Goal: Task Accomplishment & Management: Complete application form

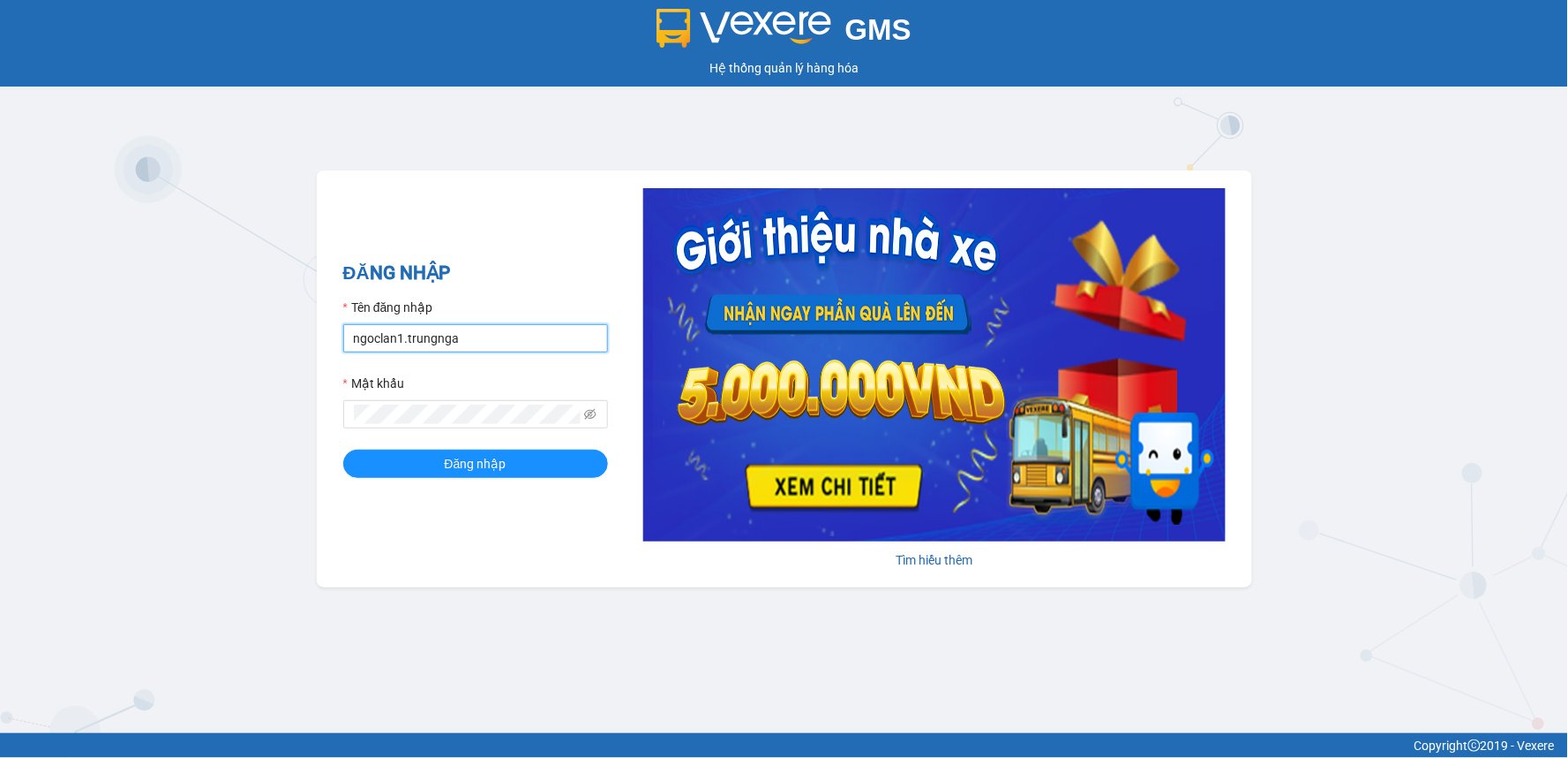
drag, startPoint x: 398, startPoint y: 340, endPoint x: 329, endPoint y: 342, distance: 69.0
click at [329, 342] on div "ĐĂNG NHẬP Tên đăng nhập ngoclan1.trungnga Mật khẩu Đăng nhập Tìm hiểu thêm" at bounding box center [784, 378] width 936 height 417
type input "nhatmi.trungnga"
click at [343, 450] on button "Đăng nhập" at bounding box center [476, 464] width 265 height 29
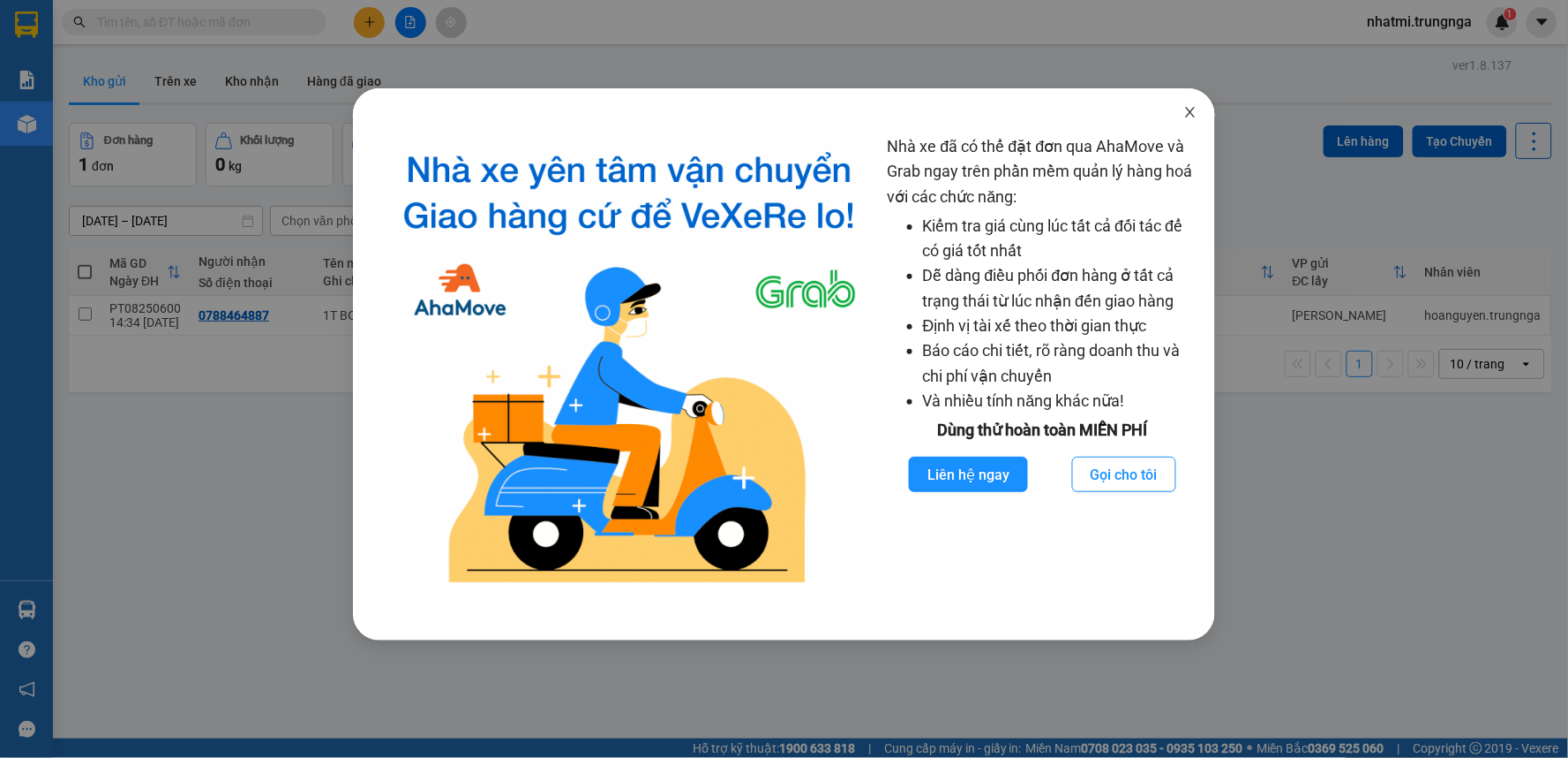
click at [1196, 107] on icon "close" at bounding box center [1191, 112] width 14 height 14
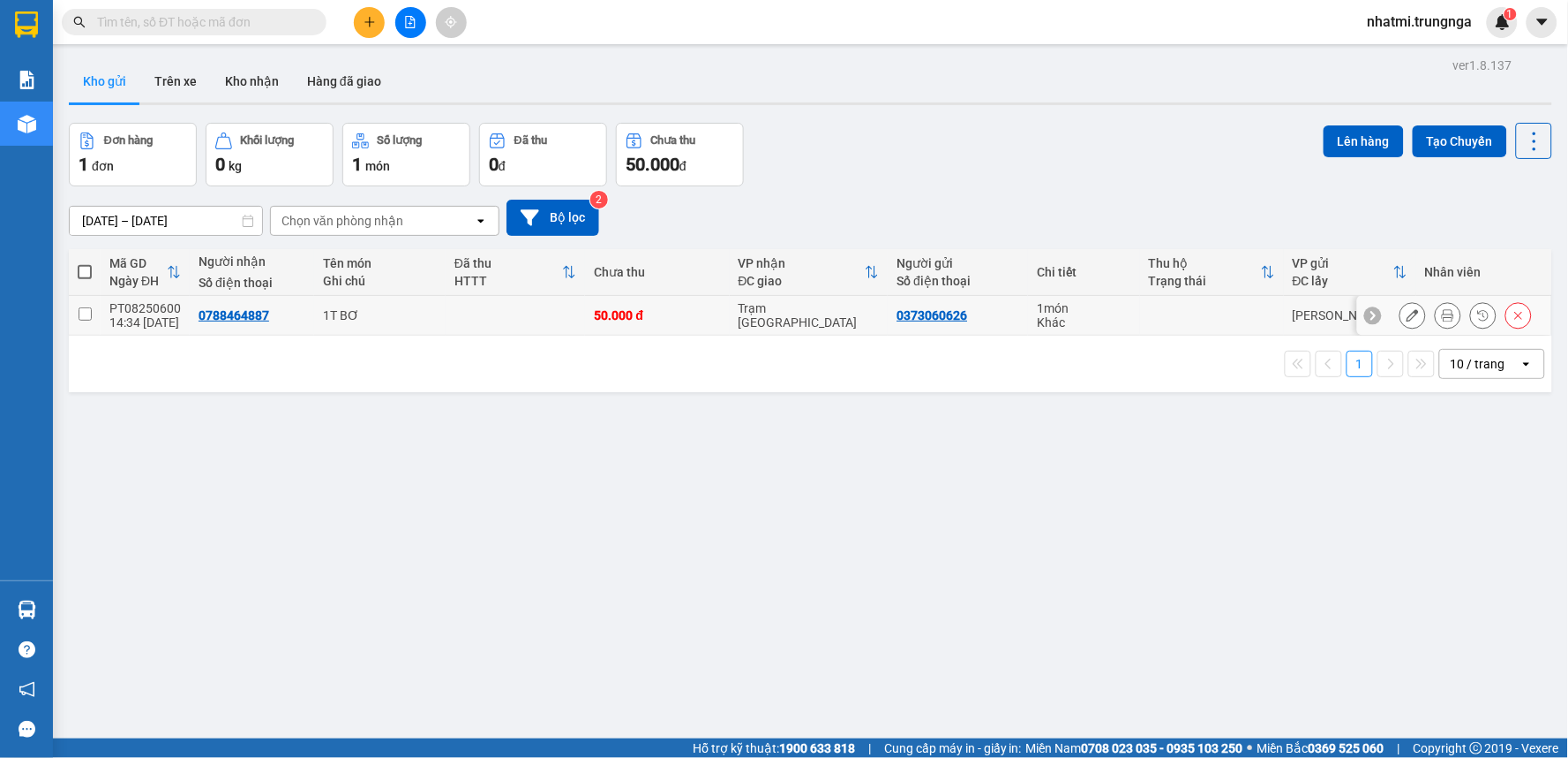
click at [1407, 314] on icon at bounding box center [1413, 315] width 13 height 13
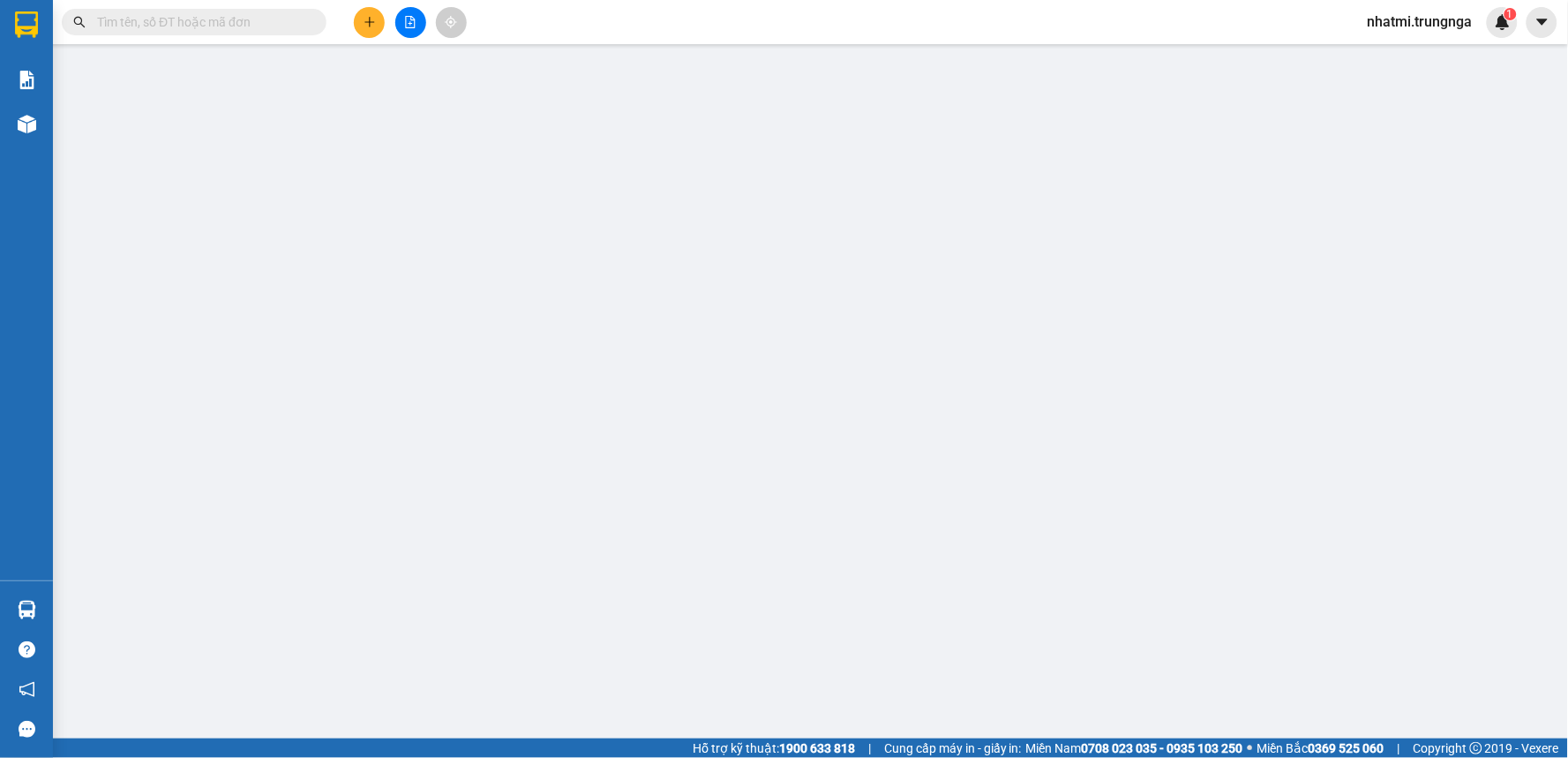
type input "0373060626"
type input "0788464887"
type input "50.000"
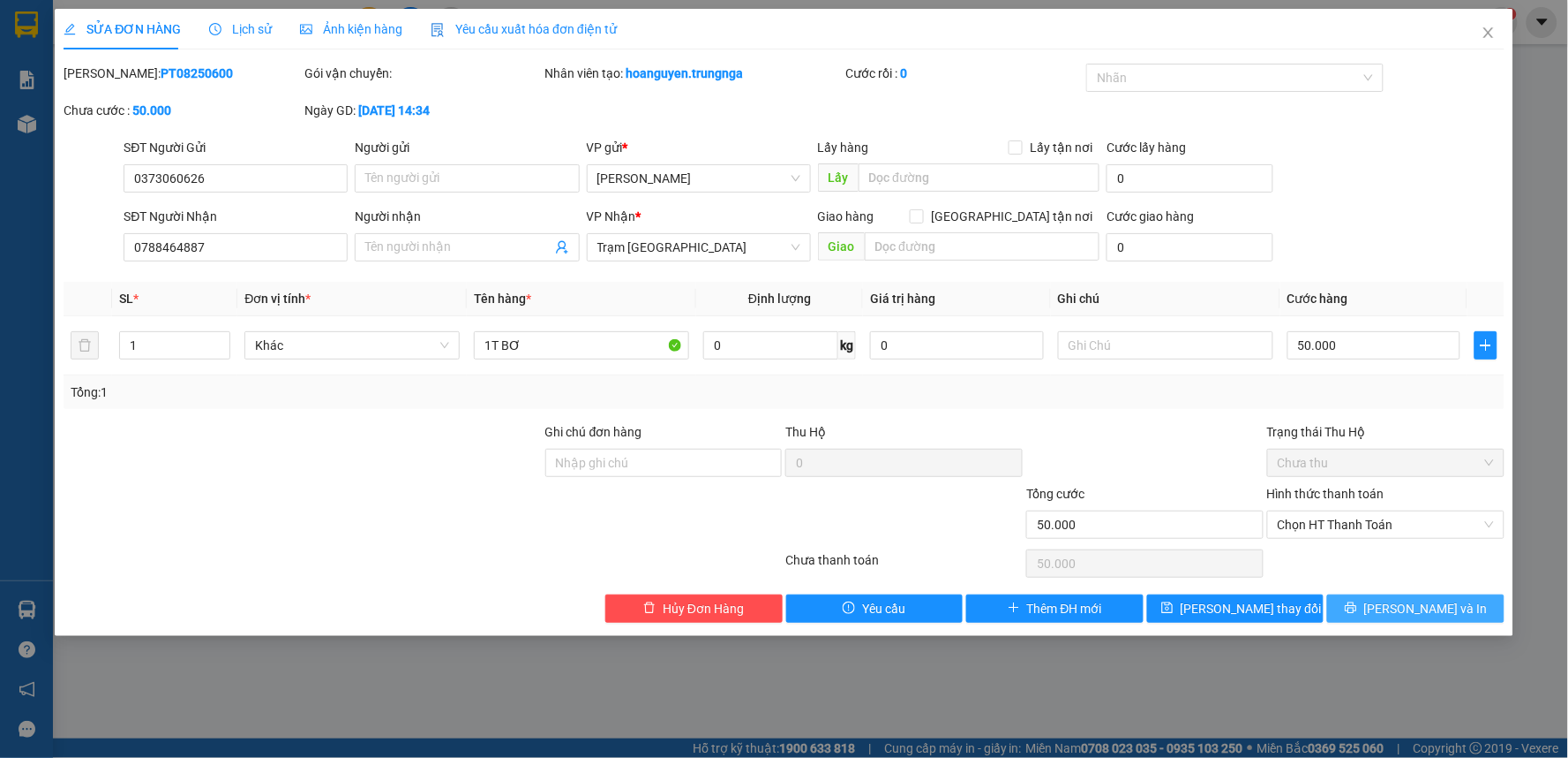
click at [1432, 614] on span "[PERSON_NAME] và In" at bounding box center [1427, 608] width 124 height 20
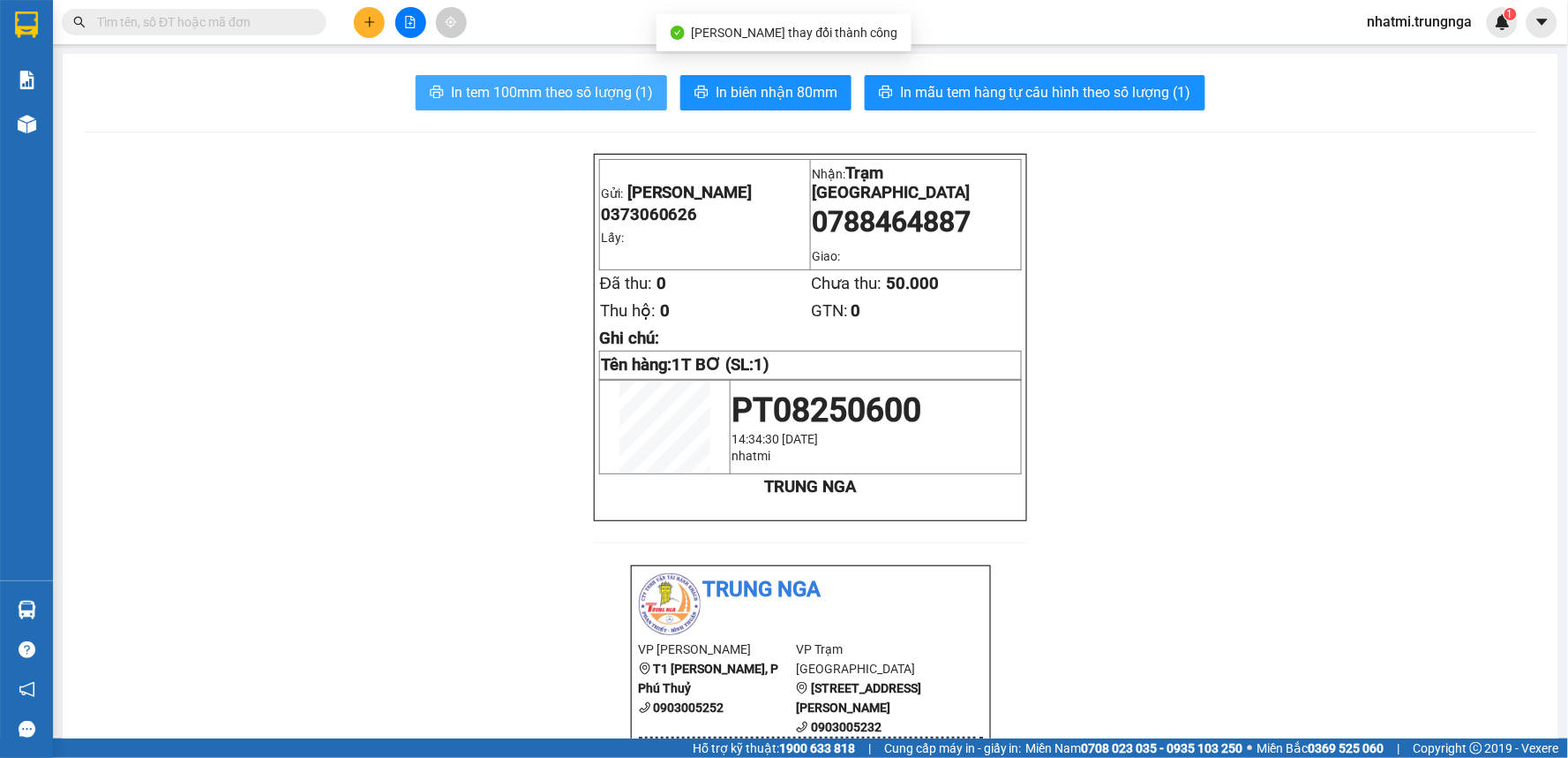
click at [524, 99] on span "In tem 100mm theo số lượng (1)" at bounding box center [553, 92] width 202 height 22
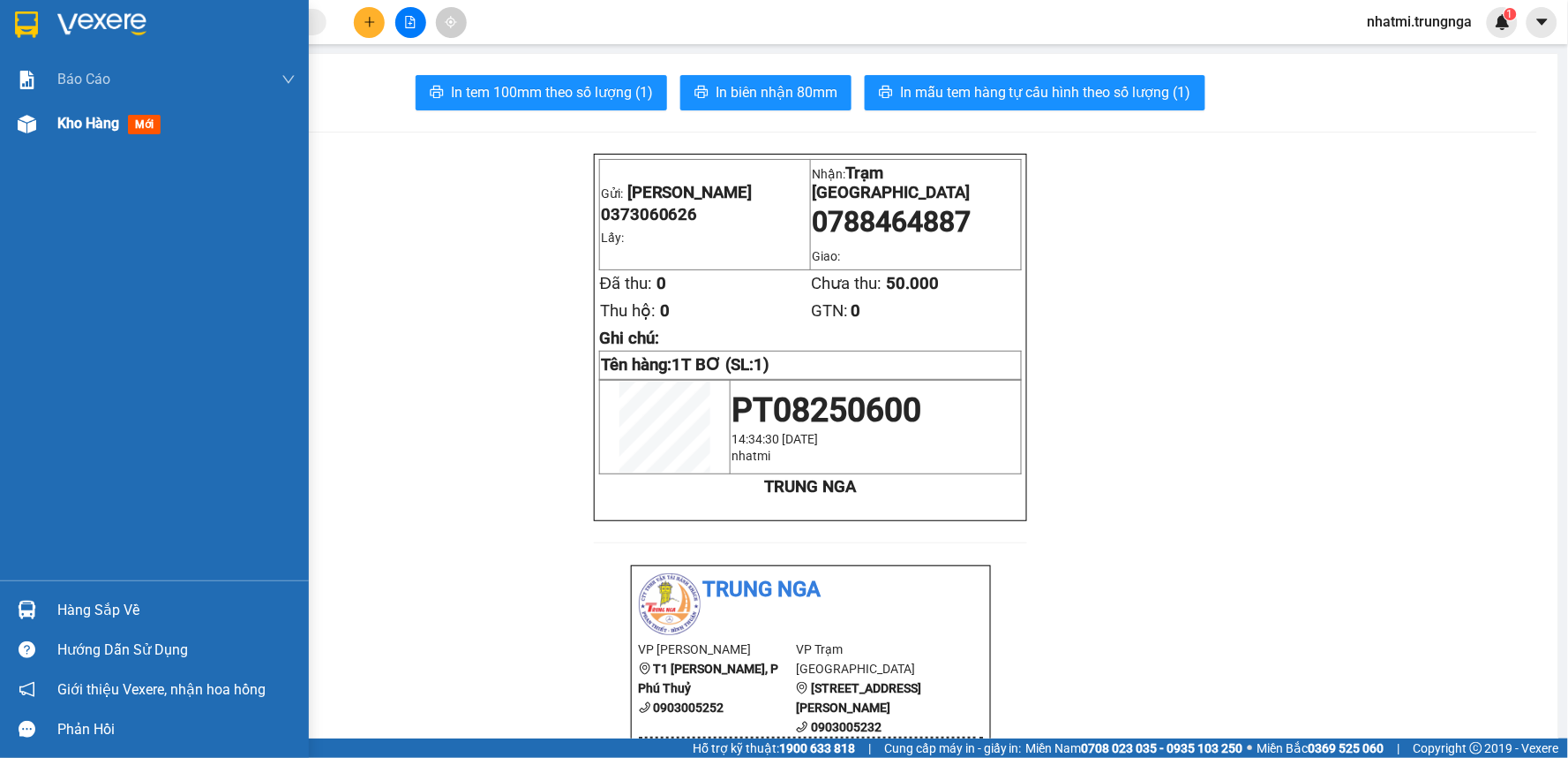
click at [106, 132] on span "Kho hàng" at bounding box center [88, 123] width 62 height 17
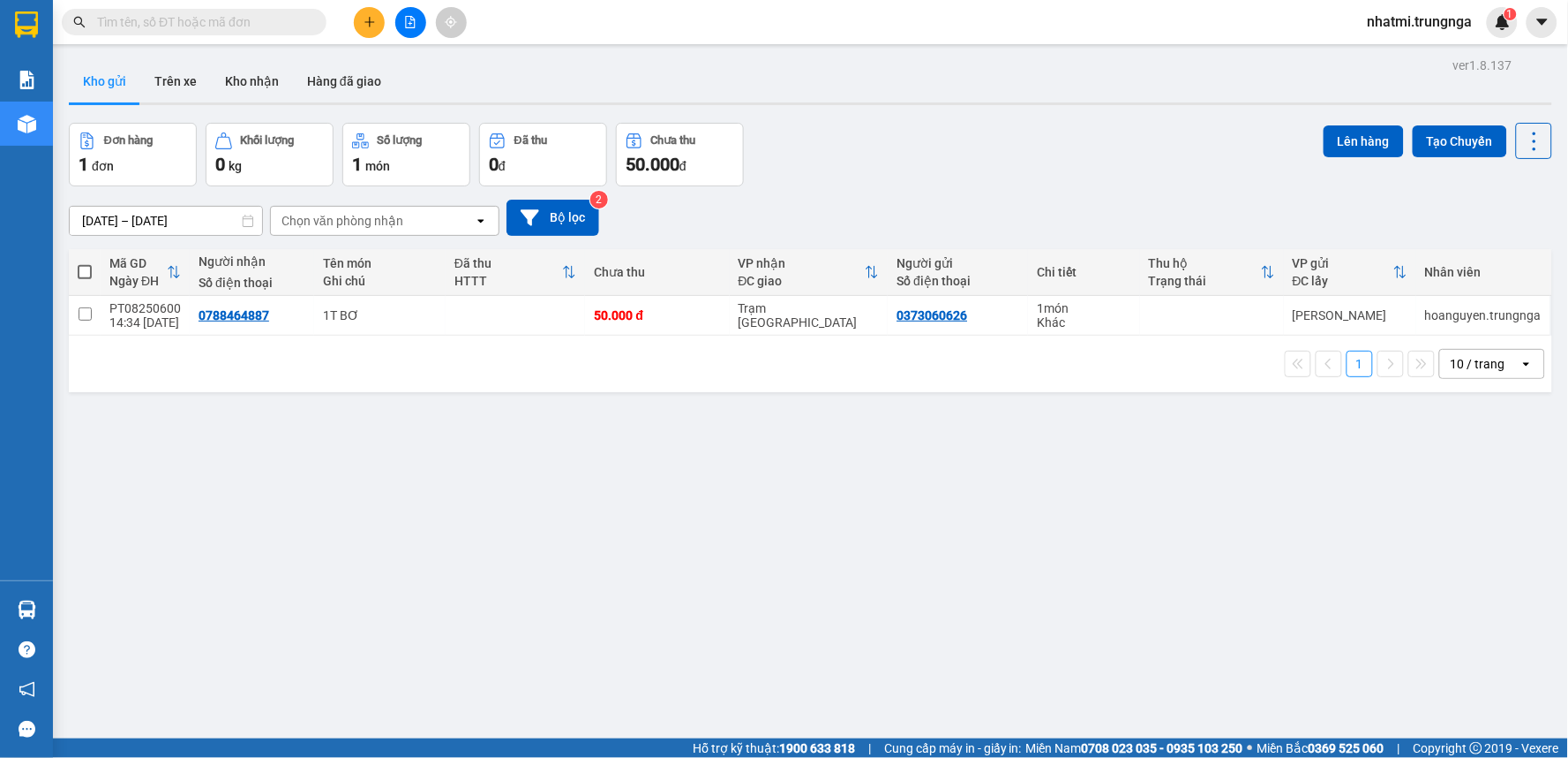
click at [408, 30] on button at bounding box center [411, 22] width 30 height 30
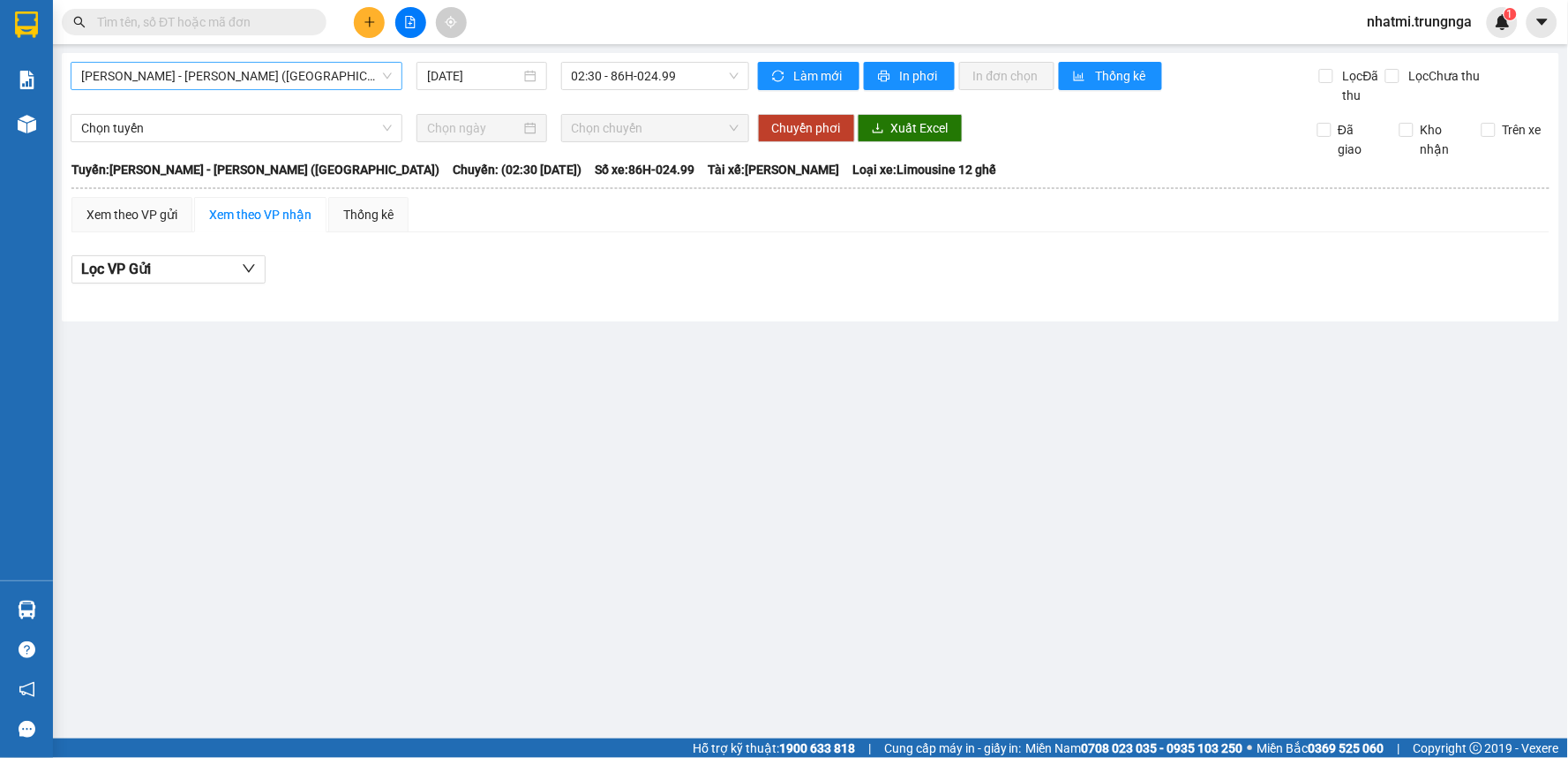
click at [315, 73] on span "[PERSON_NAME] - [PERSON_NAME] ([GEOGRAPHIC_DATA])" at bounding box center [236, 76] width 311 height 27
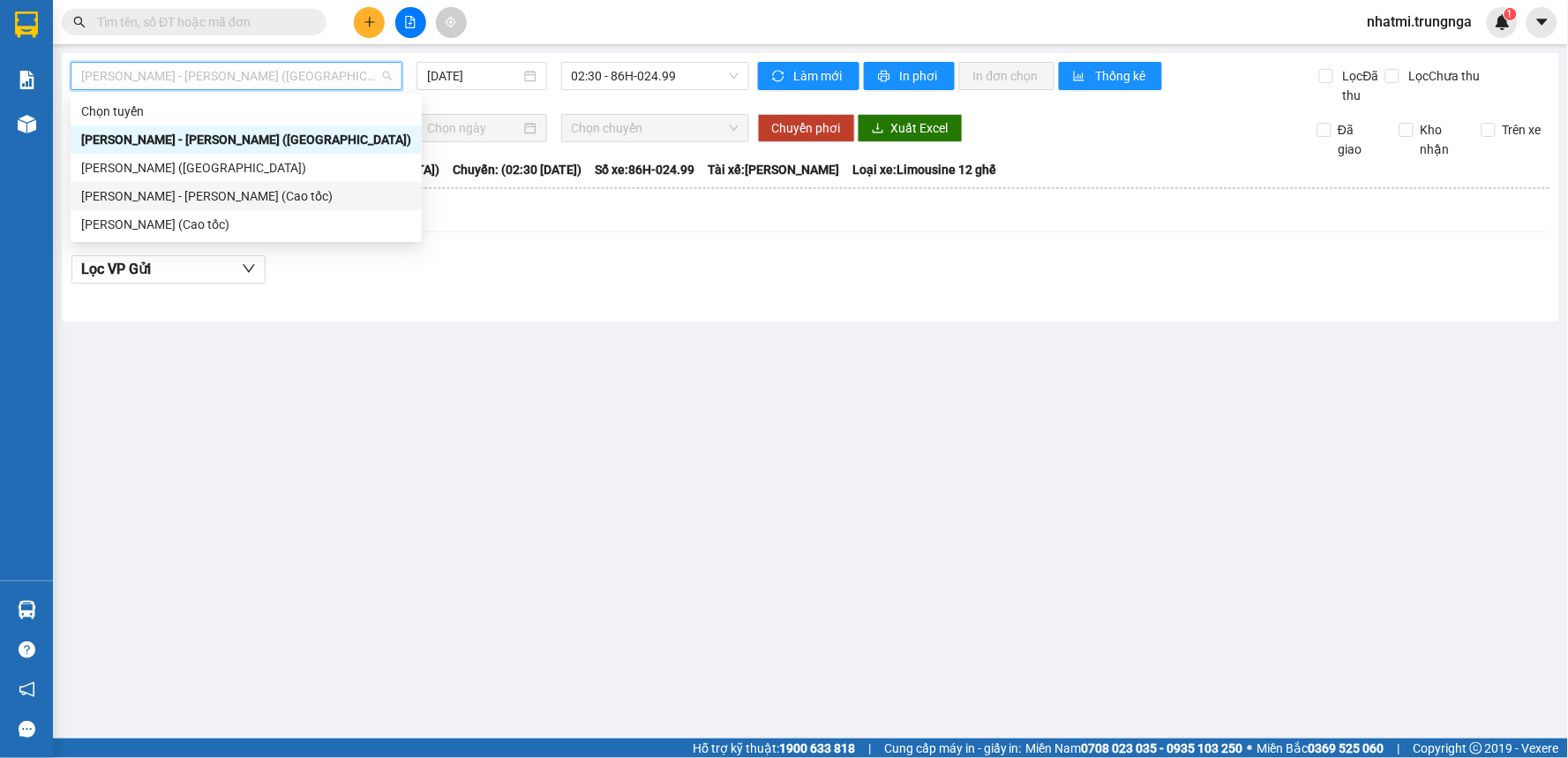
click at [243, 202] on div "[PERSON_NAME] - [PERSON_NAME] (Cao tốc)" at bounding box center [246, 196] width 330 height 20
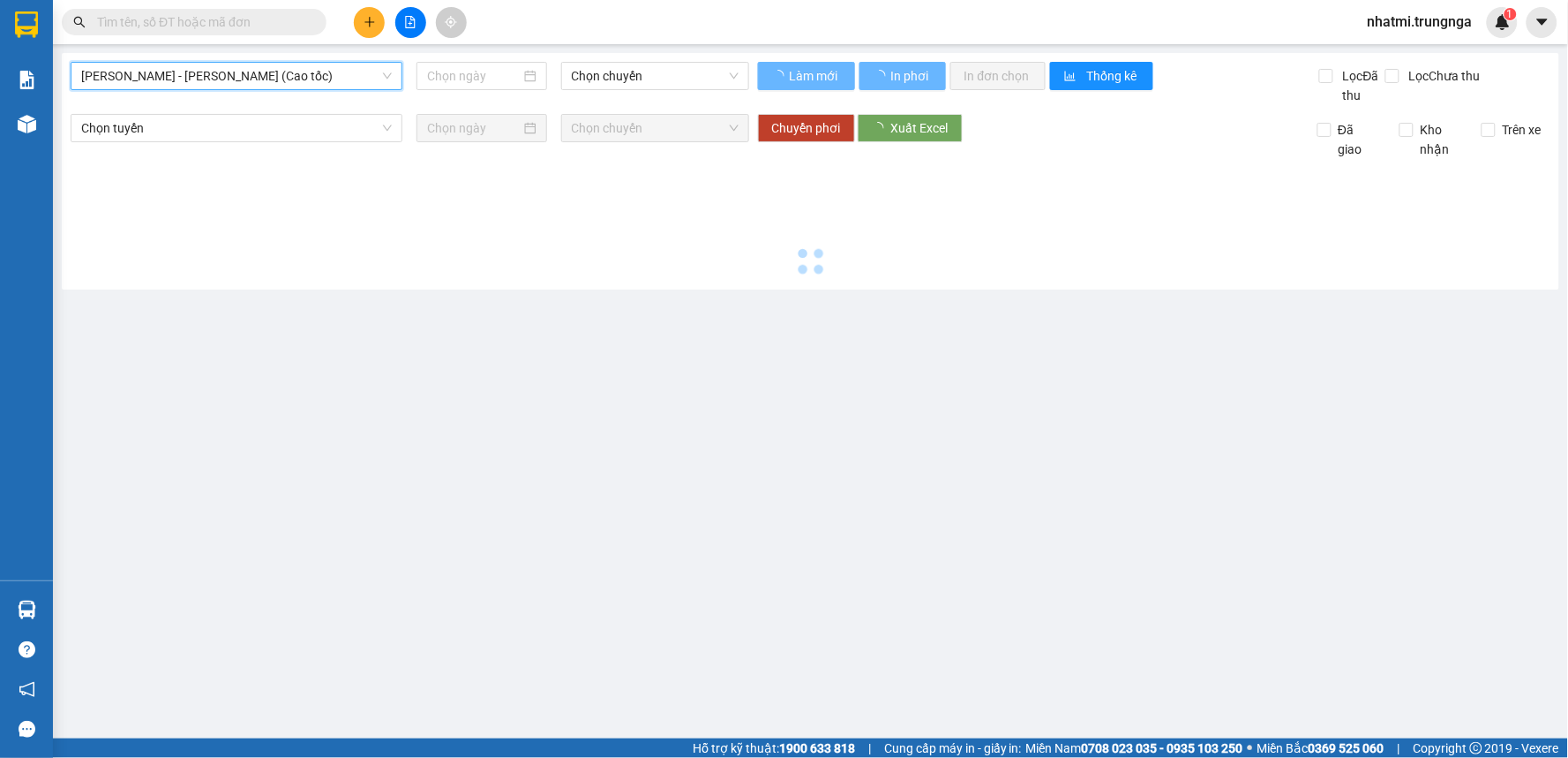
type input "[DATE]"
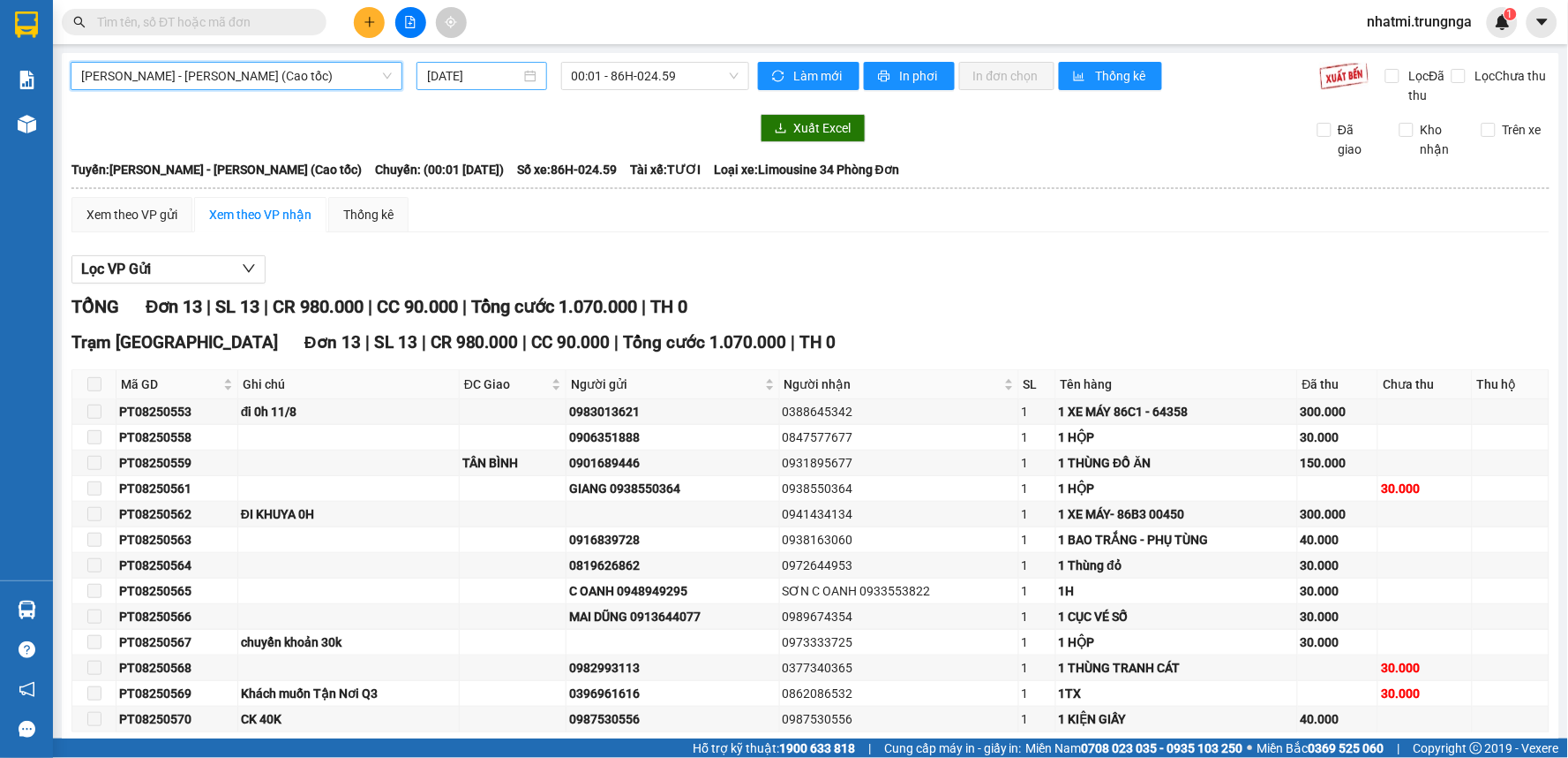
click at [463, 76] on input "[DATE]" at bounding box center [473, 76] width 92 height 20
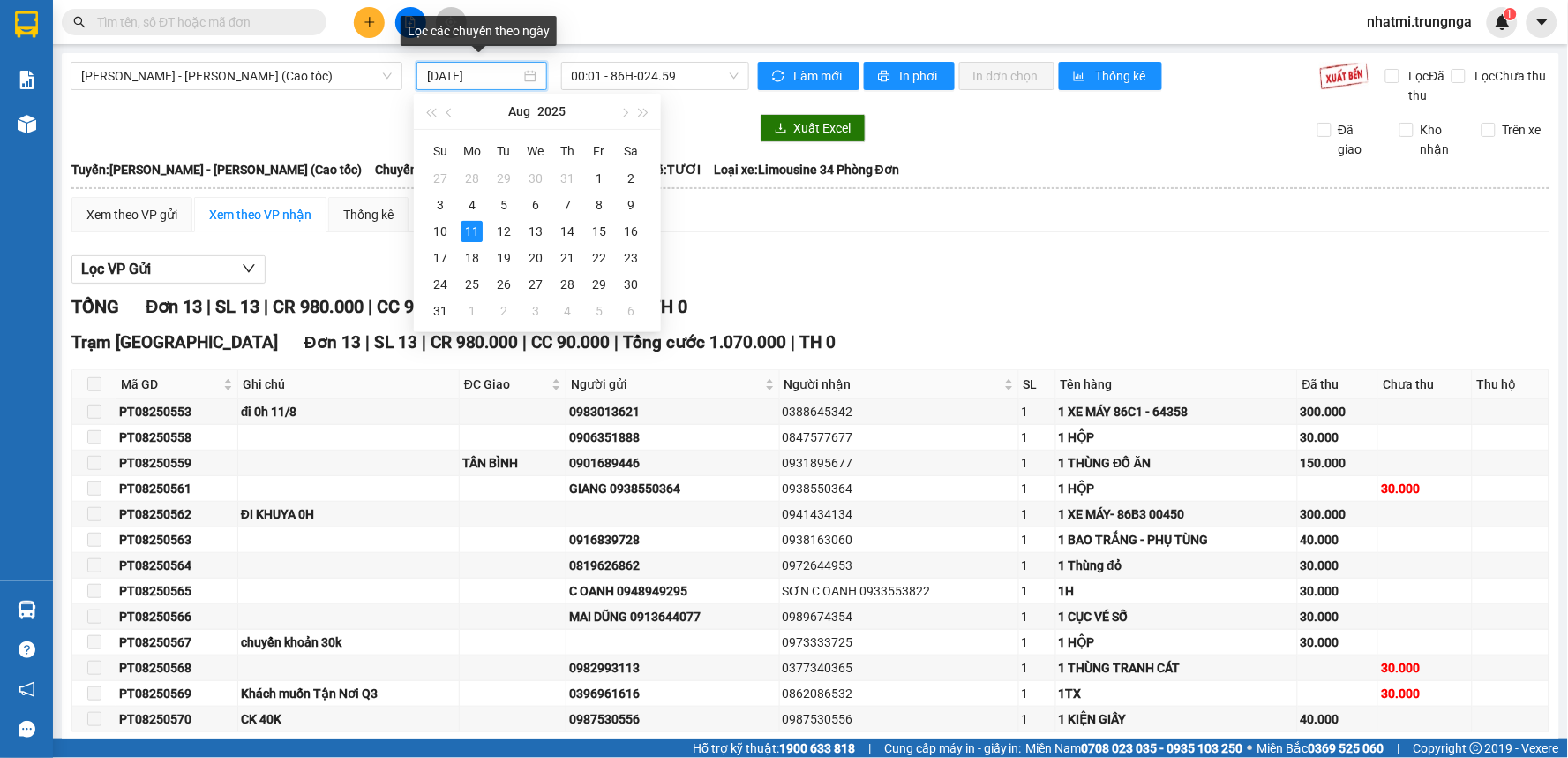
click at [463, 76] on input "[DATE]" at bounding box center [473, 76] width 92 height 20
click at [627, 93] on button "button" at bounding box center [624, 110] width 20 height 35
click at [640, 84] on span "00:01 - 86H-024.59" at bounding box center [655, 76] width 167 height 27
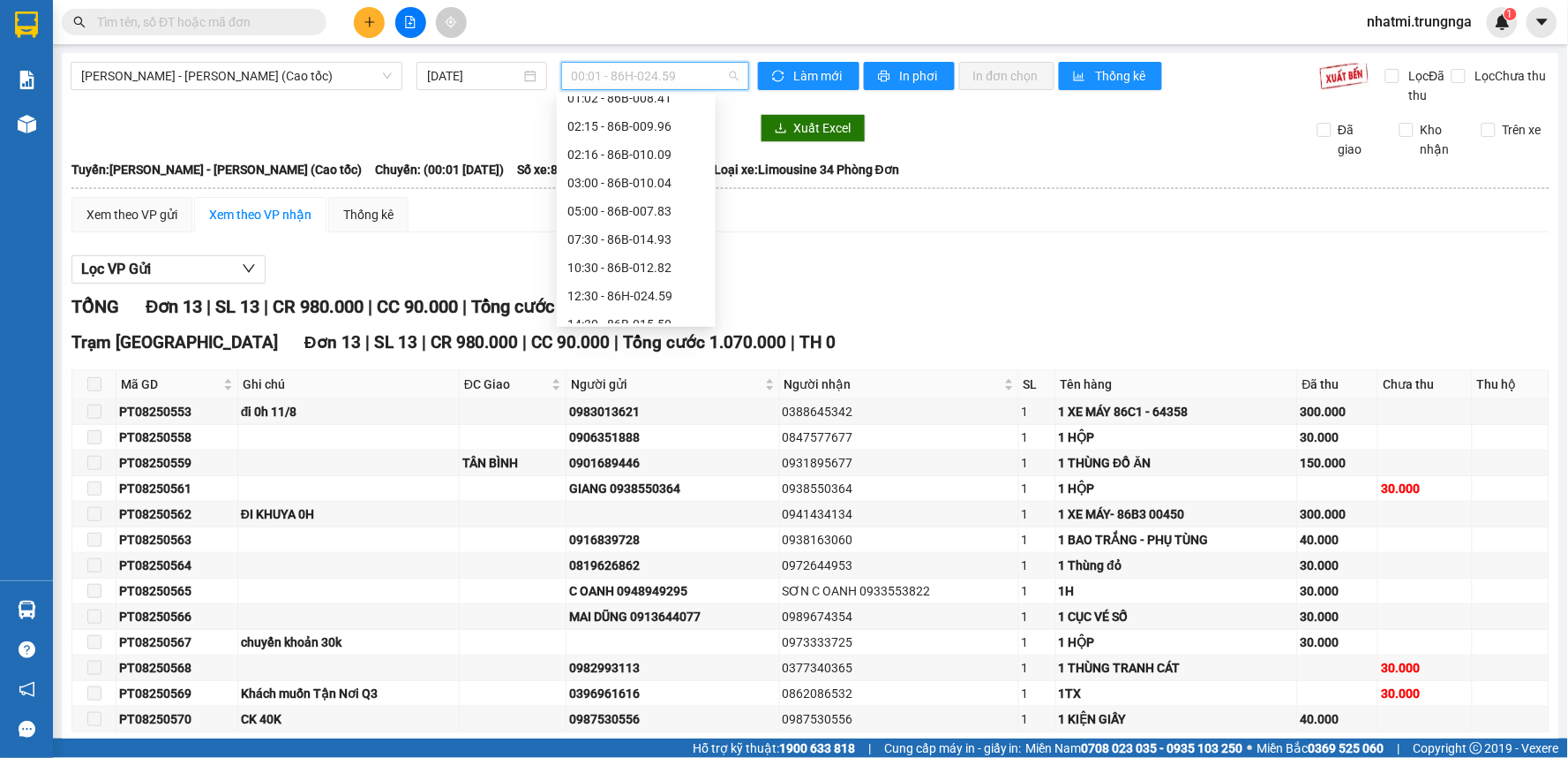
scroll to position [142, 0]
click at [609, 274] on div "14:30 - 86B-015.50" at bounding box center [637, 281] width 138 height 20
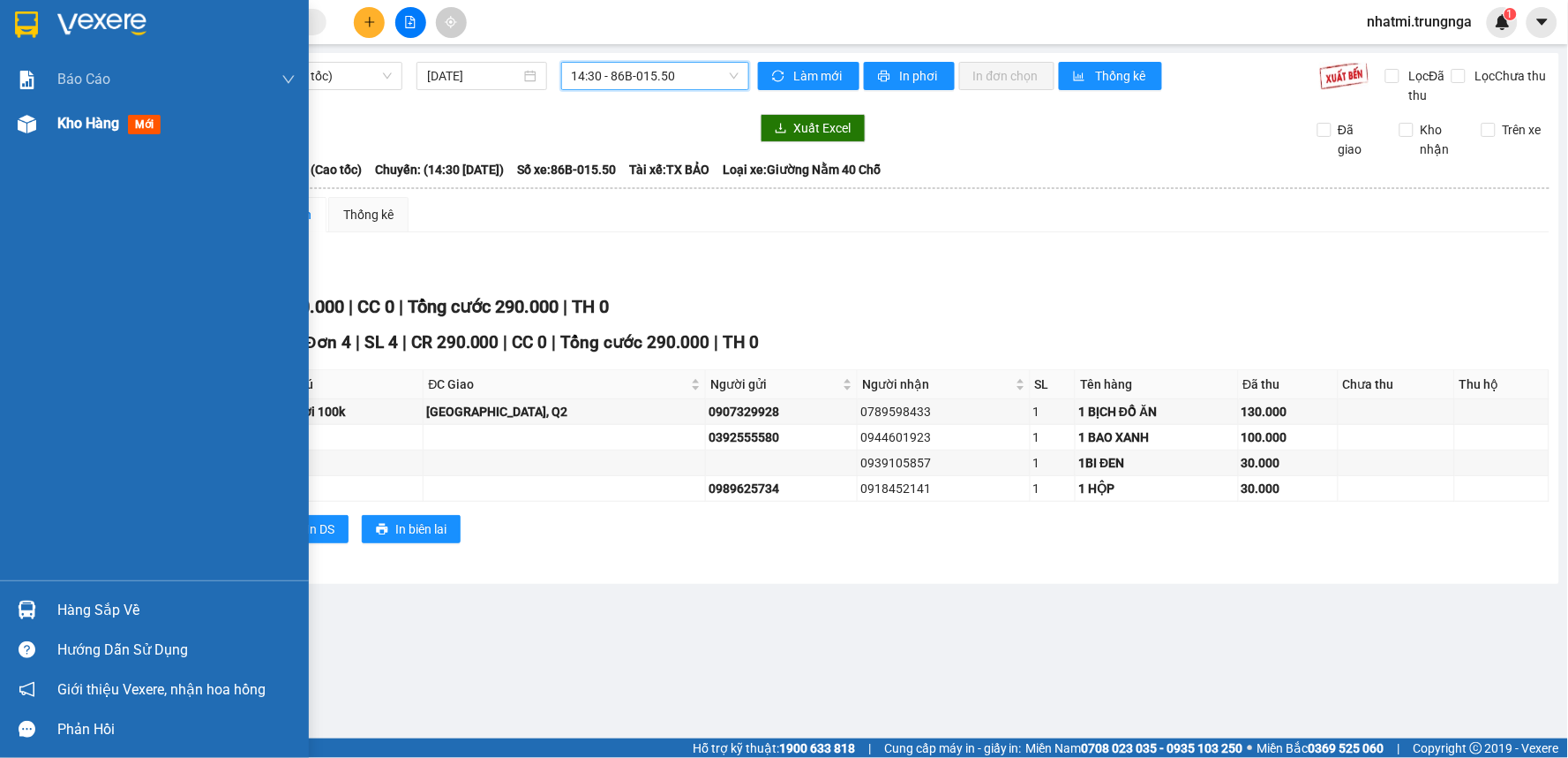
click at [108, 124] on span "Kho hàng" at bounding box center [88, 123] width 62 height 17
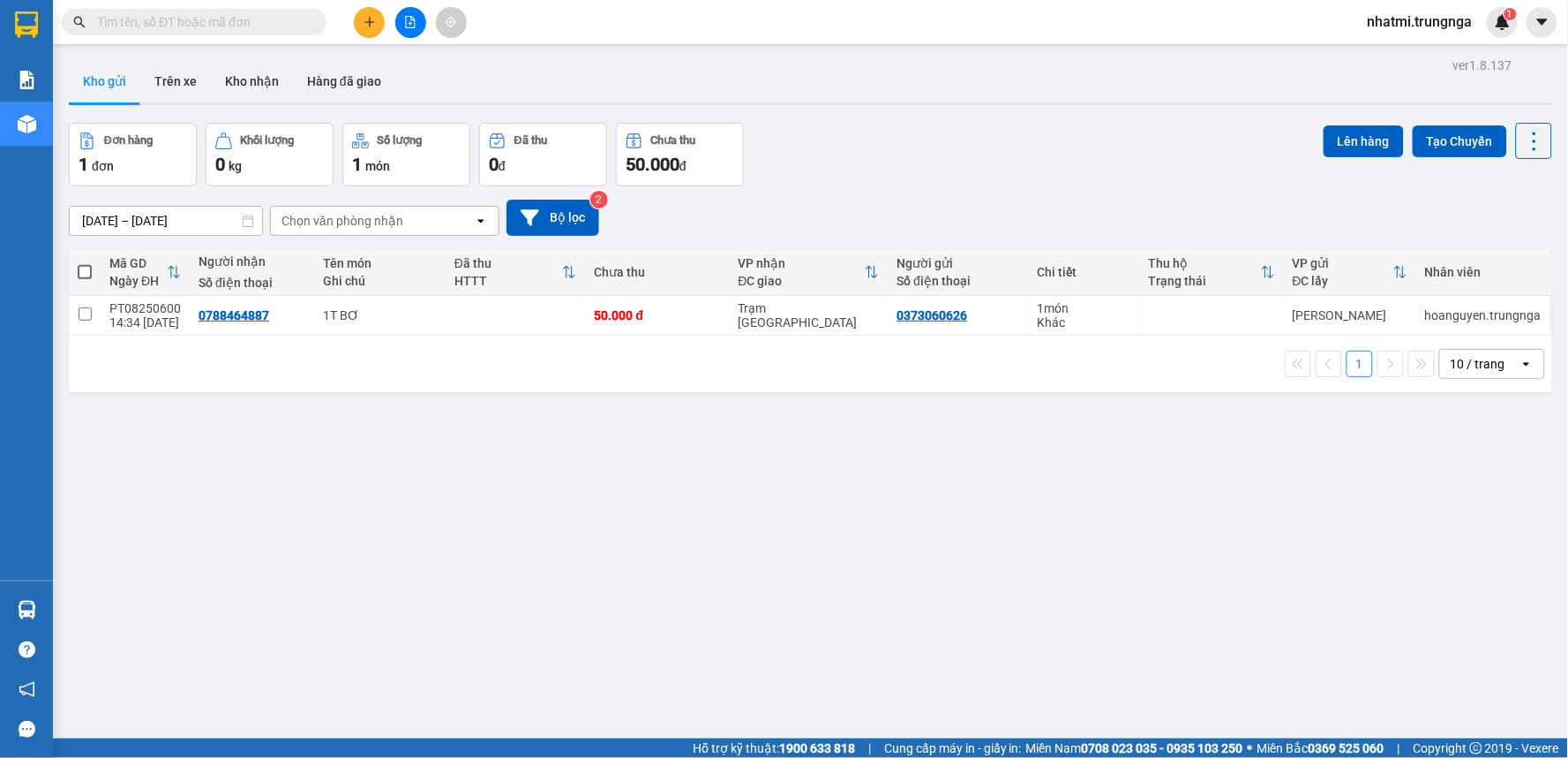
click at [166, 11] on span at bounding box center [194, 22] width 265 height 27
click at [141, 28] on input "text" at bounding box center [201, 22] width 209 height 20
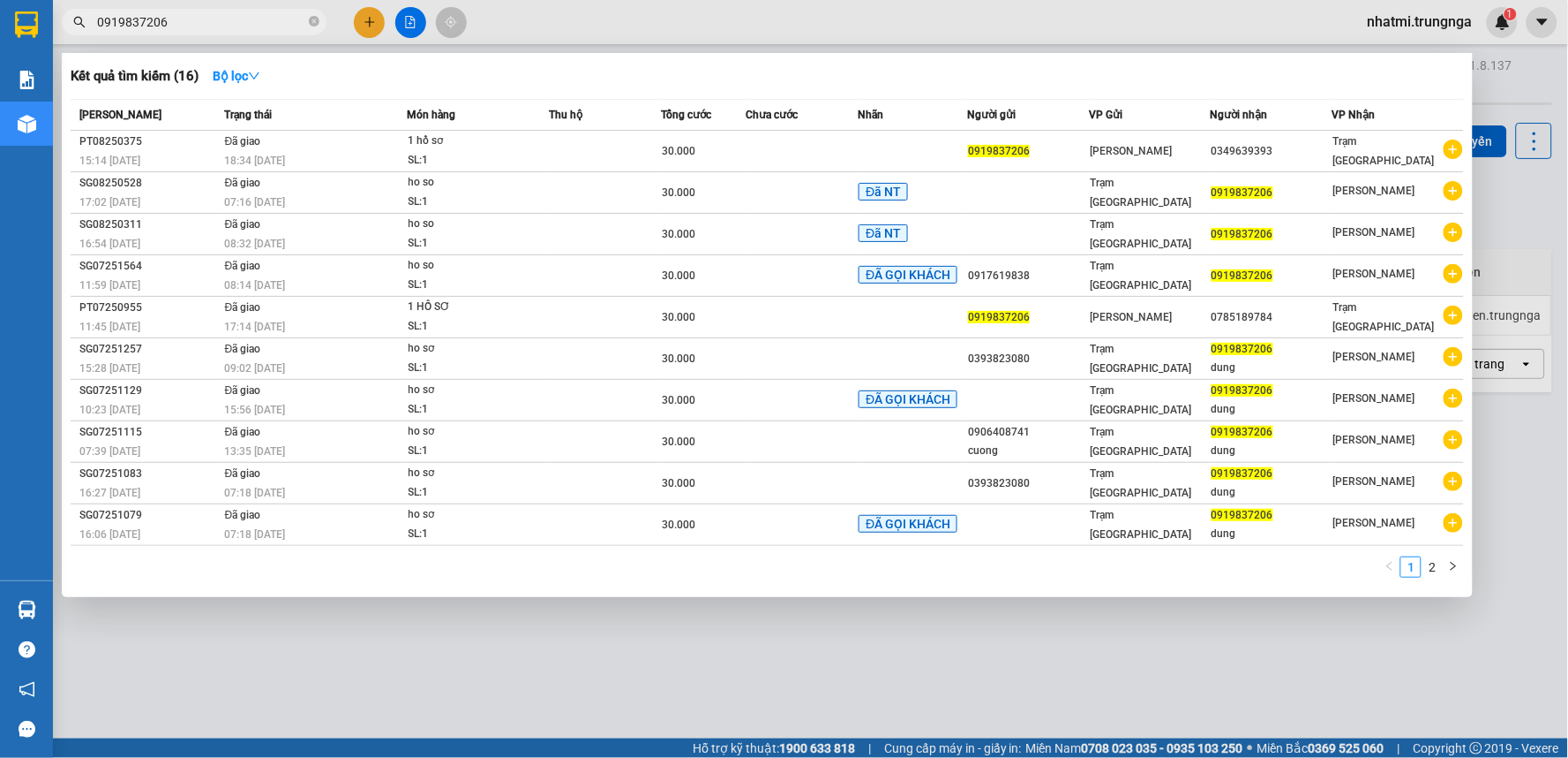
drag, startPoint x: 175, startPoint y: 30, endPoint x: 0, endPoint y: 82, distance: 182.6
click at [0, 80] on section "Kết quả tìm kiếm ( 16 ) Bộ lọc Mã ĐH Trạng thái Món hàng Thu hộ Tổng cước Chưa …" at bounding box center [784, 379] width 1568 height 758
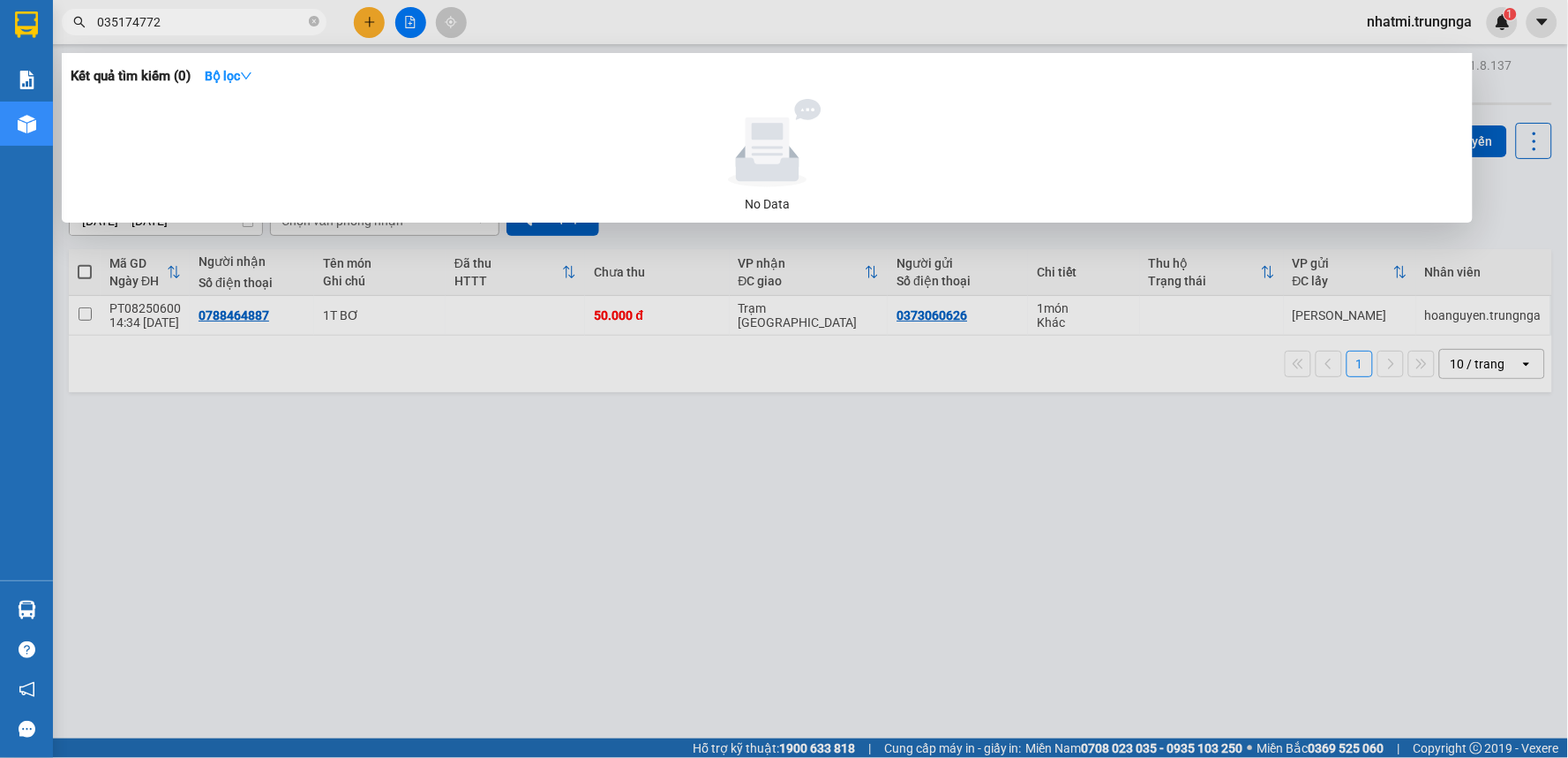
type input "0351747727"
click at [311, 22] on icon "close-circle" at bounding box center [314, 22] width 11 height 11
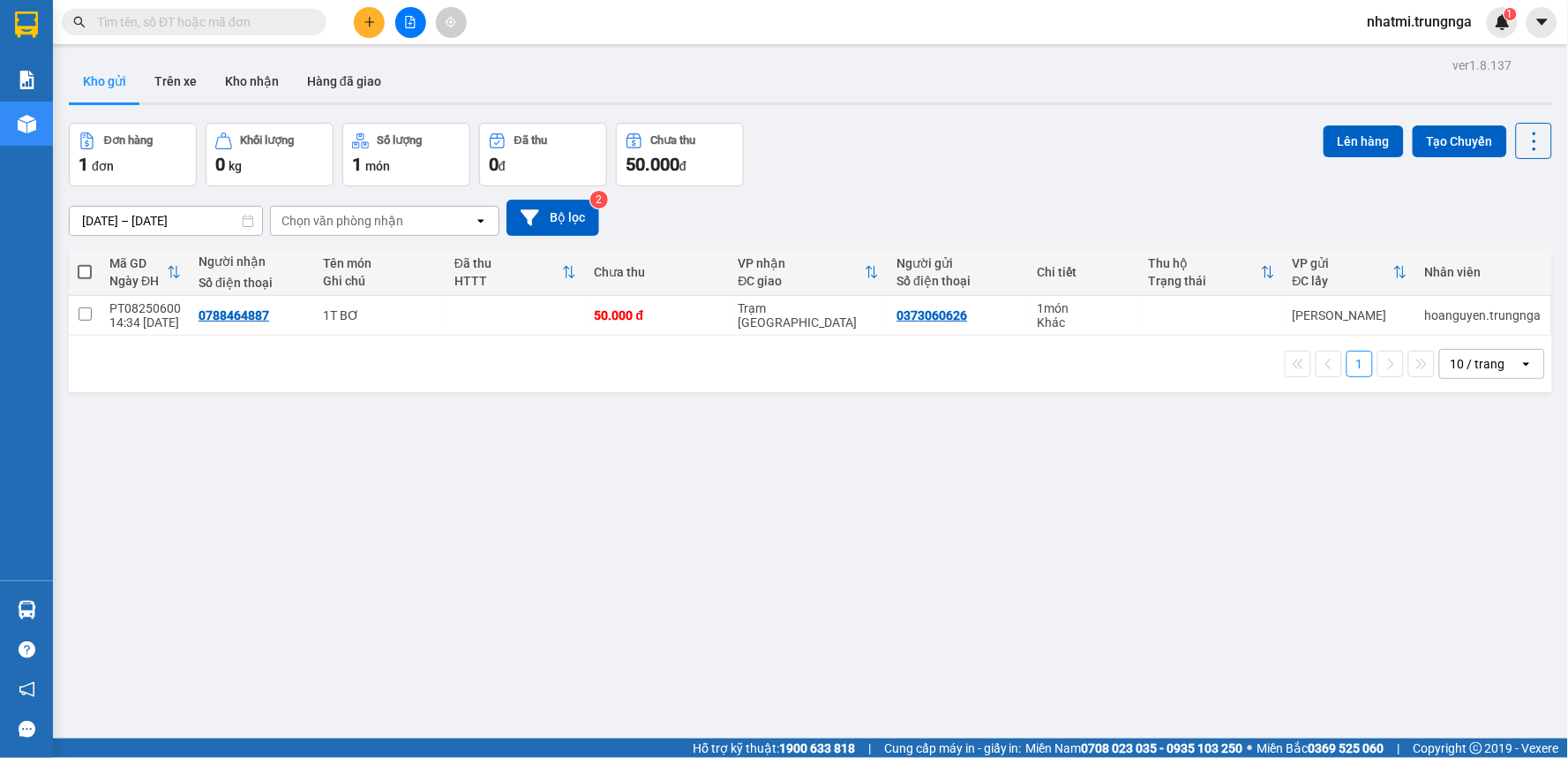
click at [615, 14] on div "Kết quả tìm kiếm ( 0 ) Bộ lọc No Data nhatmi.trungnga 1" at bounding box center [784, 22] width 1568 height 44
click at [373, 24] on icon "plus" at bounding box center [370, 22] width 13 height 13
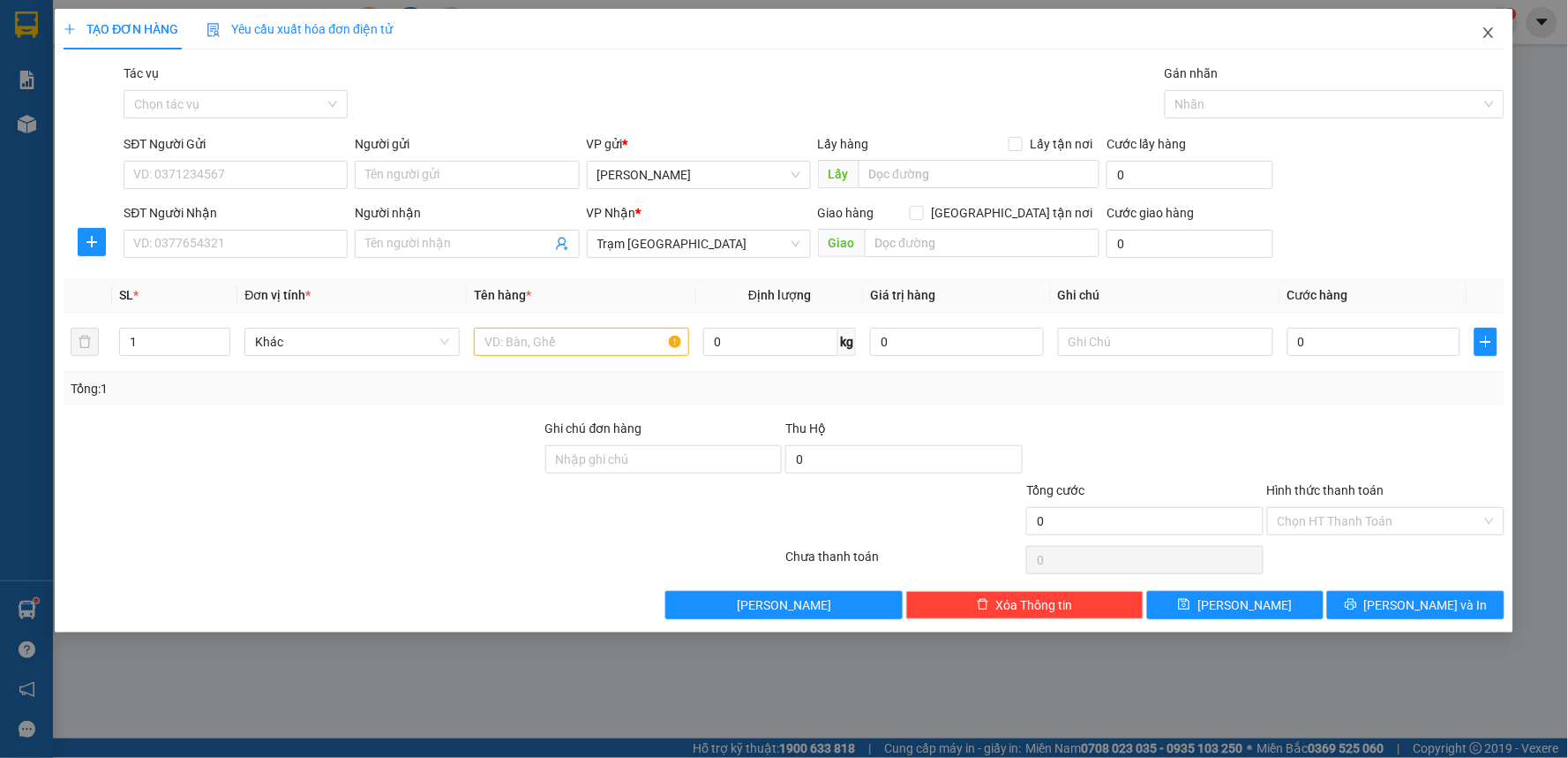
click at [1485, 28] on icon "close" at bounding box center [1489, 33] width 14 height 14
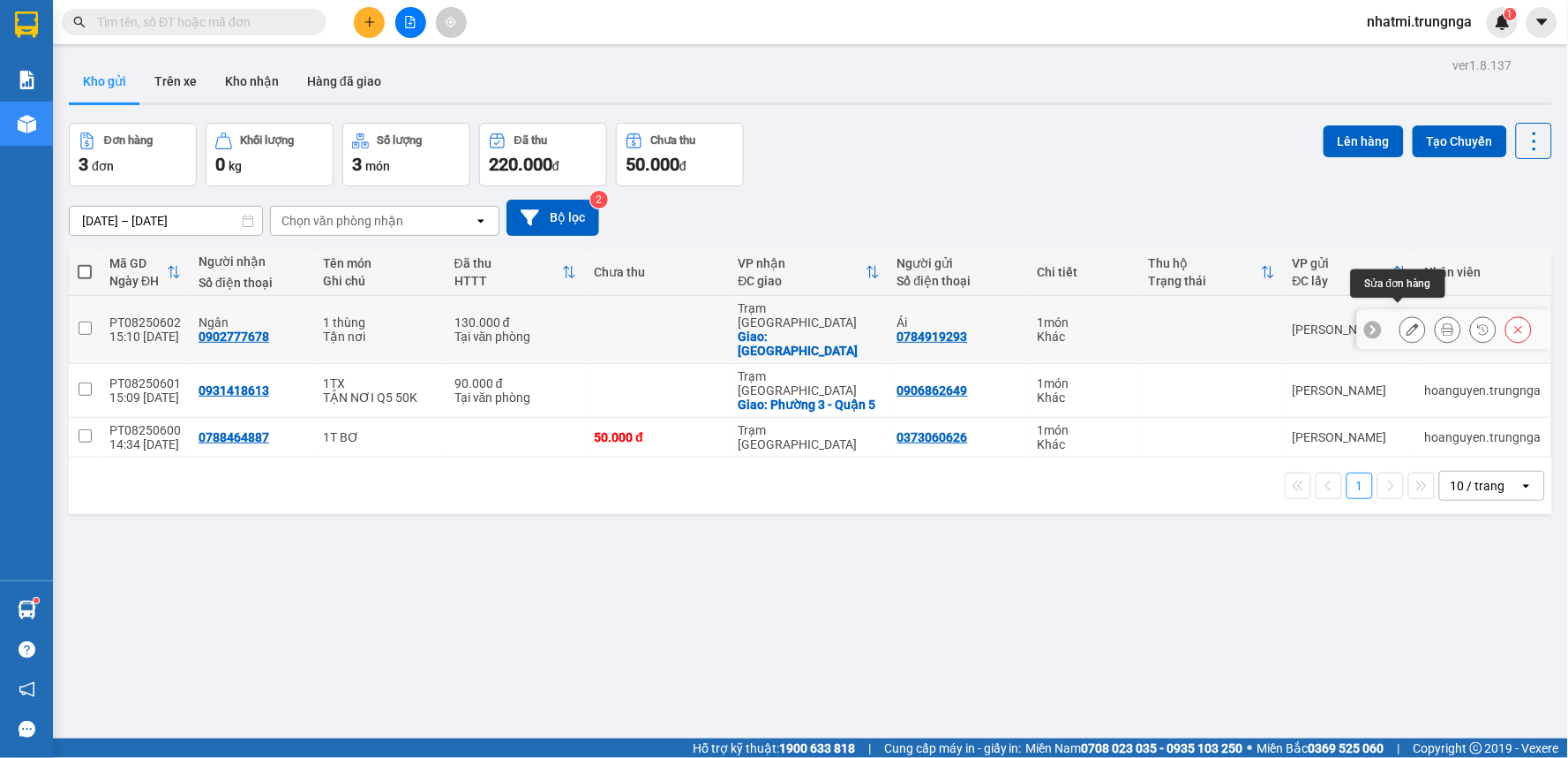
click at [1408, 318] on button at bounding box center [1413, 330] width 25 height 30
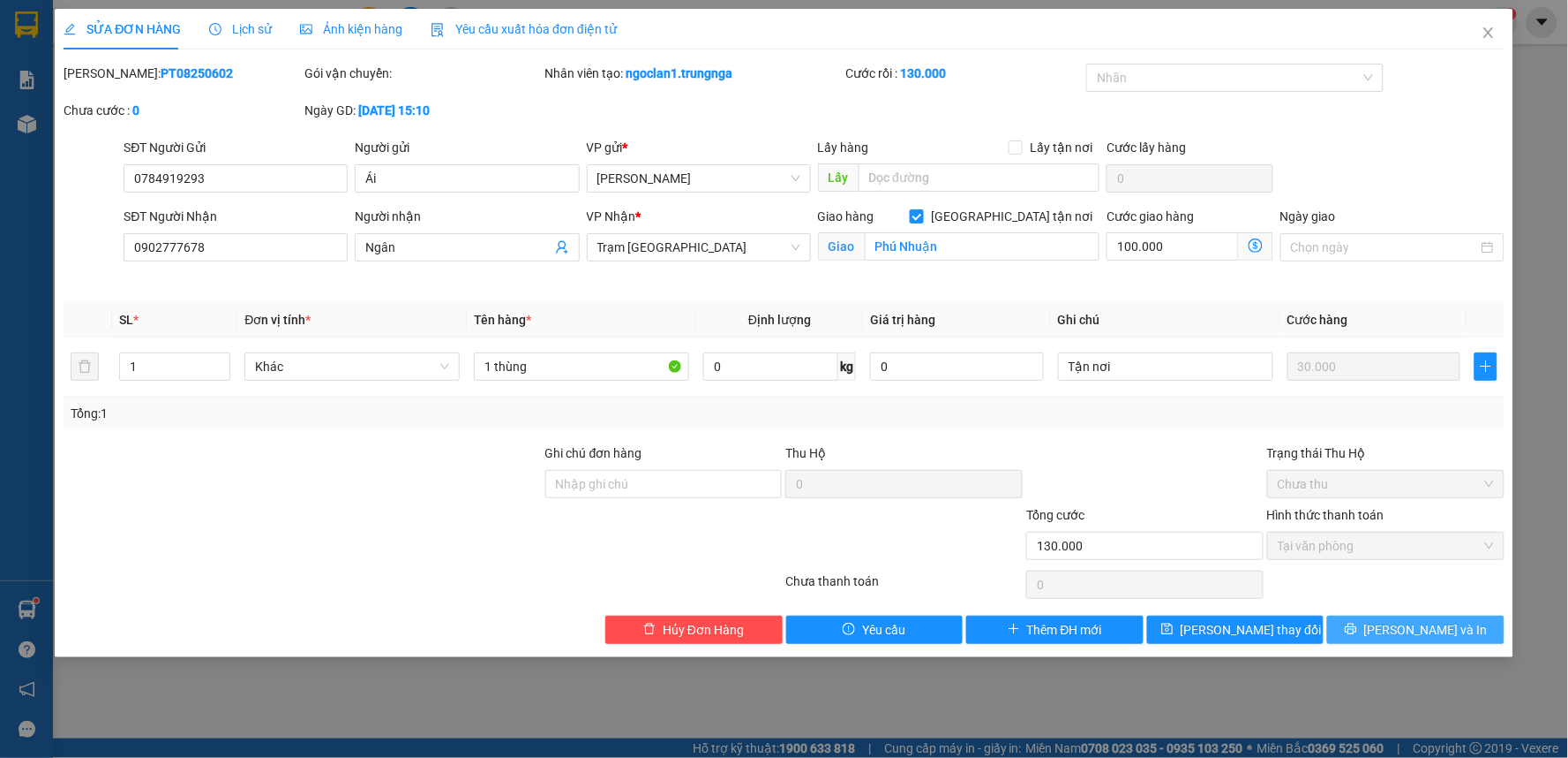
click at [1358, 629] on icon "printer" at bounding box center [1351, 629] width 13 height 13
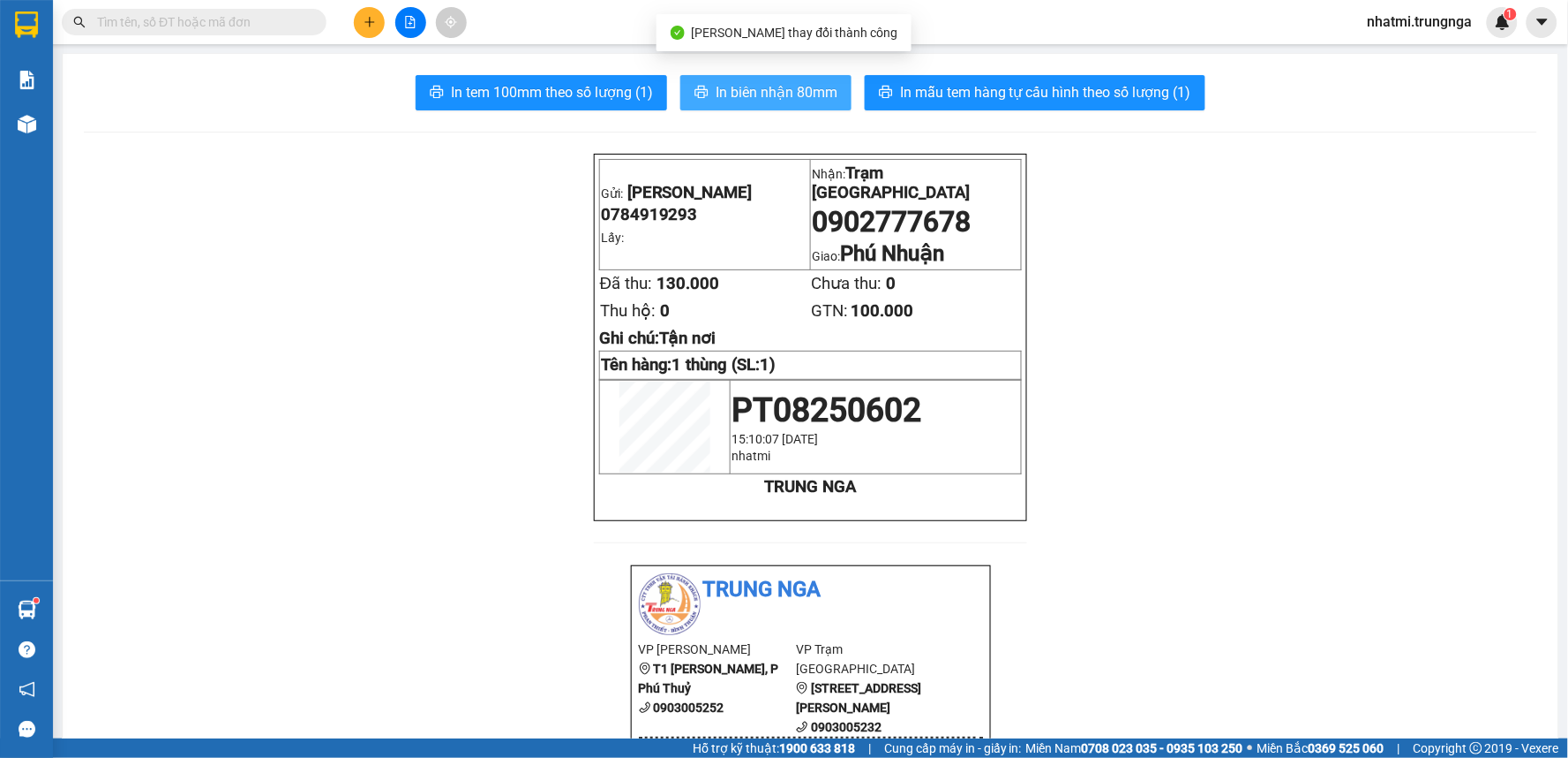
click at [724, 82] on span "In biên nhận 80mm" at bounding box center [776, 92] width 122 height 22
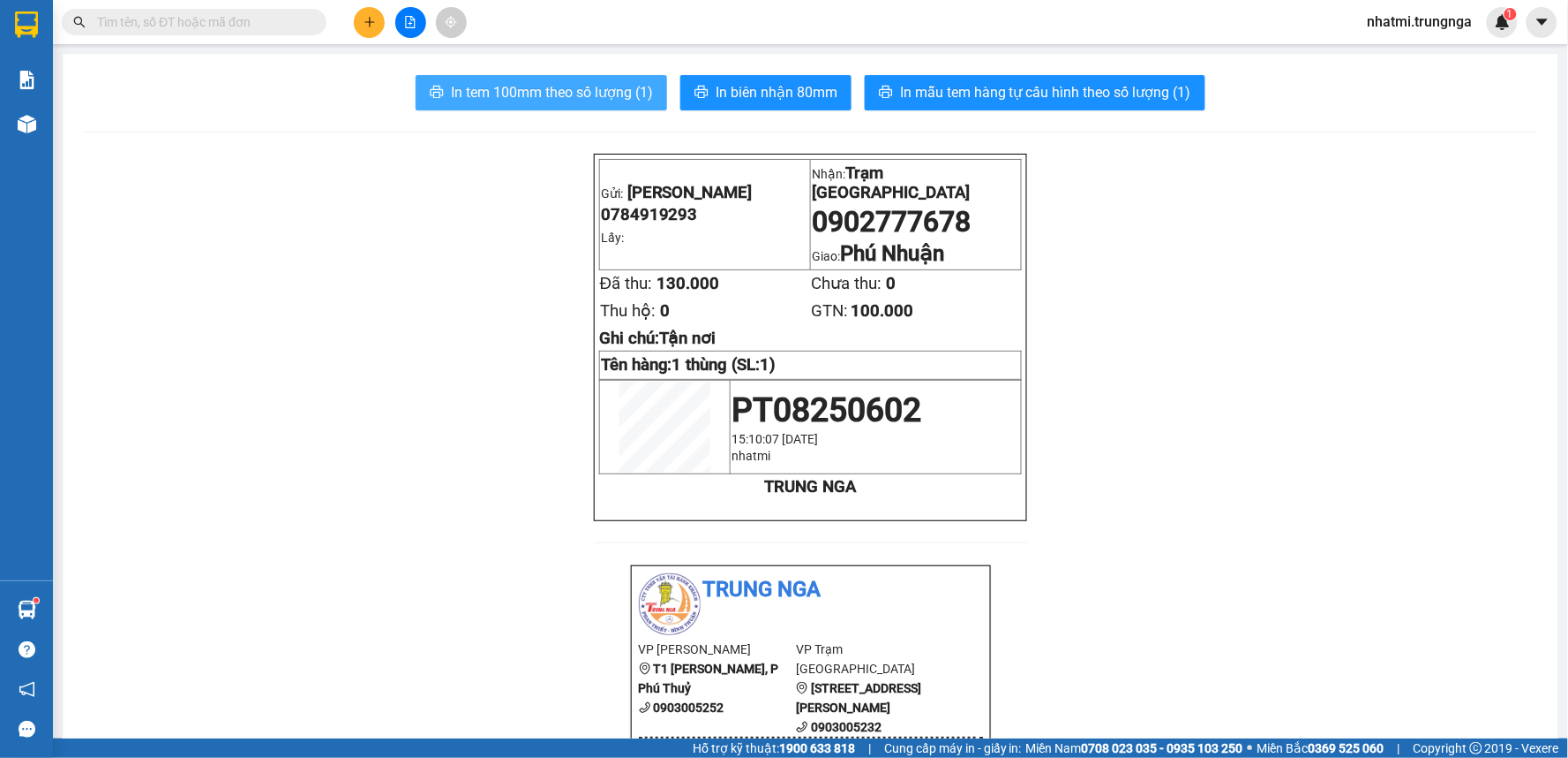
click at [536, 97] on span "In tem 100mm theo số lượng (1)" at bounding box center [553, 92] width 202 height 22
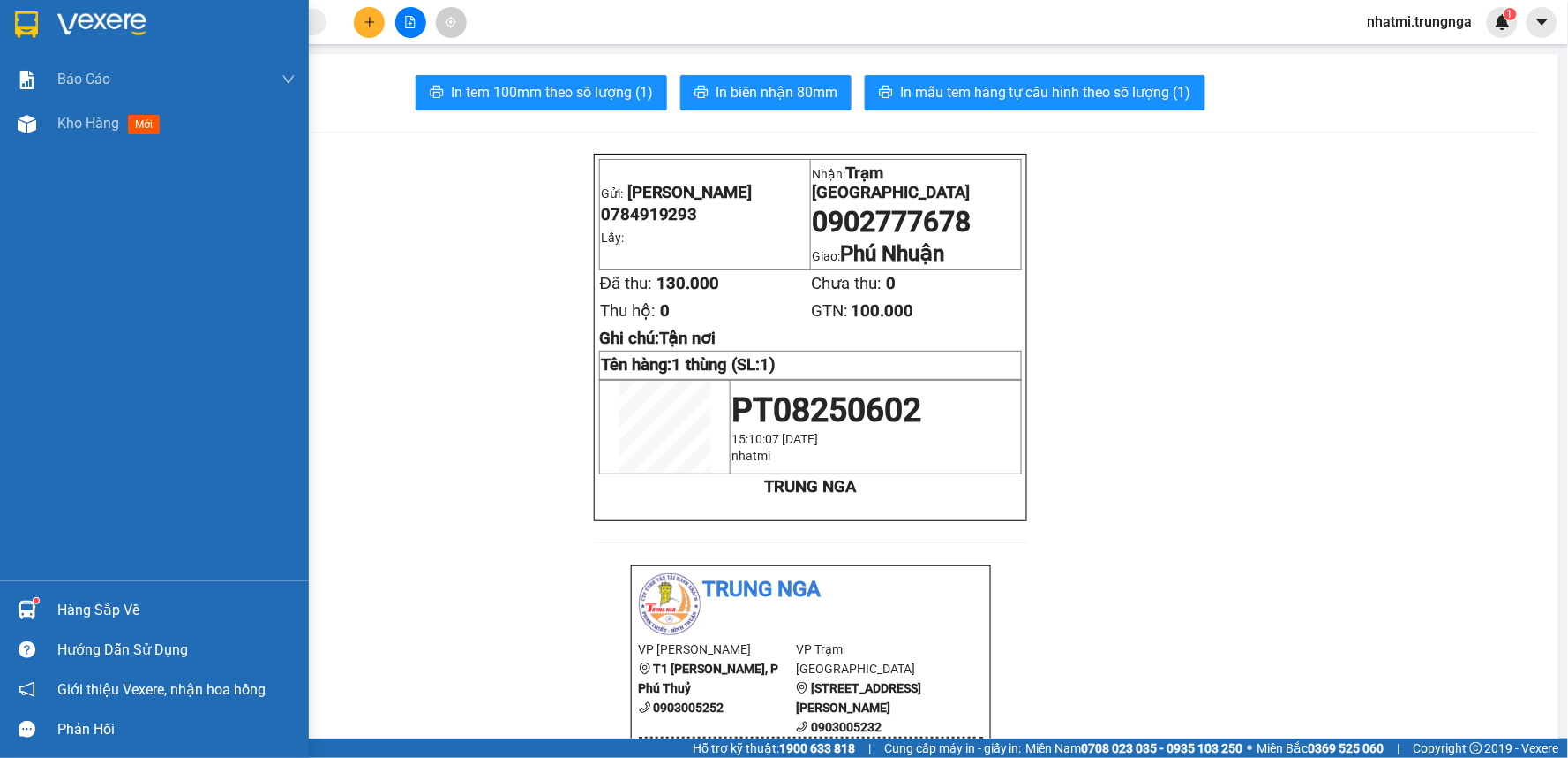
click at [98, 147] on div "Báo cáo Báo cáo dòng tiền (nhân viên) - chỉ tính tiền mặt Kho hàng mới" at bounding box center [154, 318] width 309 height 522
click at [109, 136] on div "Kho hàng mới" at bounding box center [176, 123] width 238 height 44
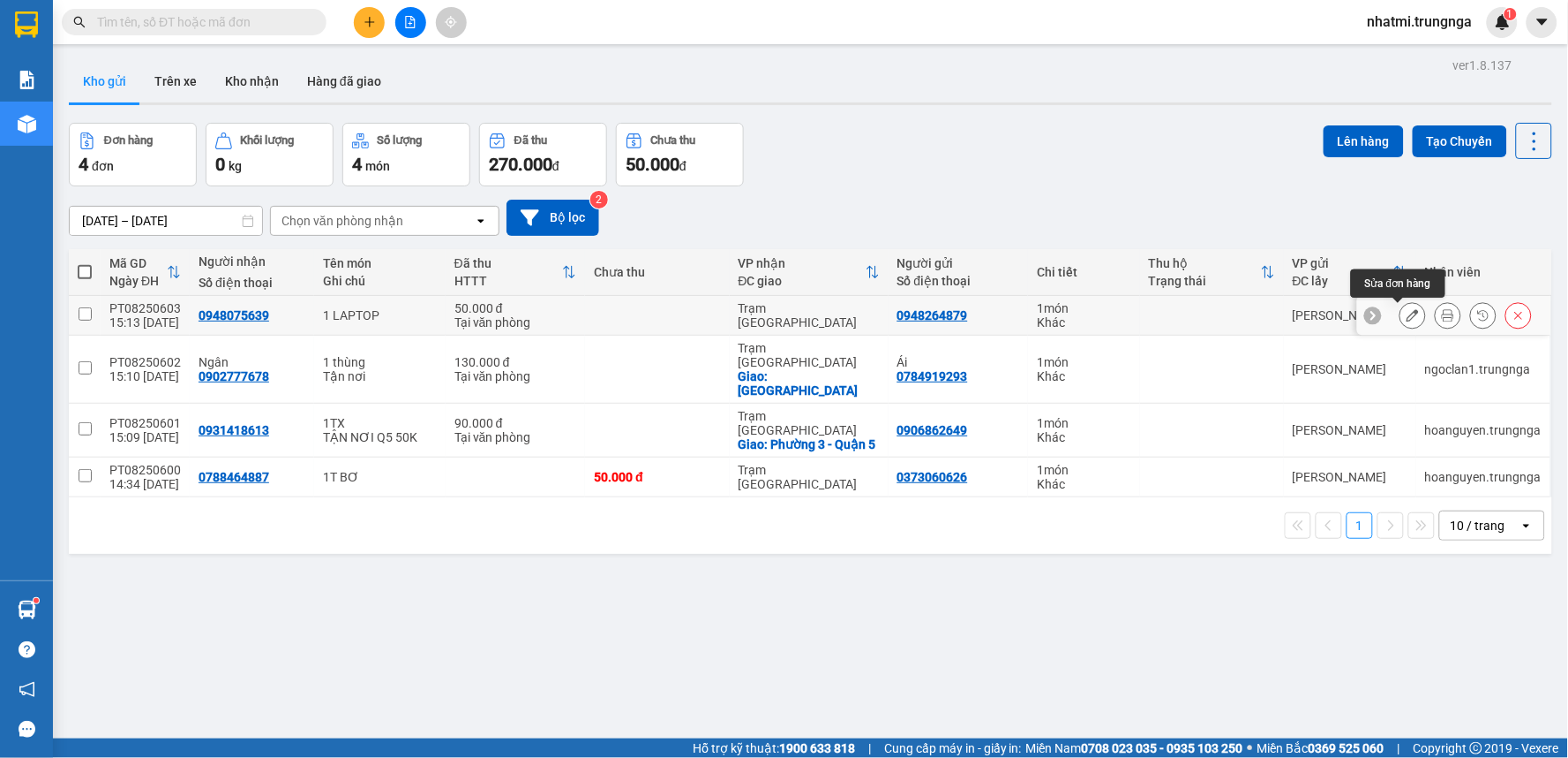
click at [1407, 320] on icon at bounding box center [1413, 315] width 13 height 13
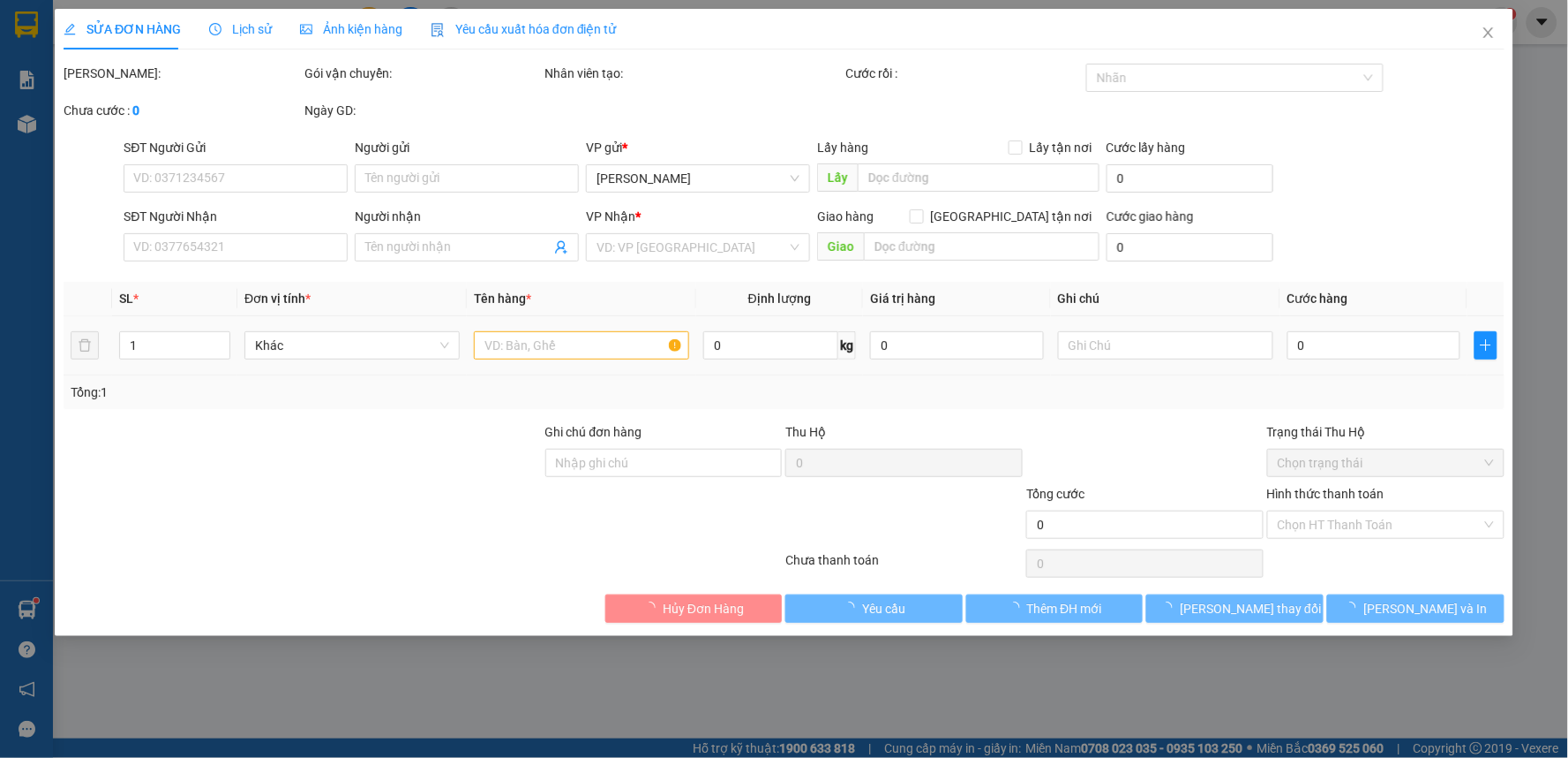
type input "0948264879"
type input "0948075639"
type input "50.000"
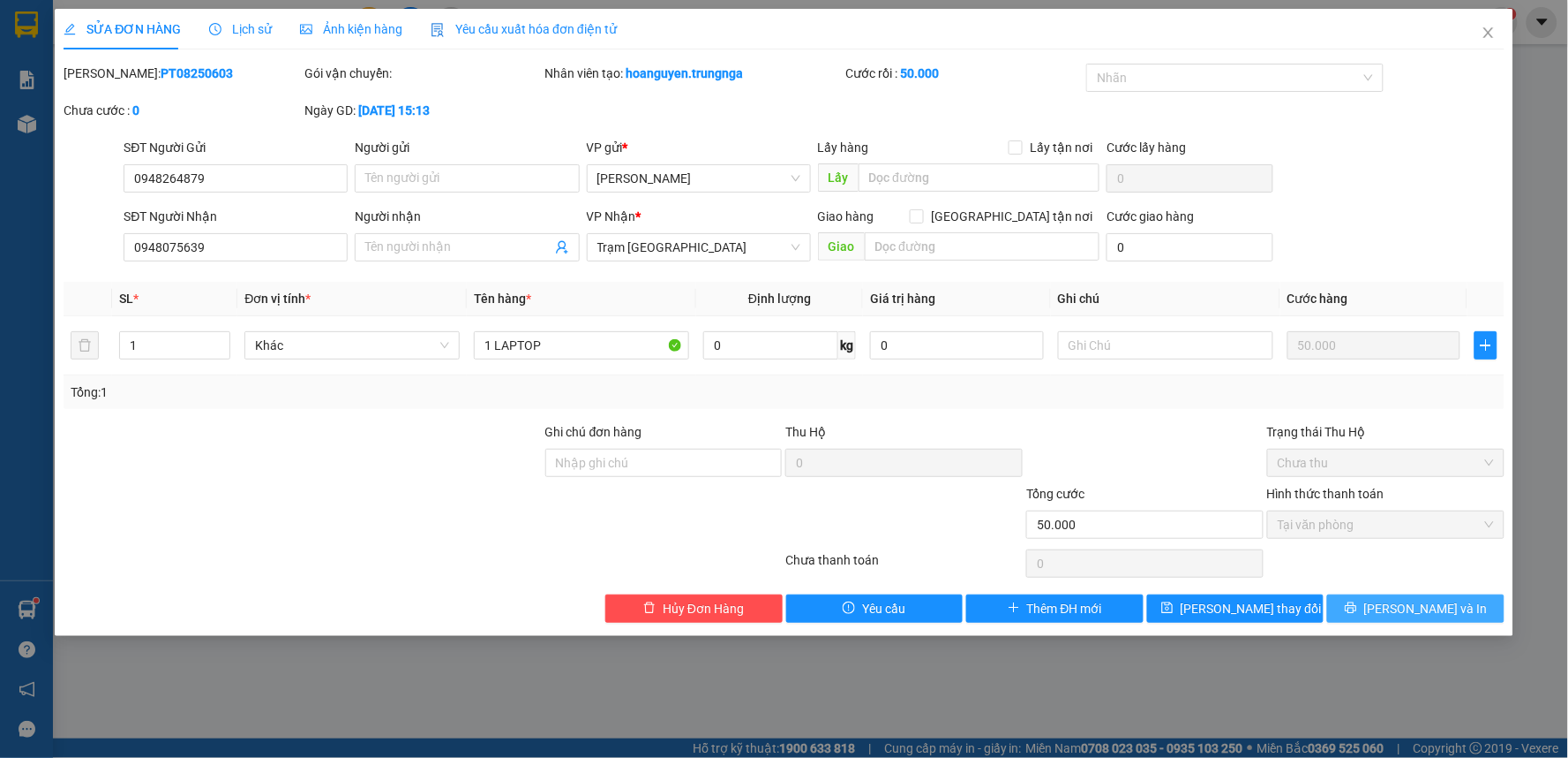
click at [1406, 610] on span "[PERSON_NAME] và In" at bounding box center [1427, 608] width 124 height 20
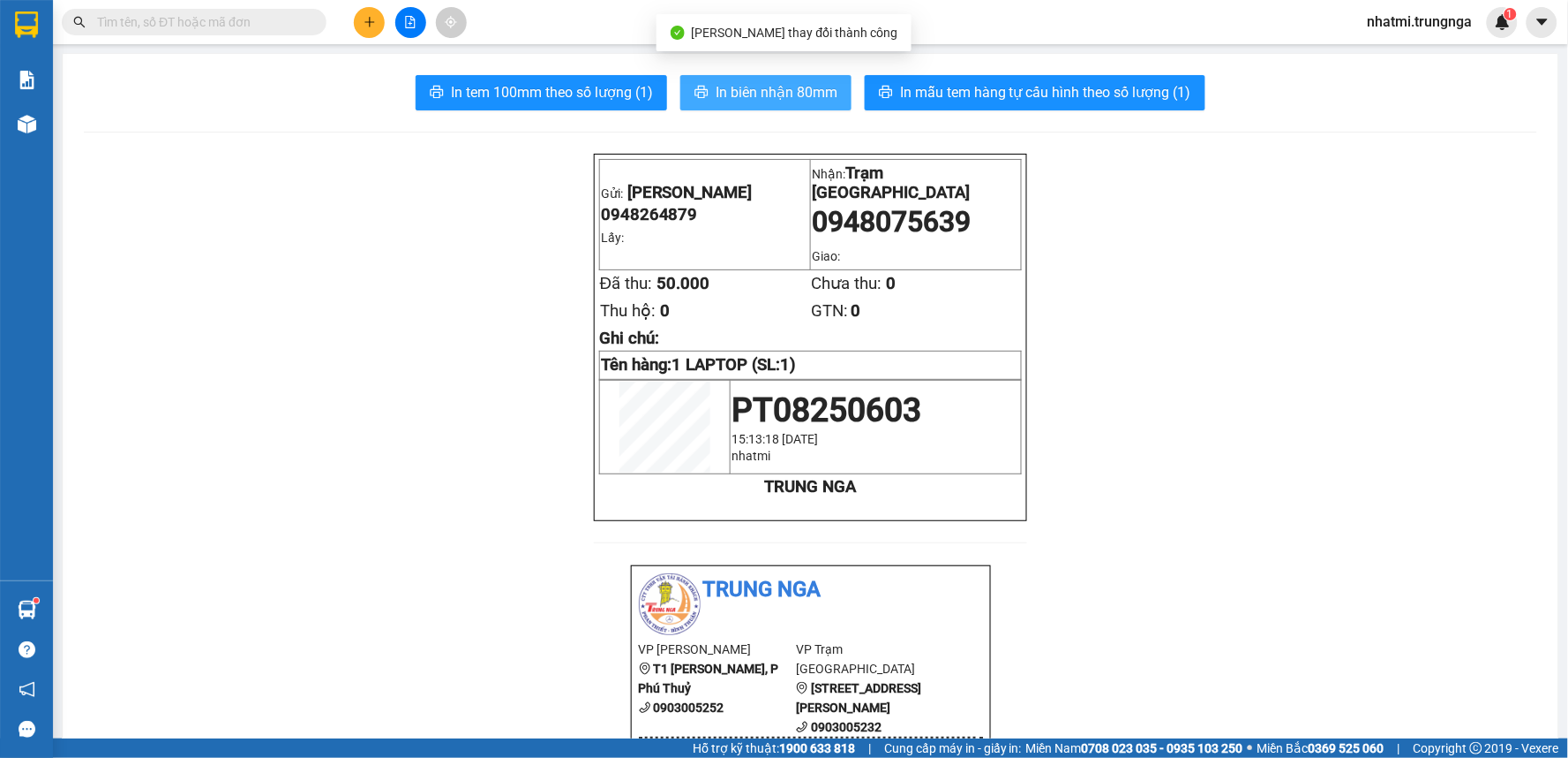
click at [790, 98] on span "In biên nhận 80mm" at bounding box center [776, 92] width 122 height 22
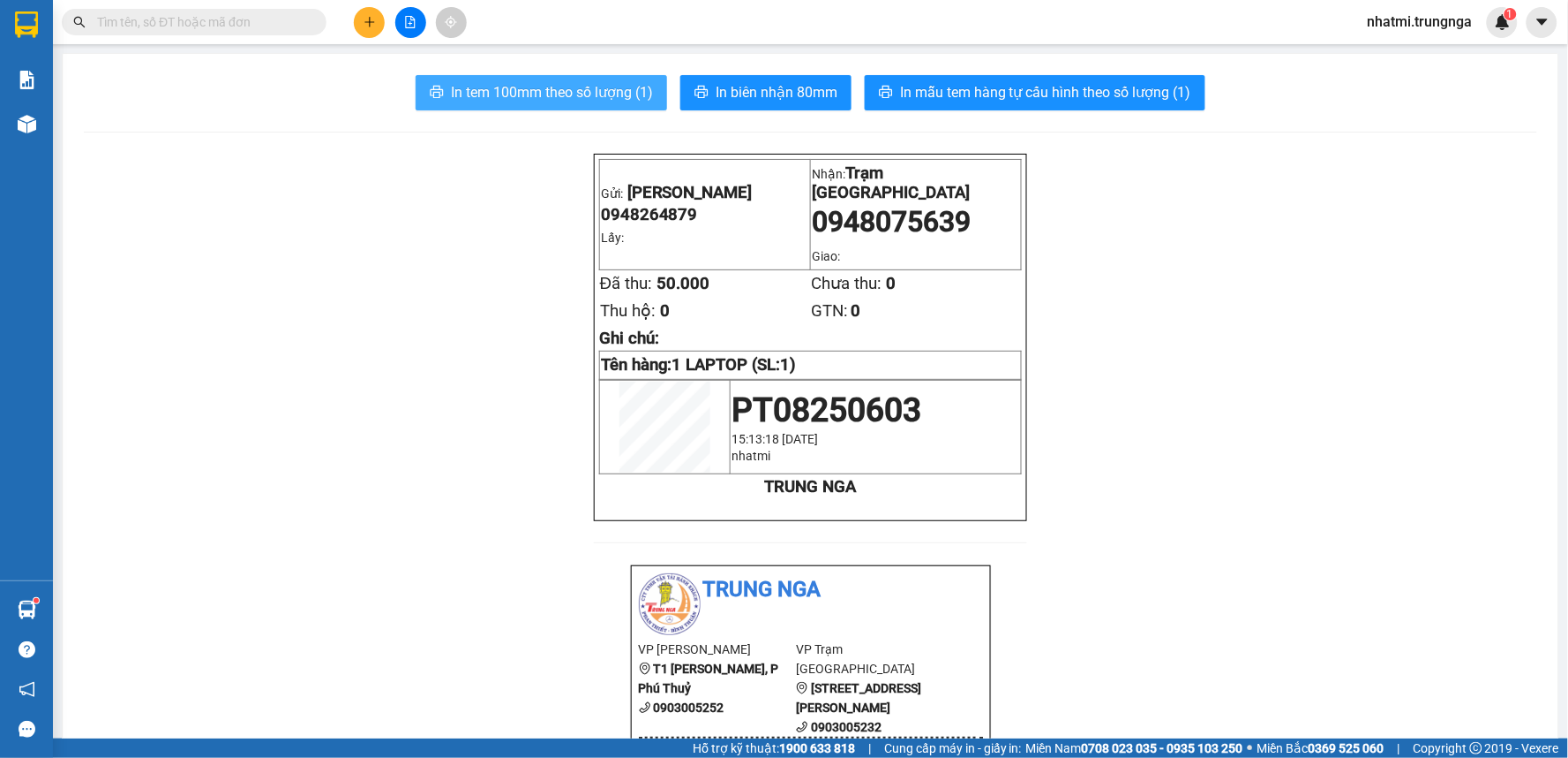
click at [594, 95] on span "In tem 100mm theo số lượng (1)" at bounding box center [553, 92] width 202 height 22
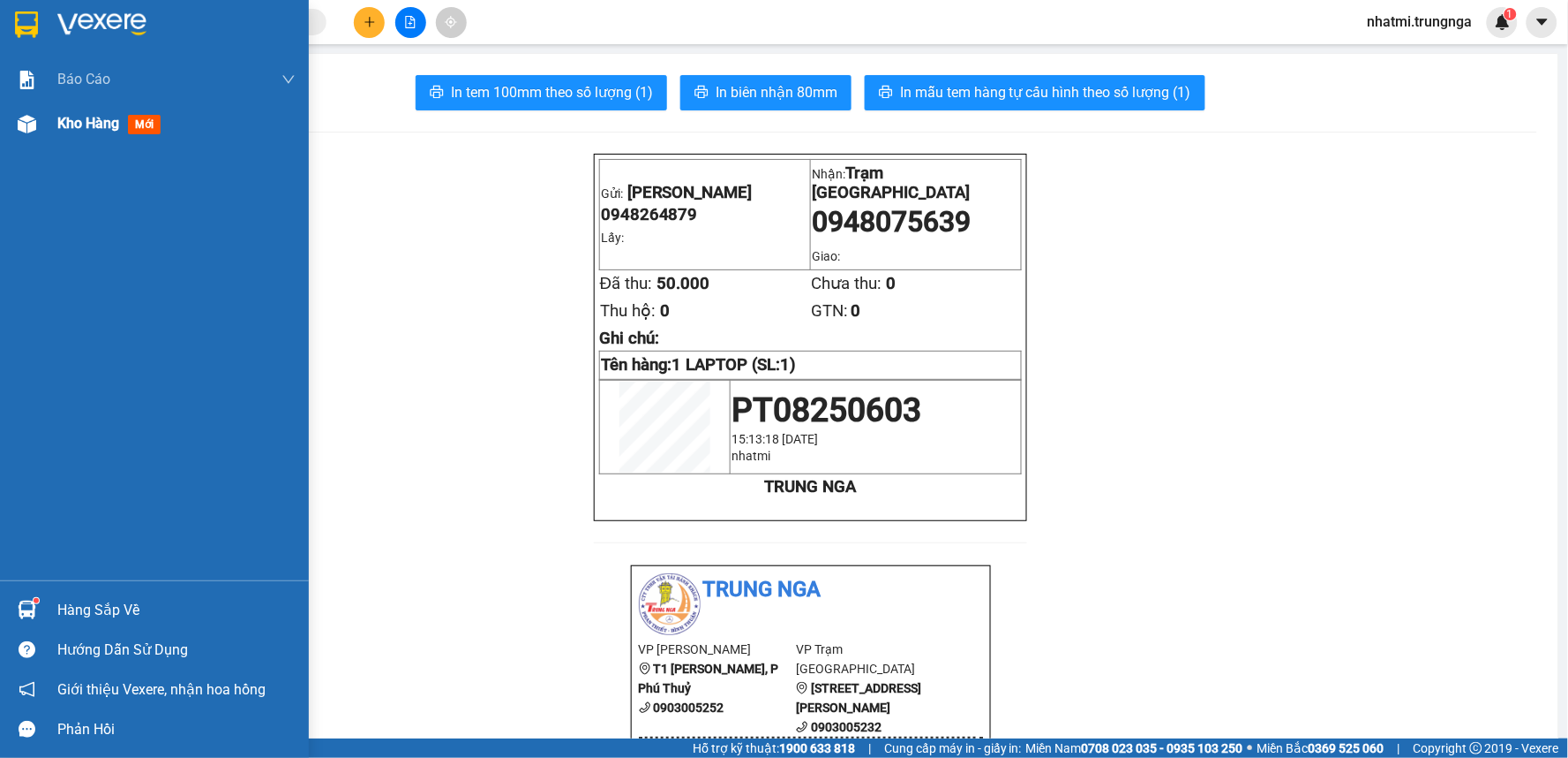
click at [56, 109] on div "Kho hàng mới" at bounding box center [154, 123] width 309 height 44
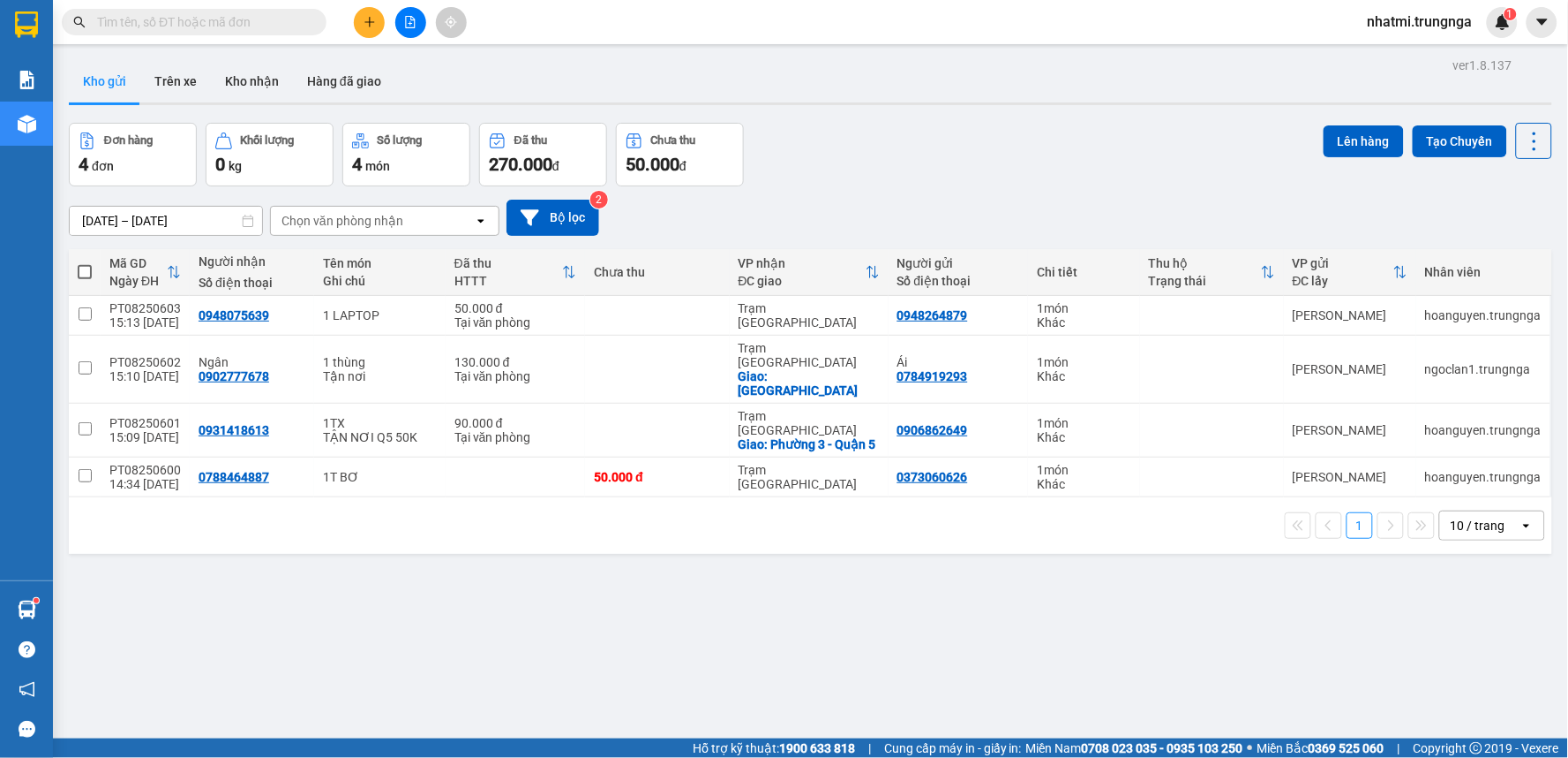
scroll to position [82, 0]
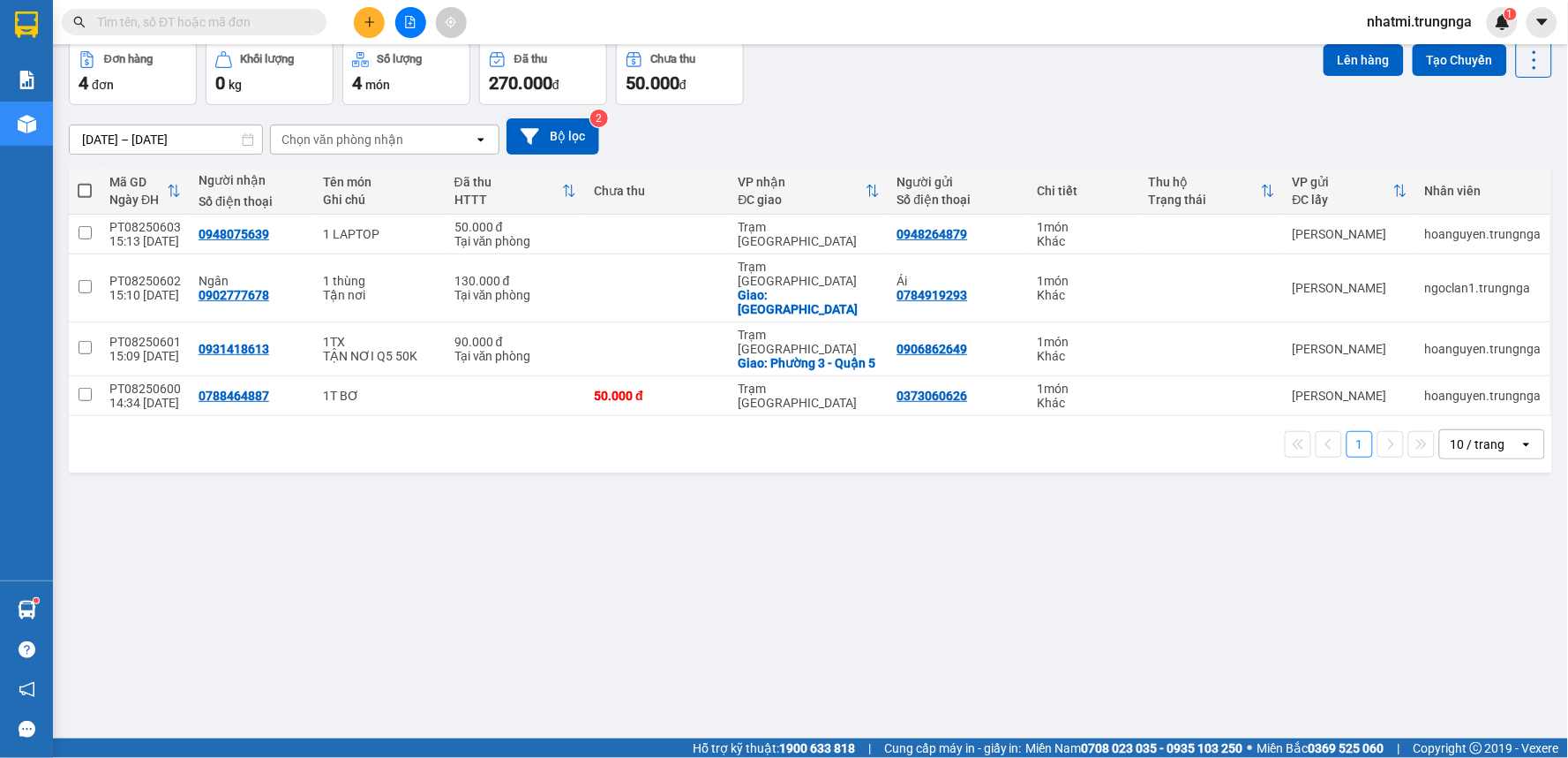
click at [368, 25] on icon "plus" at bounding box center [370, 22] width 13 height 13
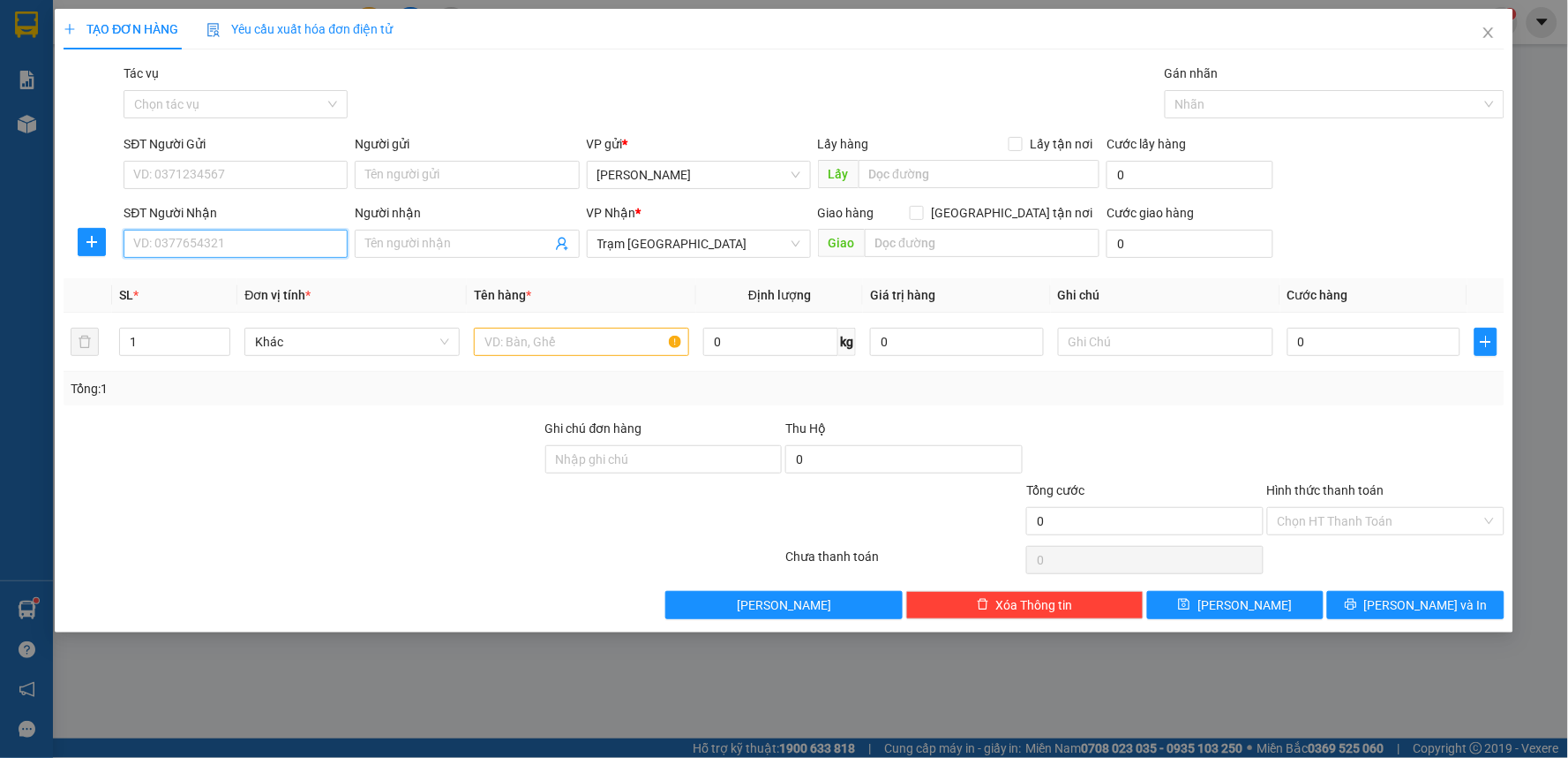
click at [194, 239] on input "SĐT Người Nhận" at bounding box center [236, 244] width 224 height 29
type input "0399902719"
click at [212, 289] on div "0399902719" at bounding box center [236, 280] width 224 height 29
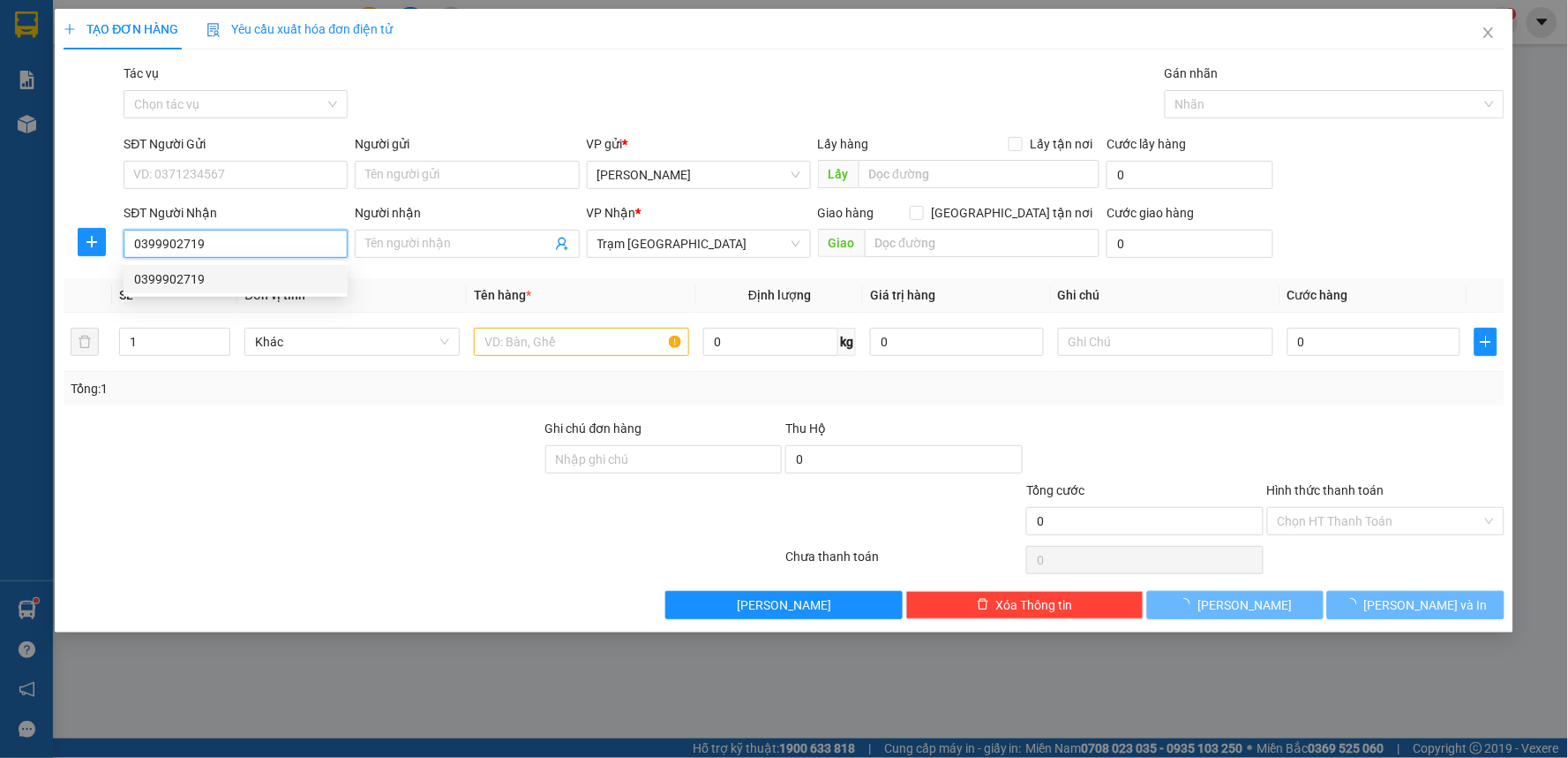
type input "50.000"
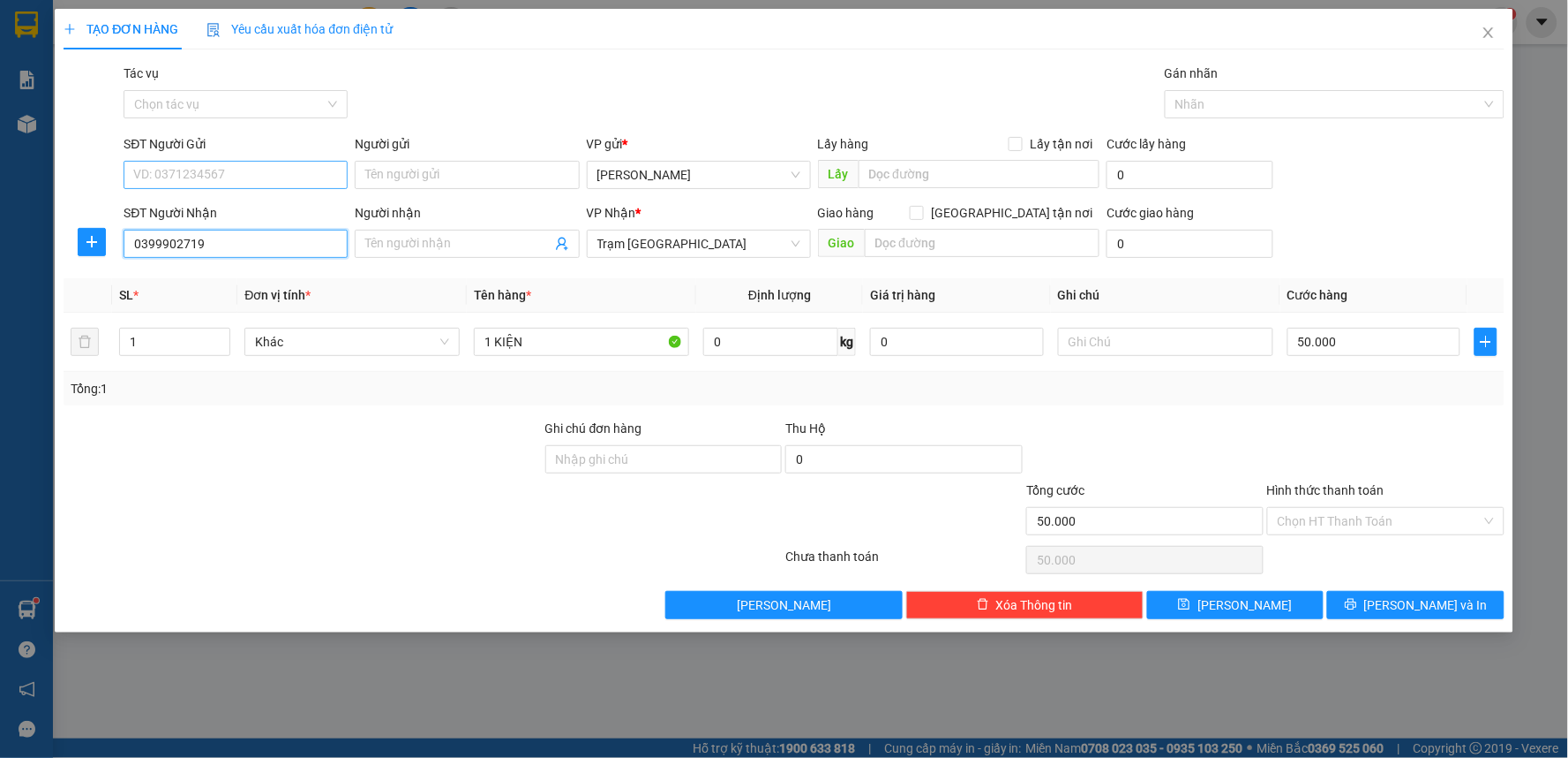
type input "0399902719"
click at [208, 177] on input "SĐT Người Gửi" at bounding box center [236, 175] width 224 height 29
click at [207, 208] on div "0328587104" at bounding box center [236, 211] width 203 height 20
type input "0328587104"
click at [1346, 517] on input "Hình thức thanh toán" at bounding box center [1380, 521] width 204 height 27
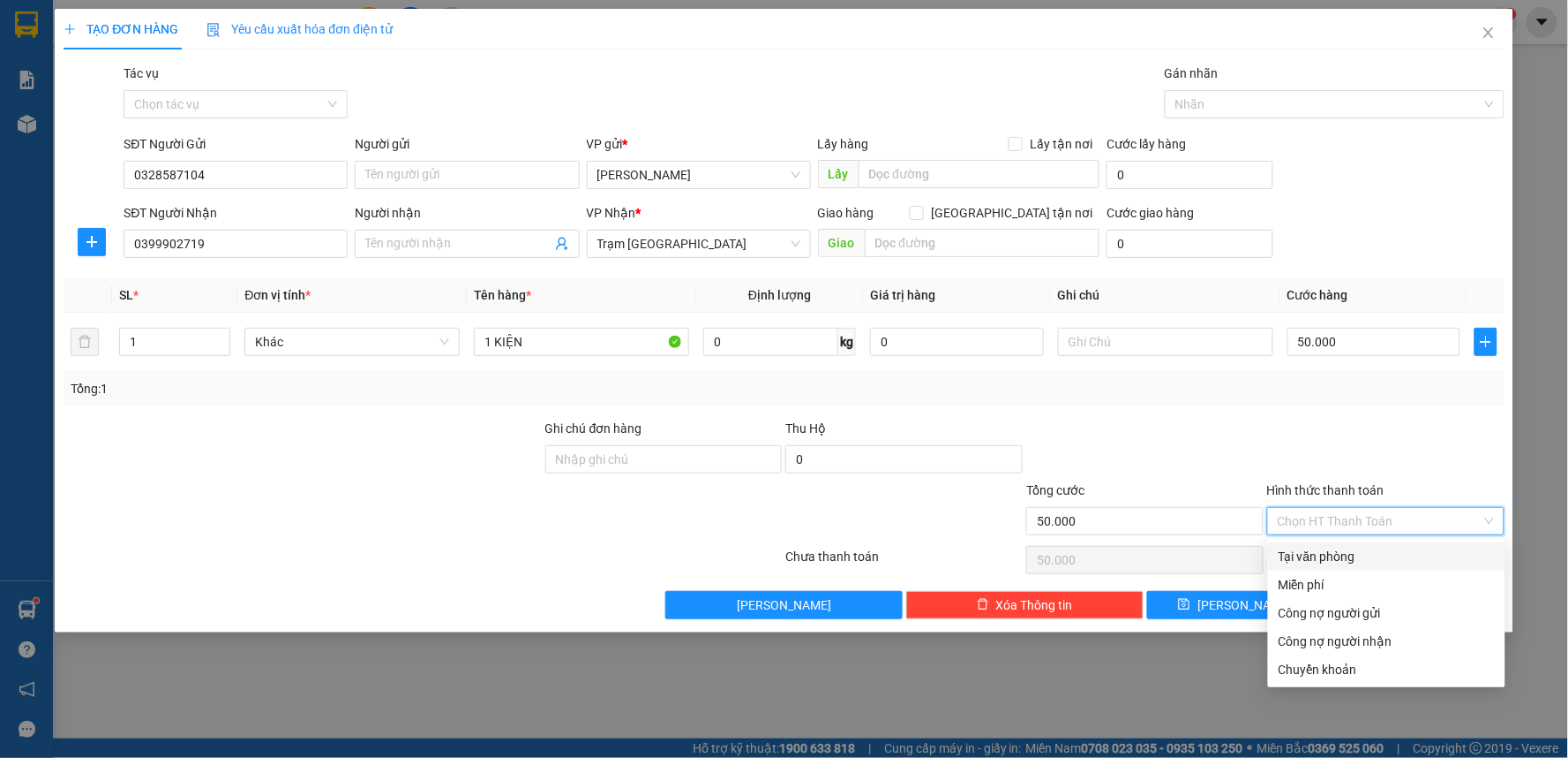
drag, startPoint x: 1322, startPoint y: 553, endPoint x: 1355, endPoint y: 561, distance: 34.0
click at [1322, 552] on div "Tại văn phòng" at bounding box center [1386, 556] width 216 height 20
type input "0"
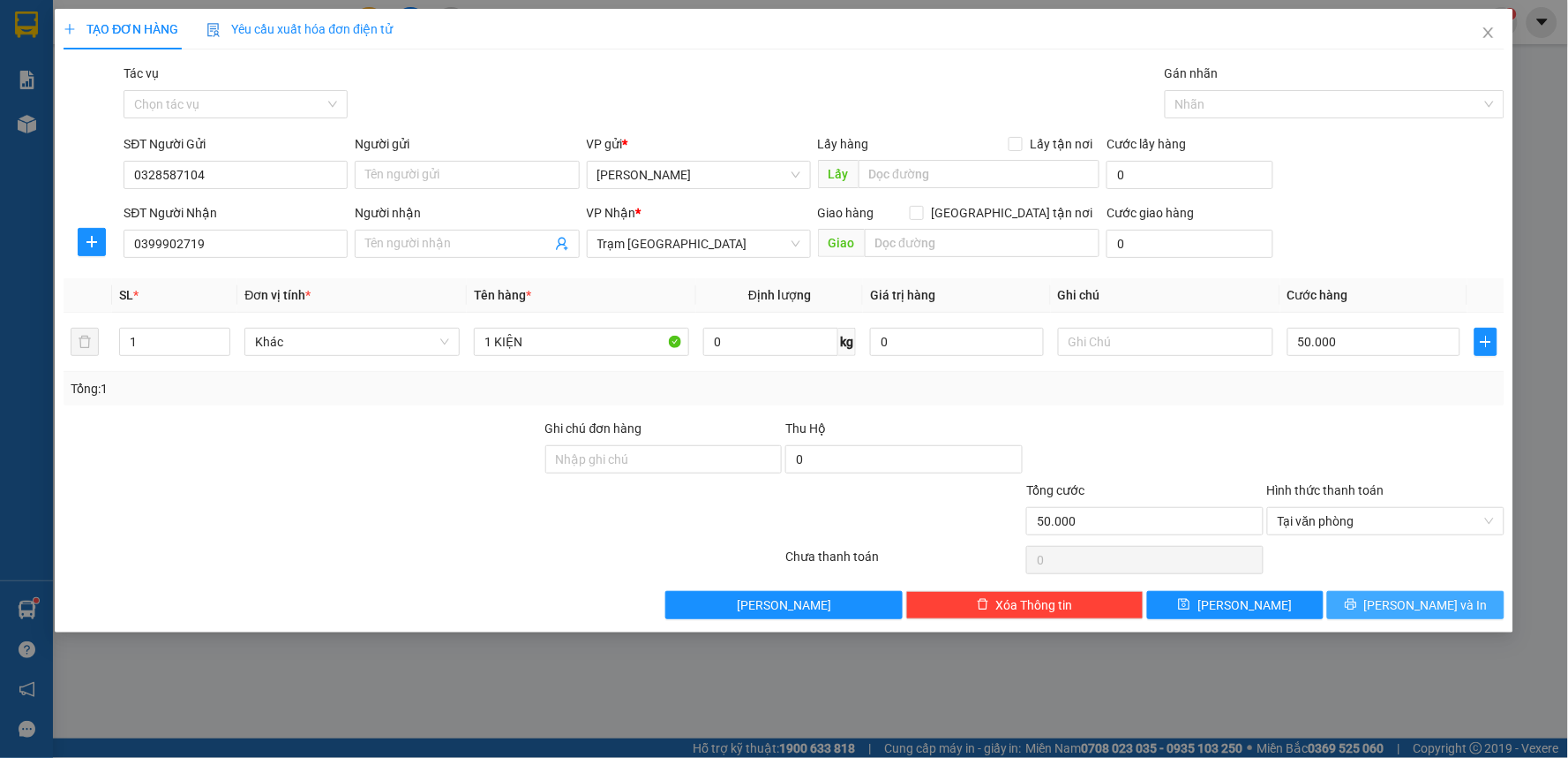
click at [1358, 610] on icon "printer" at bounding box center [1351, 604] width 13 height 13
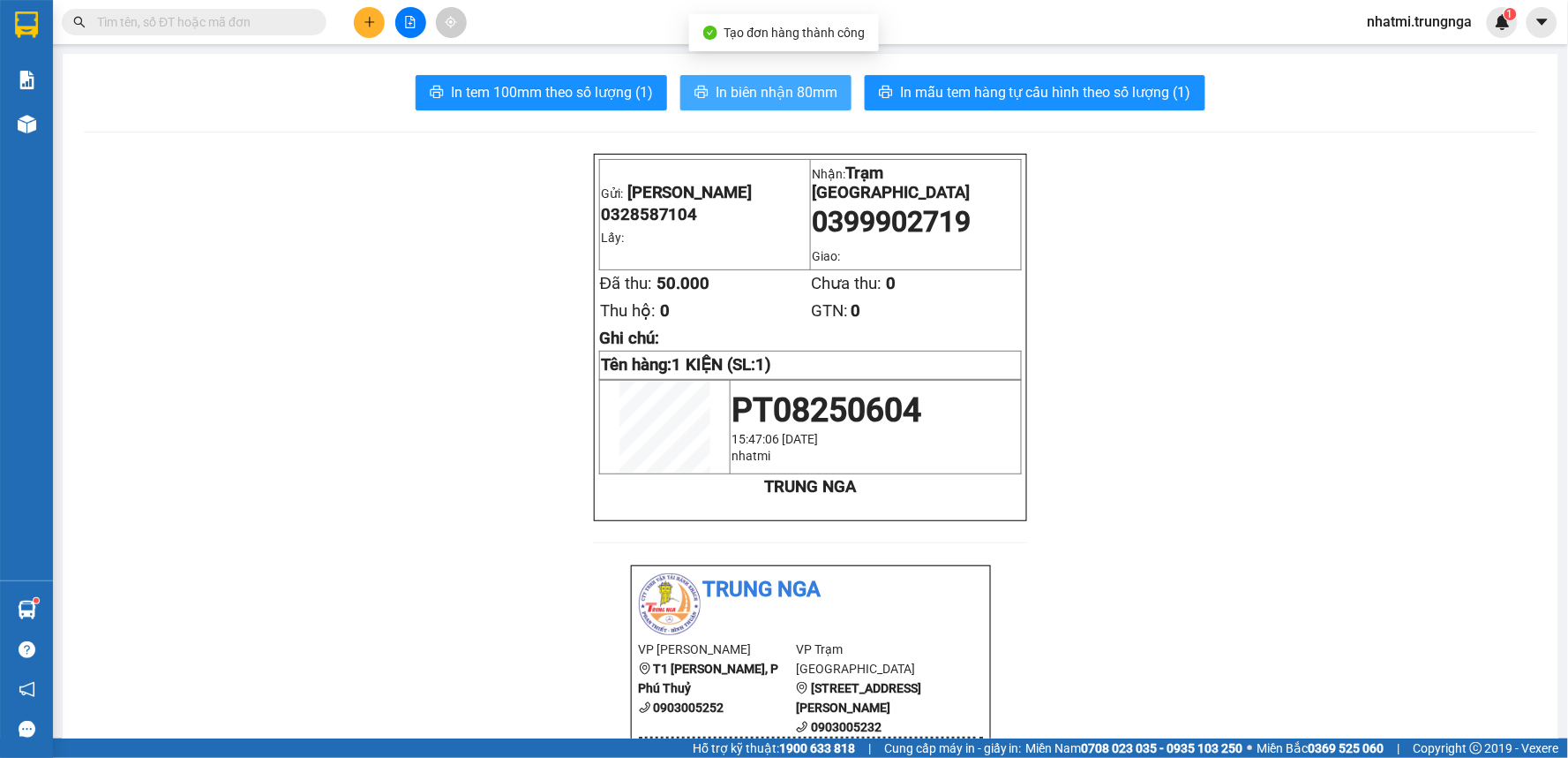
click at [746, 95] on span "In biên nhận 80mm" at bounding box center [776, 92] width 122 height 22
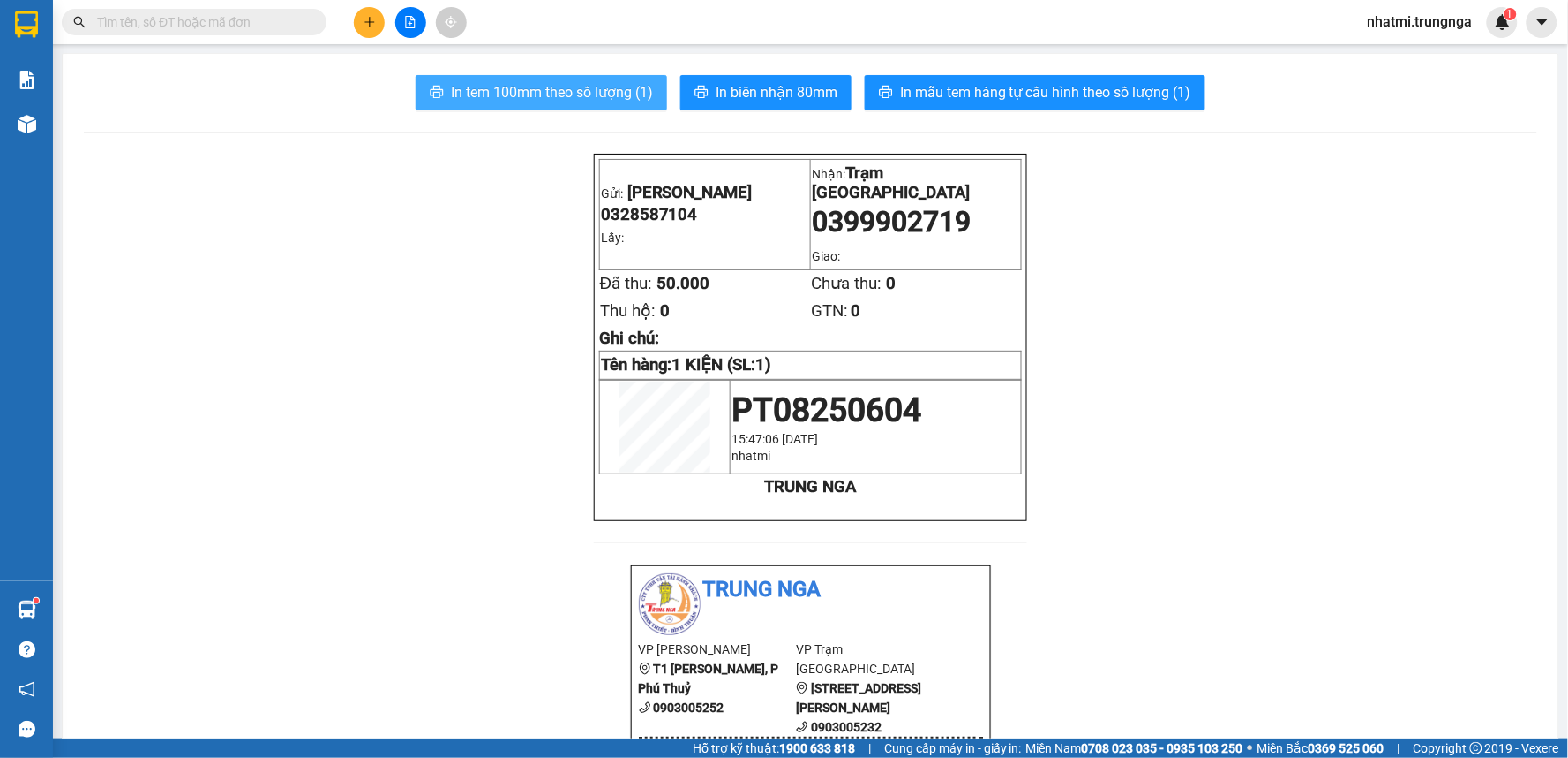
click at [477, 97] on span "In tem 100mm theo số lượng (1)" at bounding box center [553, 92] width 202 height 22
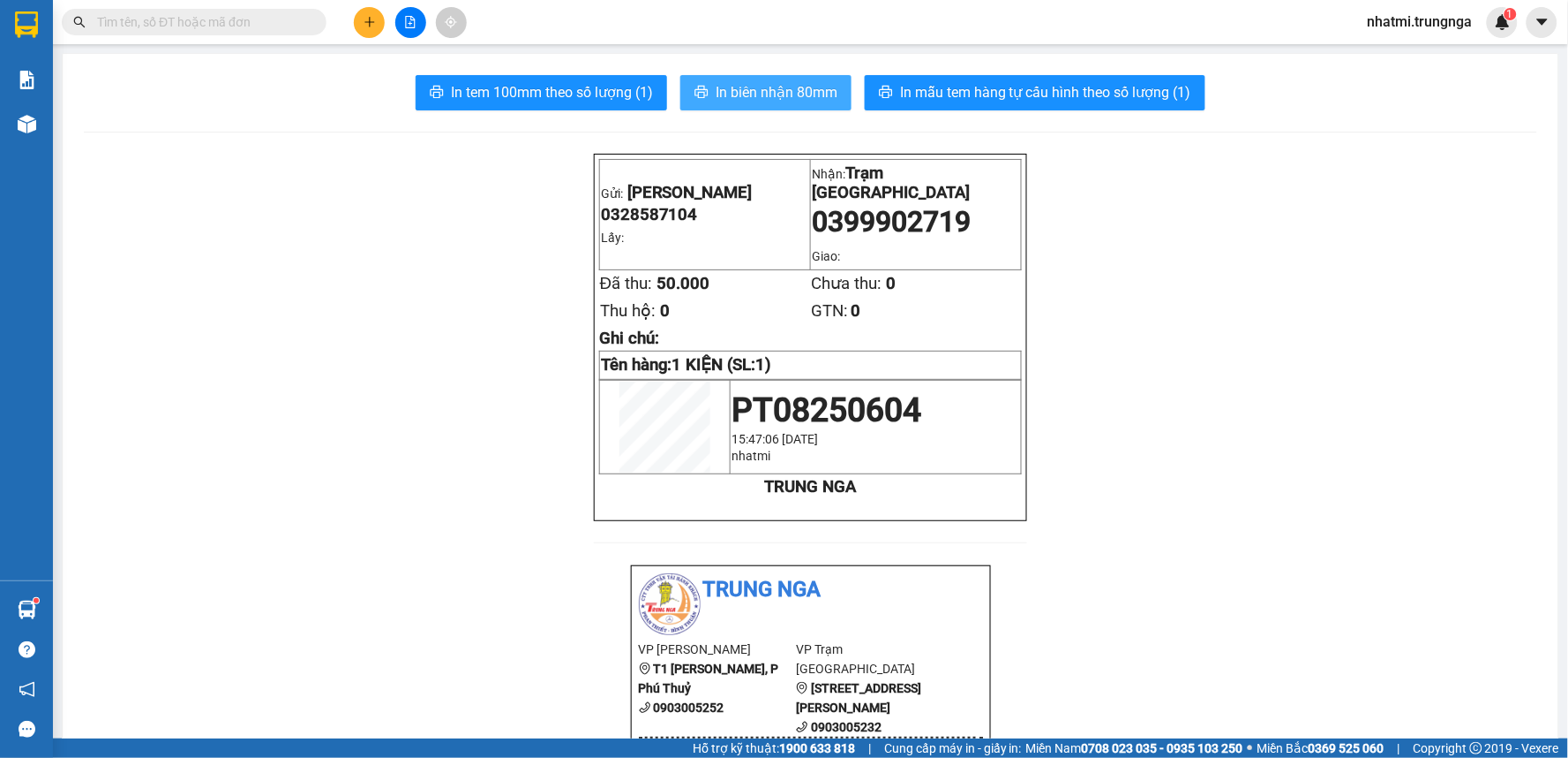
click at [781, 104] on button "In biên nhận 80mm" at bounding box center [766, 92] width 171 height 35
click at [369, 12] on button at bounding box center [369, 22] width 30 height 30
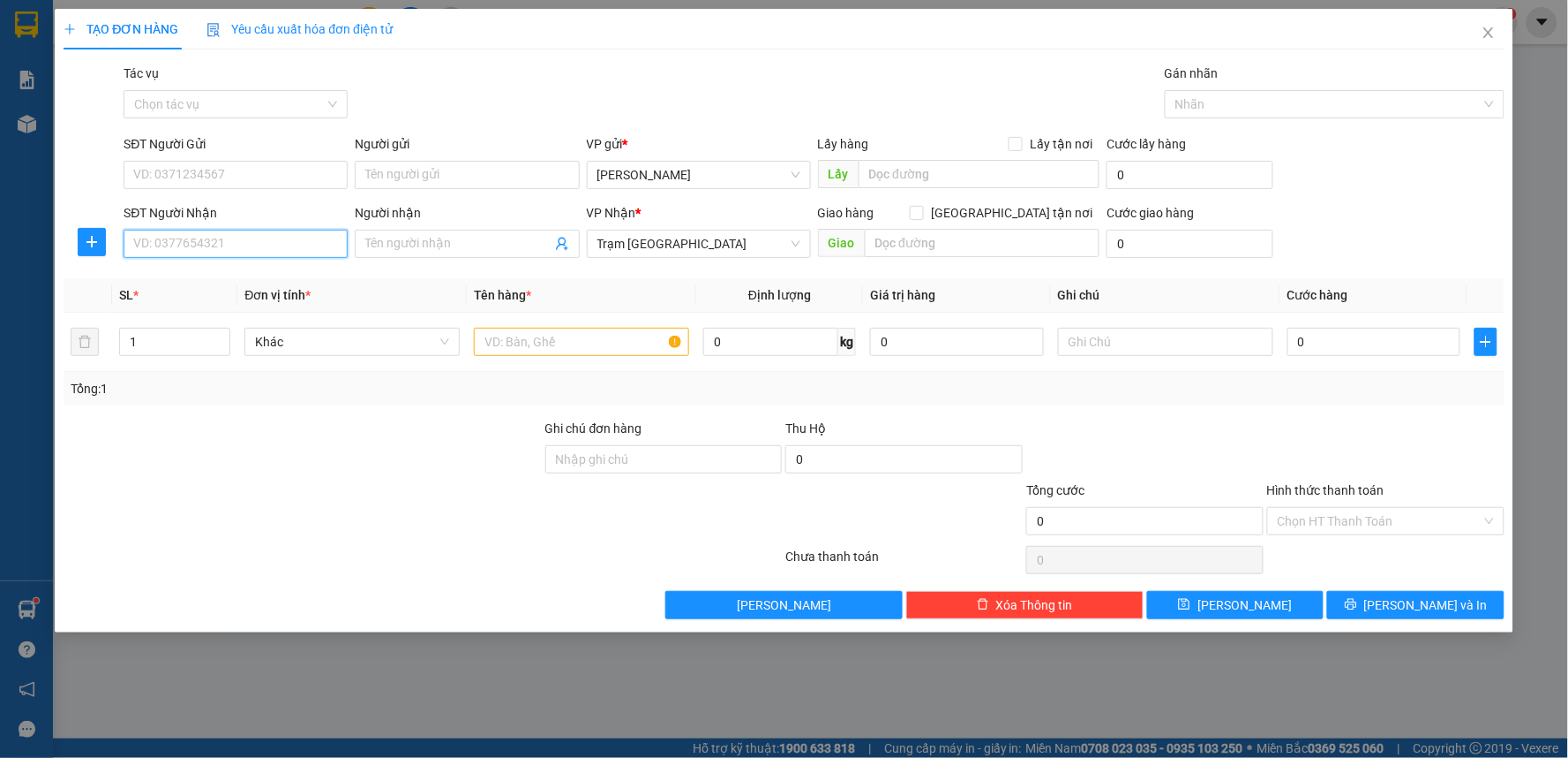
click at [170, 240] on input "SĐT Người Nhận" at bounding box center [236, 244] width 224 height 29
click at [407, 240] on input "Người nhận" at bounding box center [458, 244] width 185 height 20
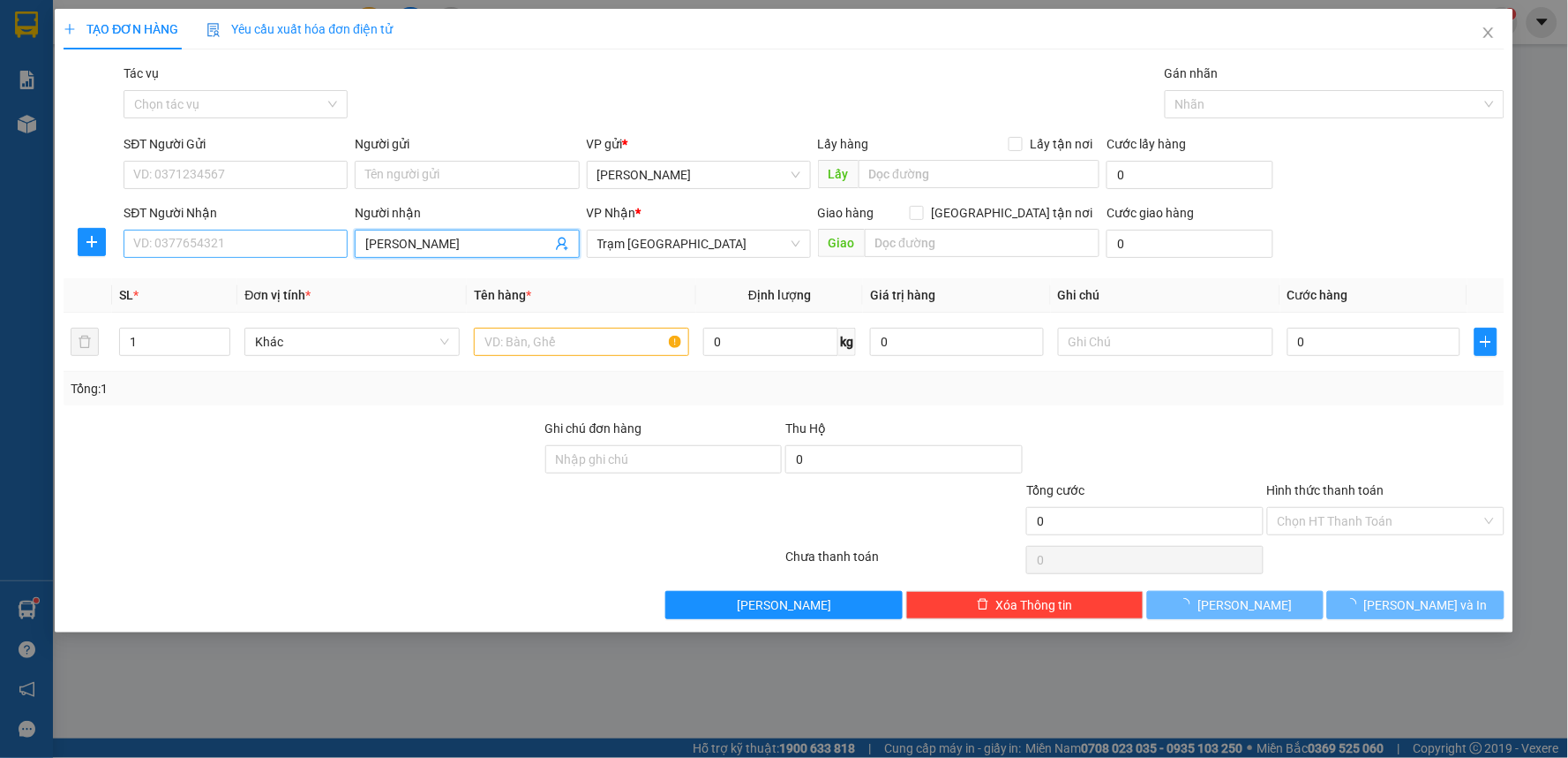
type input "[PERSON_NAME]"
drag, startPoint x: 298, startPoint y: 252, endPoint x: 315, endPoint y: 252, distance: 17.0
click at [301, 252] on input "SĐT Người Nhận" at bounding box center [236, 244] width 224 height 29
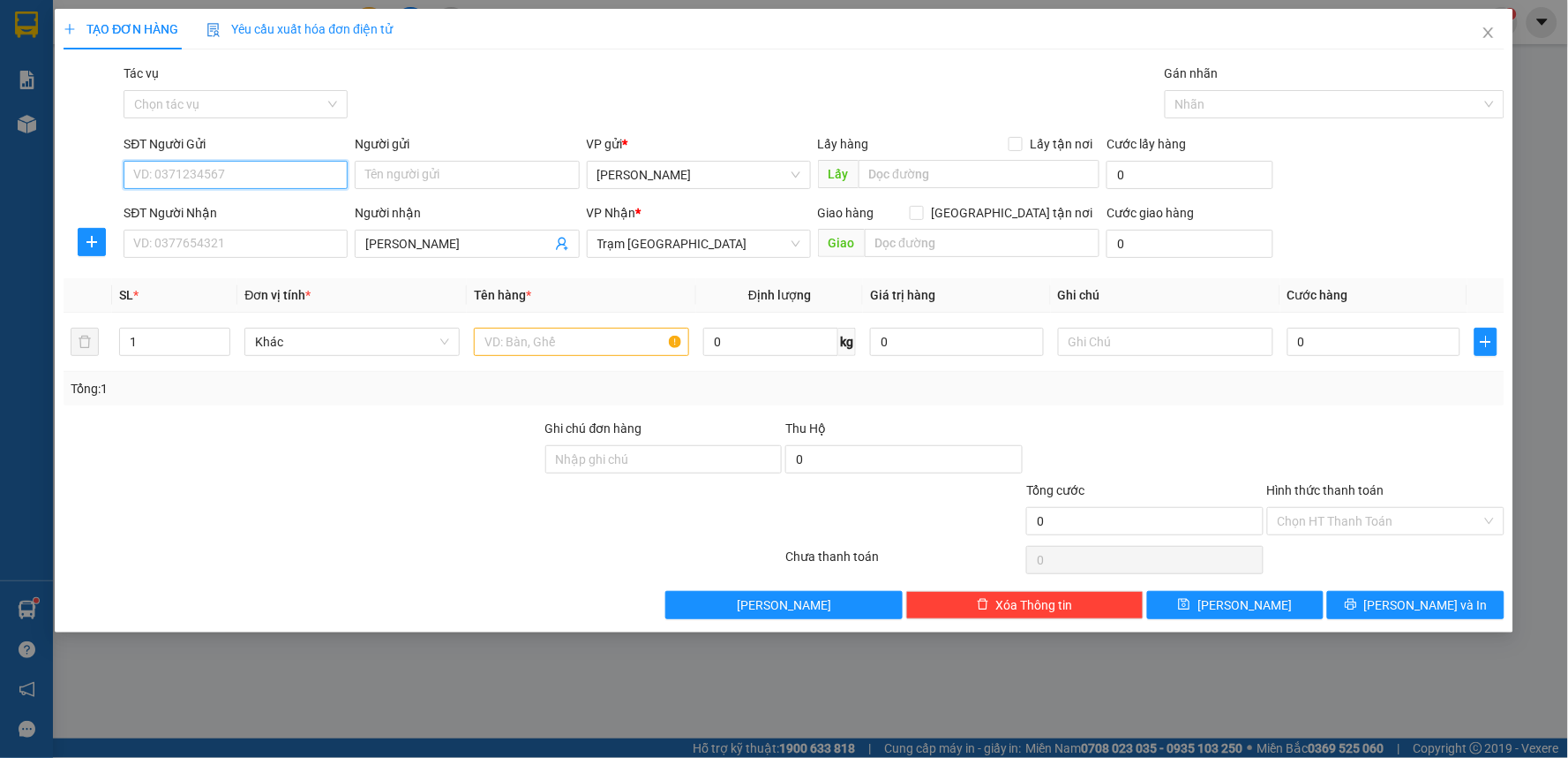
click at [265, 172] on input "SĐT Người Gửi" at bounding box center [236, 175] width 224 height 29
type input "0986222239"
click at [449, 180] on input "Người gửi" at bounding box center [467, 175] width 224 height 29
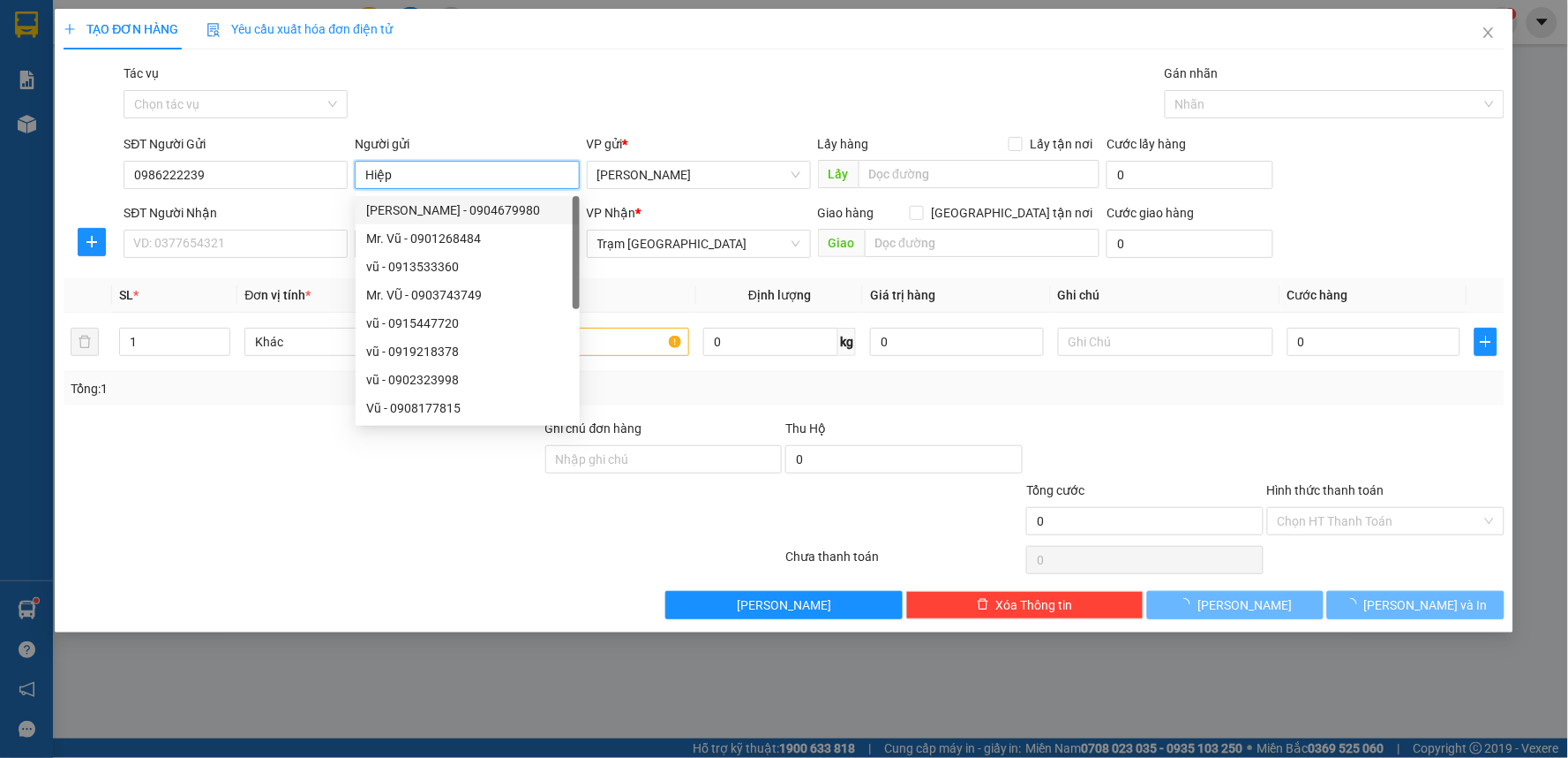
type input "Hiệp"
click at [147, 228] on div "SĐT Người Nhận" at bounding box center [236, 217] width 224 height 27
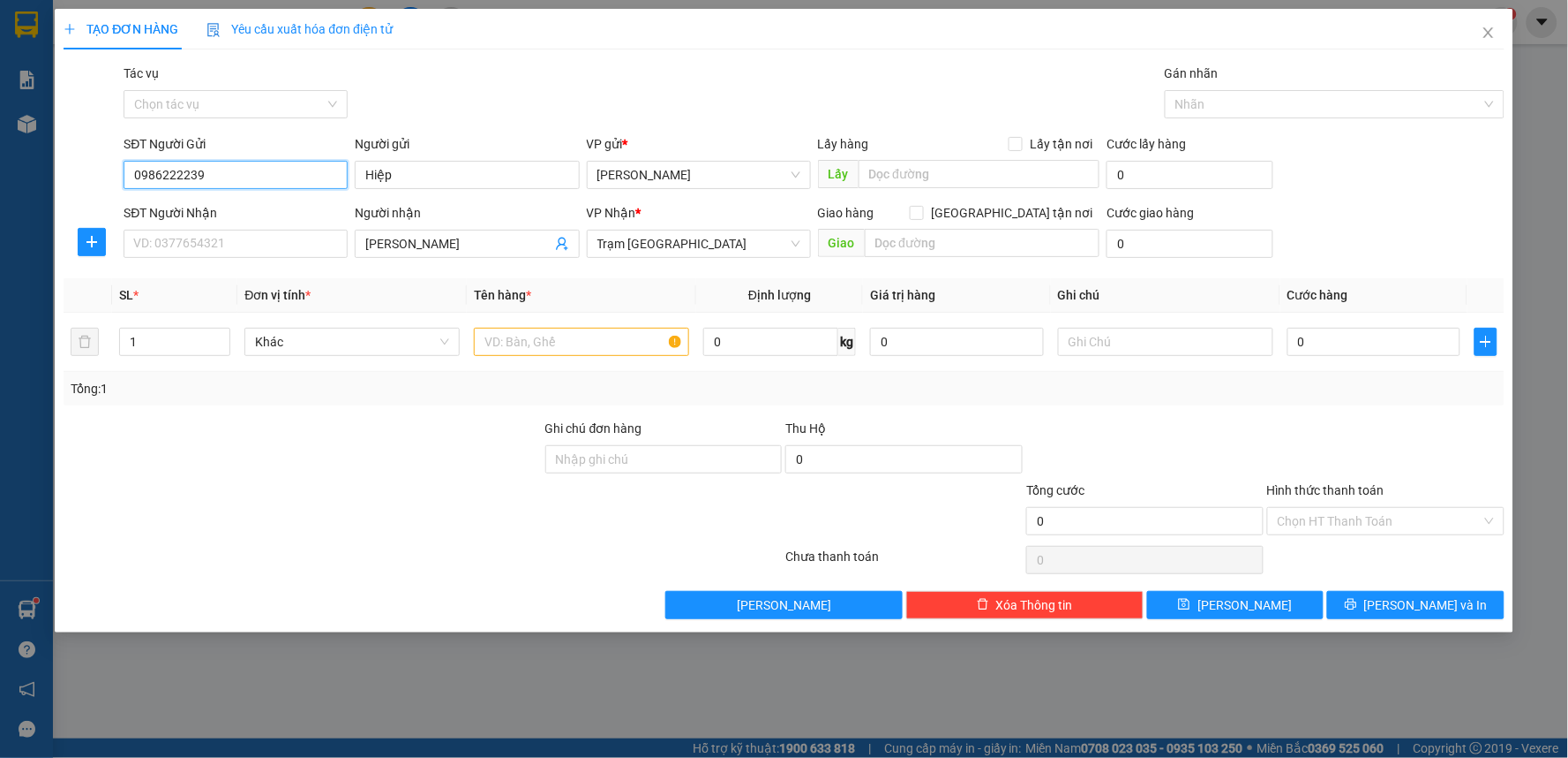
click at [145, 173] on input "0986222239" at bounding box center [236, 175] width 224 height 29
click at [157, 171] on input "0986222239" at bounding box center [236, 175] width 224 height 29
click at [171, 169] on input "0986222239" at bounding box center [236, 175] width 224 height 29
click at [181, 169] on input "0986222239" at bounding box center [236, 175] width 224 height 29
click at [616, 347] on input "text" at bounding box center [581, 342] width 215 height 29
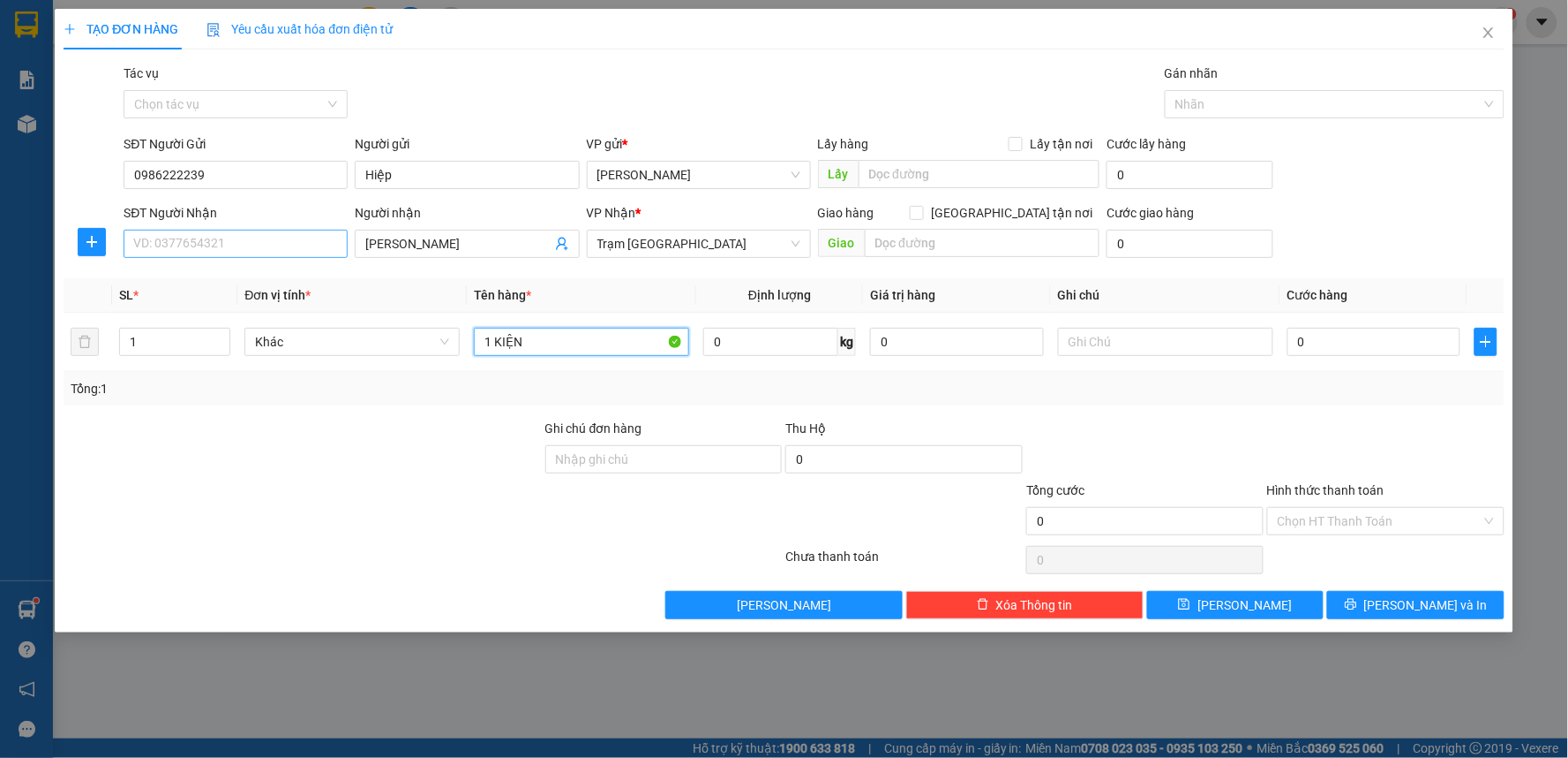
type input "1 KIỆN"
click at [297, 250] on input "SĐT Người Nhận" at bounding box center [236, 244] width 224 height 29
type input "0916472445"
click at [227, 178] on input "0986222239" at bounding box center [236, 175] width 224 height 29
drag, startPoint x: 437, startPoint y: 396, endPoint x: 445, endPoint y: 387, distance: 12.0
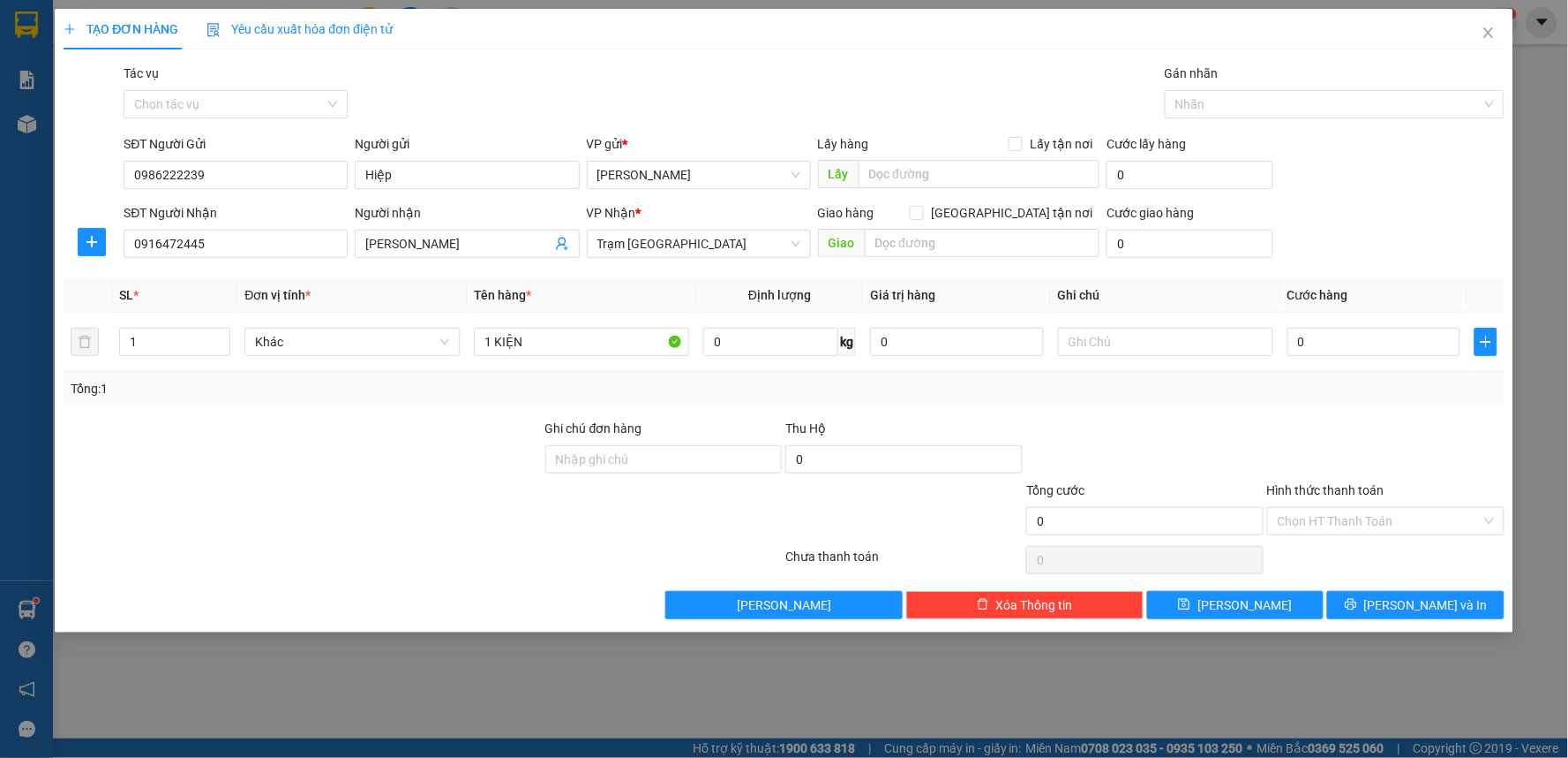
click at [439, 395] on div "Tổng: 1" at bounding box center [338, 389] width 535 height 20
click at [539, 346] on input "1 KIỆN" at bounding box center [581, 342] width 215 height 29
type input "1 KIỆN LAPTOP"
click at [870, 375] on div "Tổng: 1" at bounding box center [784, 388] width 1441 height 33
click at [1116, 349] on input "text" at bounding box center [1166, 342] width 215 height 29
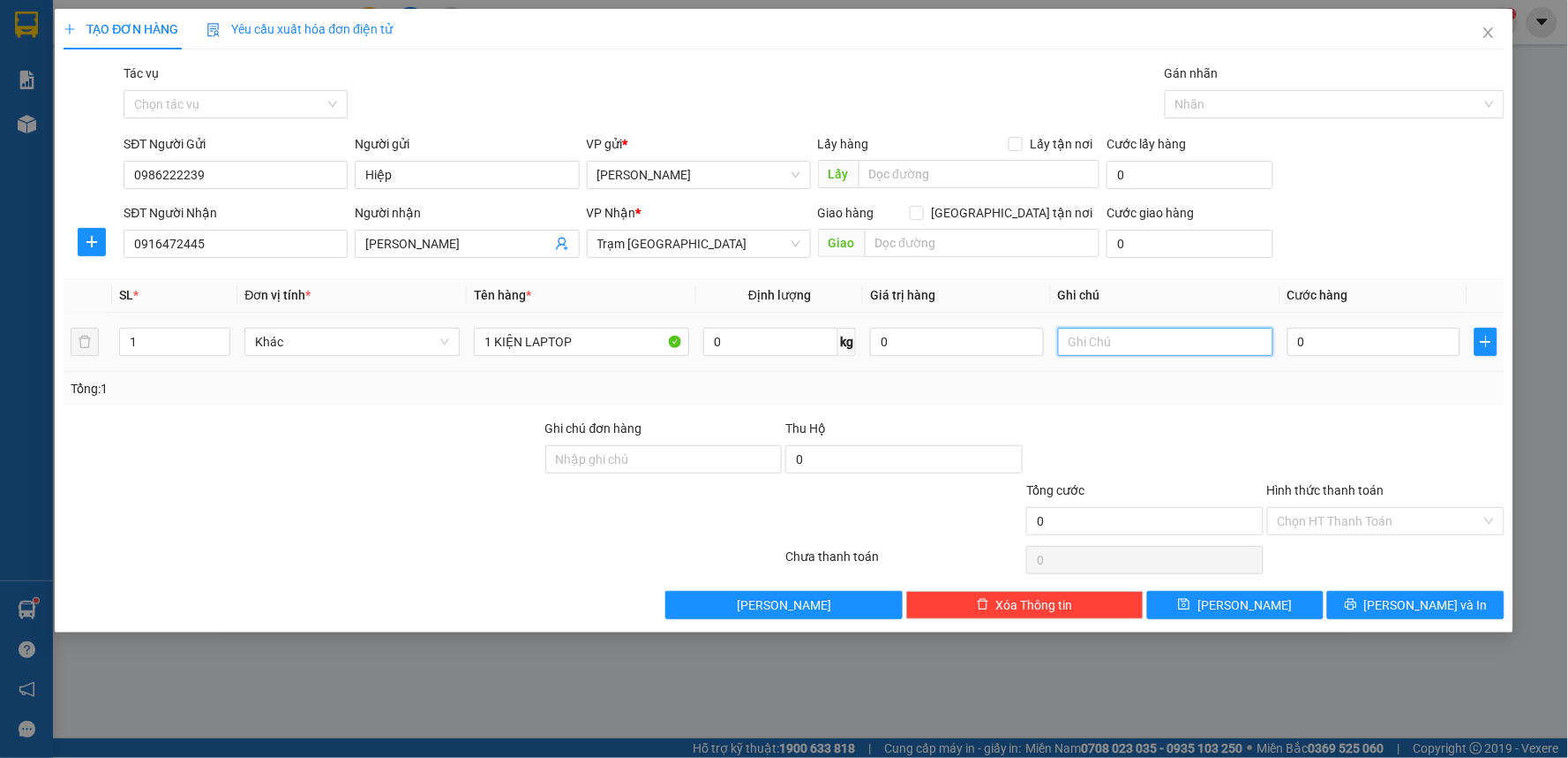
type input "G"
type input "1"
type input "LAPTOP"
click at [1333, 340] on input "0" at bounding box center [1375, 342] width 174 height 29
type input "5"
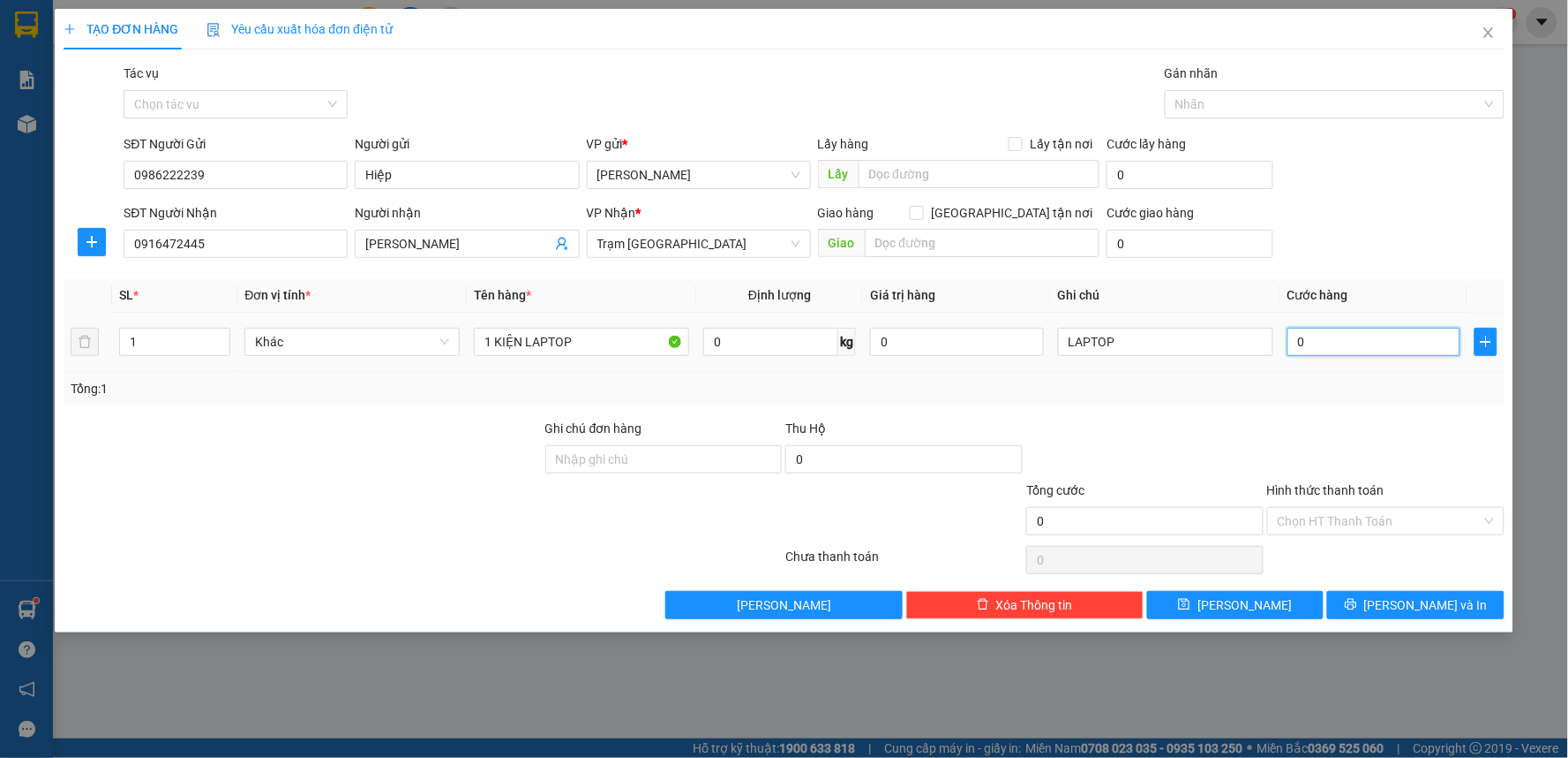
type input "5"
type input "50"
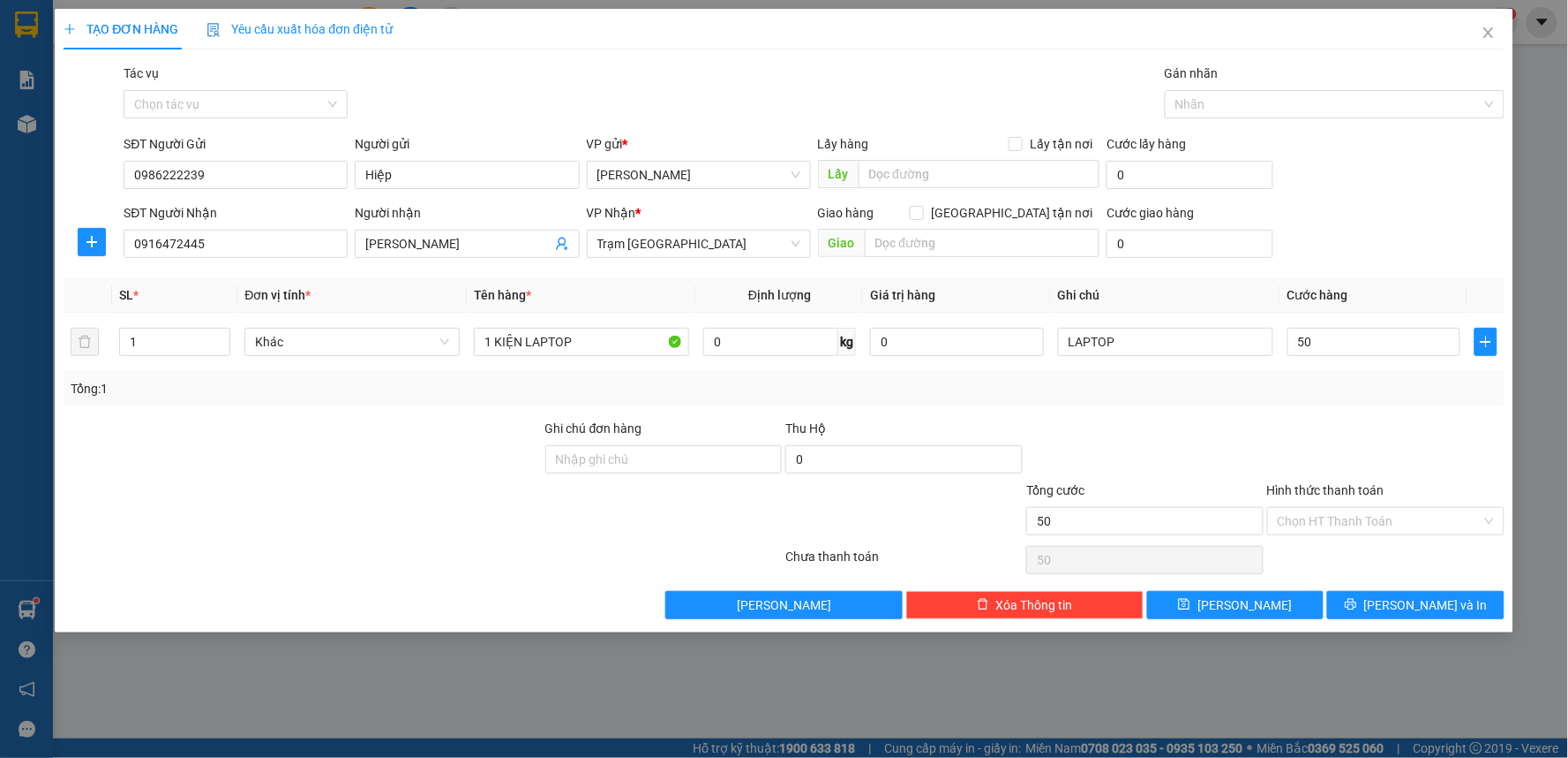
type input "50.000"
click at [1266, 415] on div "Transit Pickup Surcharge Ids Transit Deliver Surcharge Ids Transit Deliver Surc…" at bounding box center [784, 341] width 1441 height 556
click at [1361, 534] on div "Chọn HT Thanh Toán" at bounding box center [1385, 521] width 237 height 29
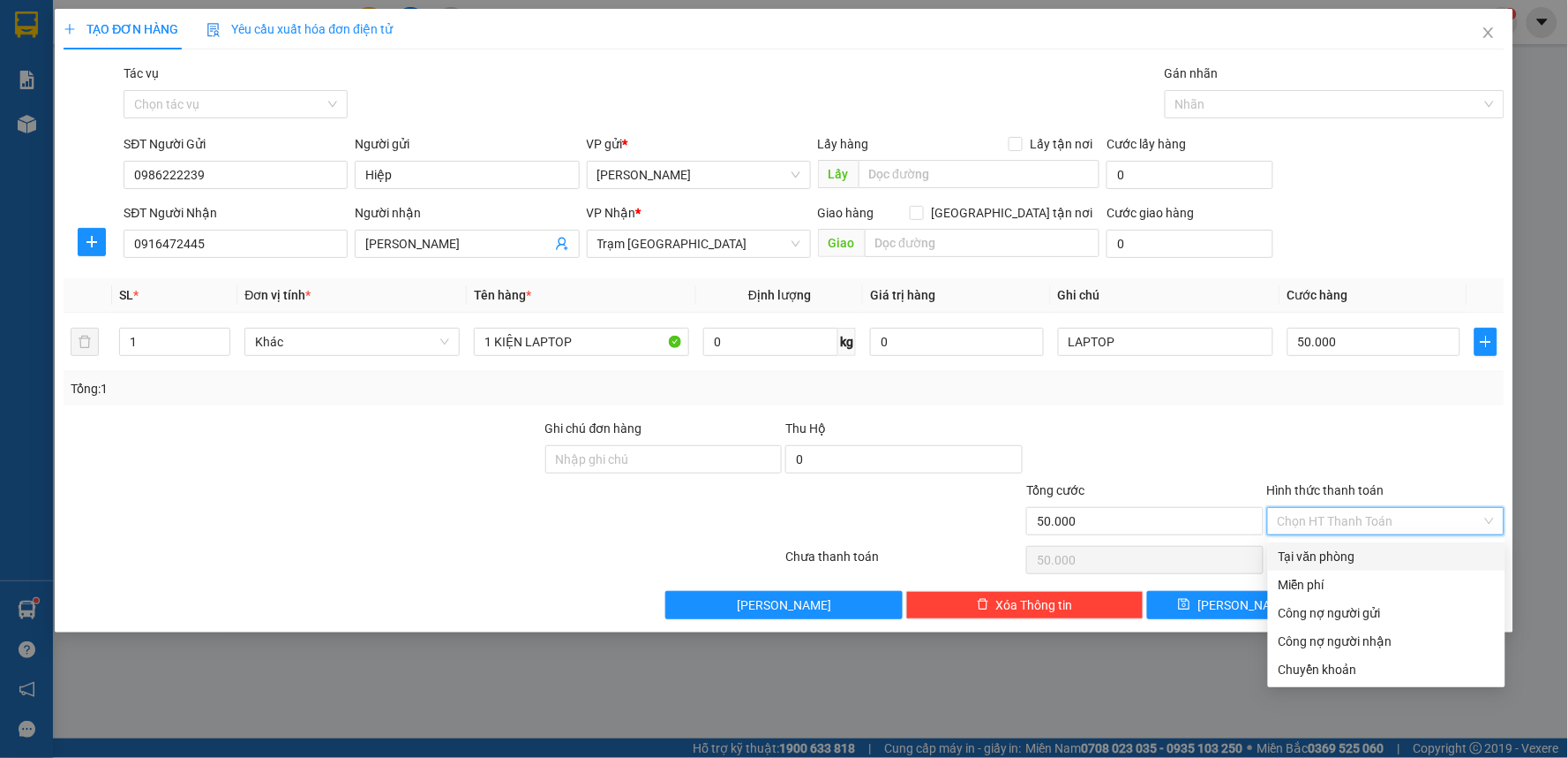
click at [1334, 553] on div "Tại văn phòng" at bounding box center [1386, 556] width 216 height 20
type input "0"
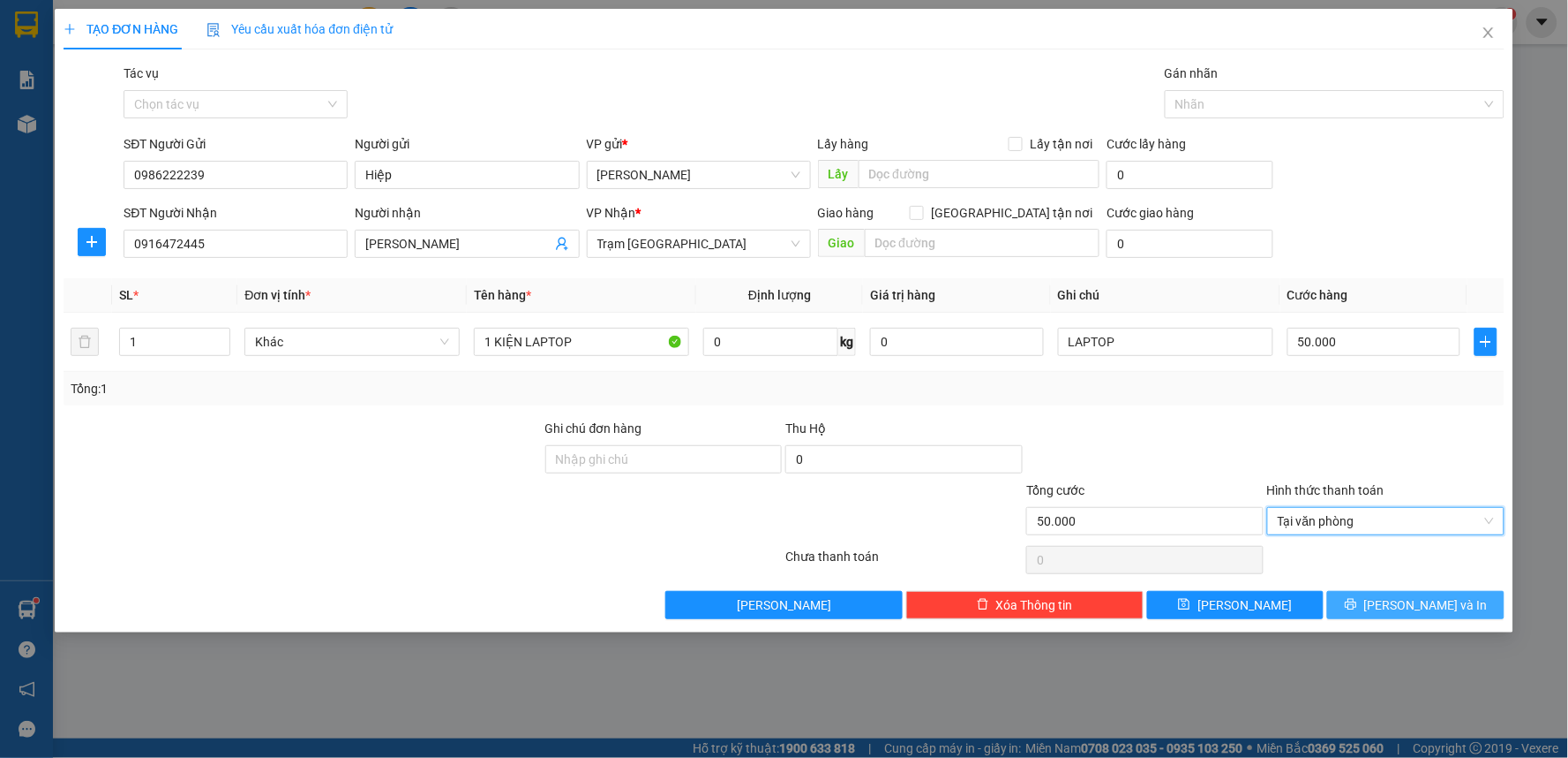
click at [1408, 616] on button "[PERSON_NAME] và In" at bounding box center [1416, 605] width 177 height 29
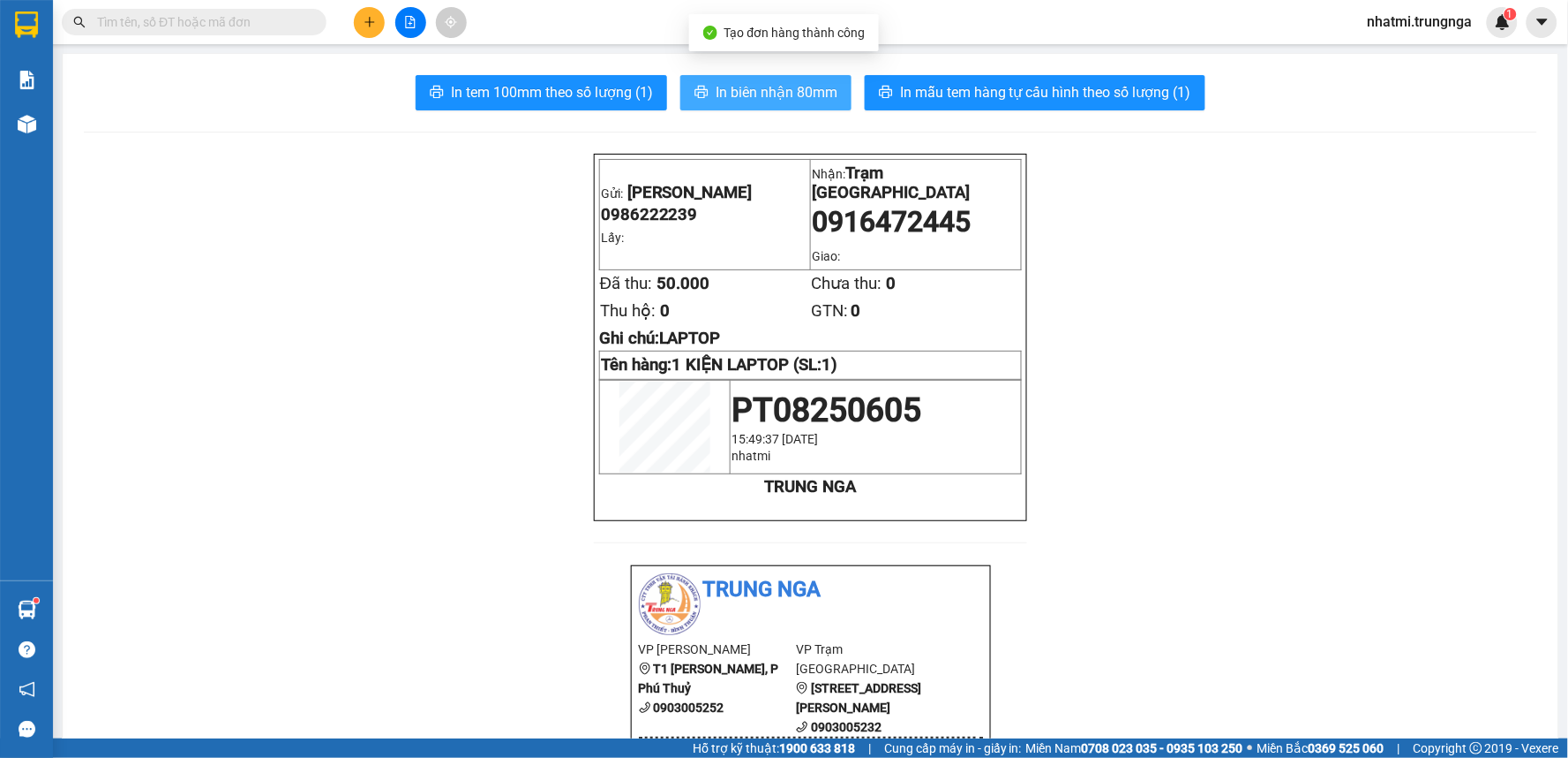
click at [808, 83] on span "In biên nhận 80mm" at bounding box center [776, 92] width 122 height 22
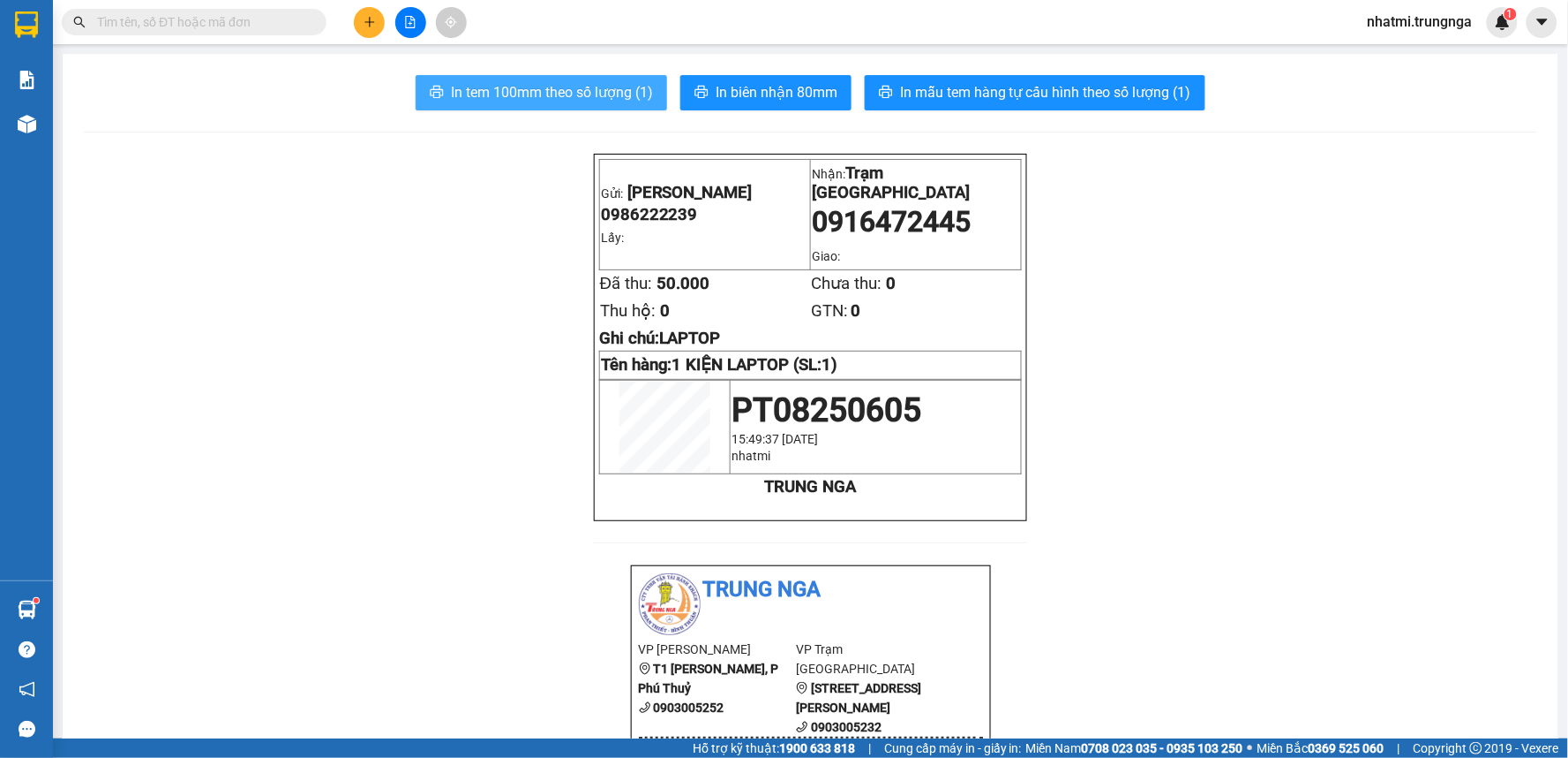
click at [543, 93] on span "In tem 100mm theo số lượng (1)" at bounding box center [553, 92] width 202 height 22
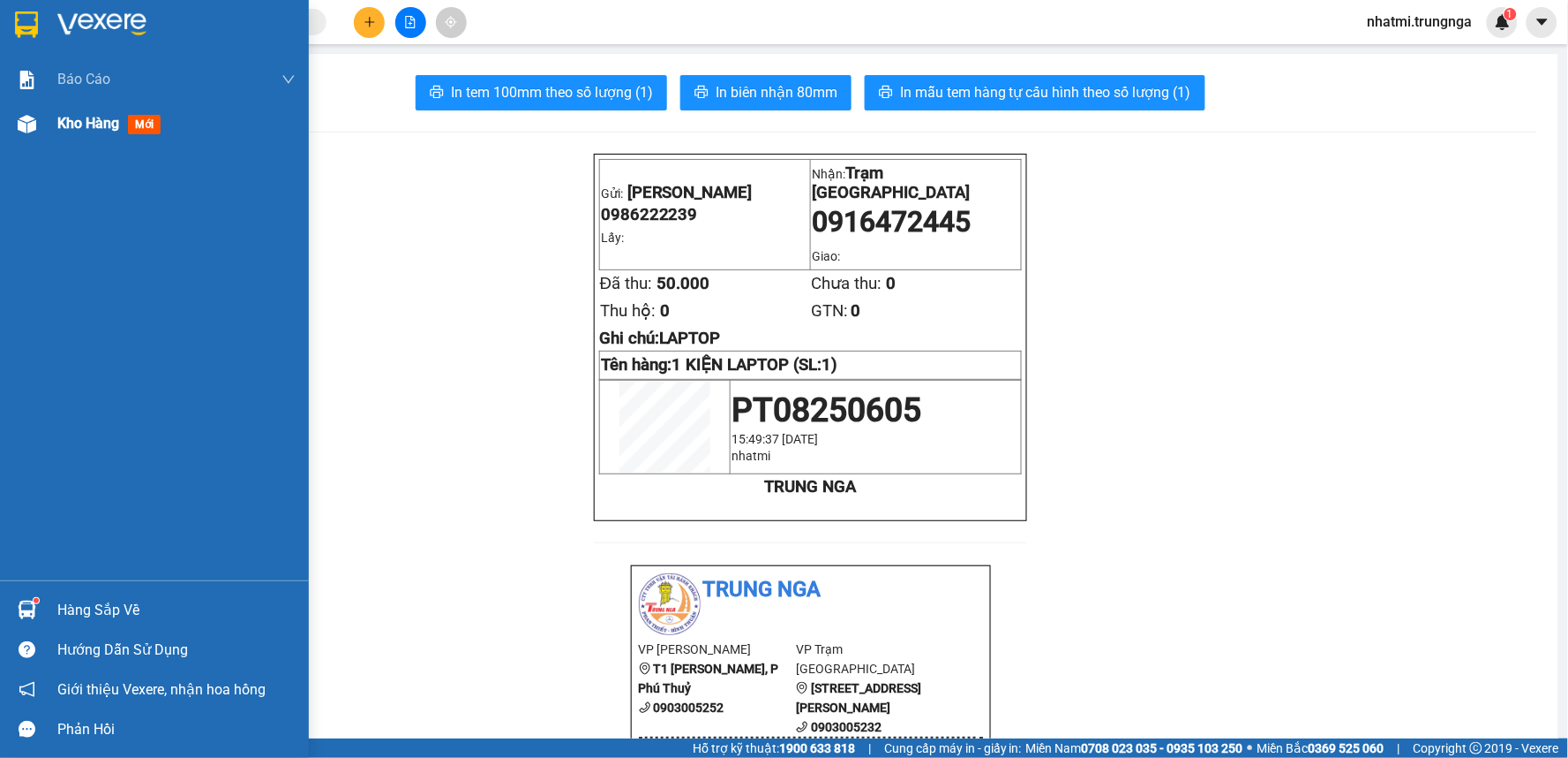
click at [119, 129] on span "Kho hàng" at bounding box center [88, 123] width 62 height 17
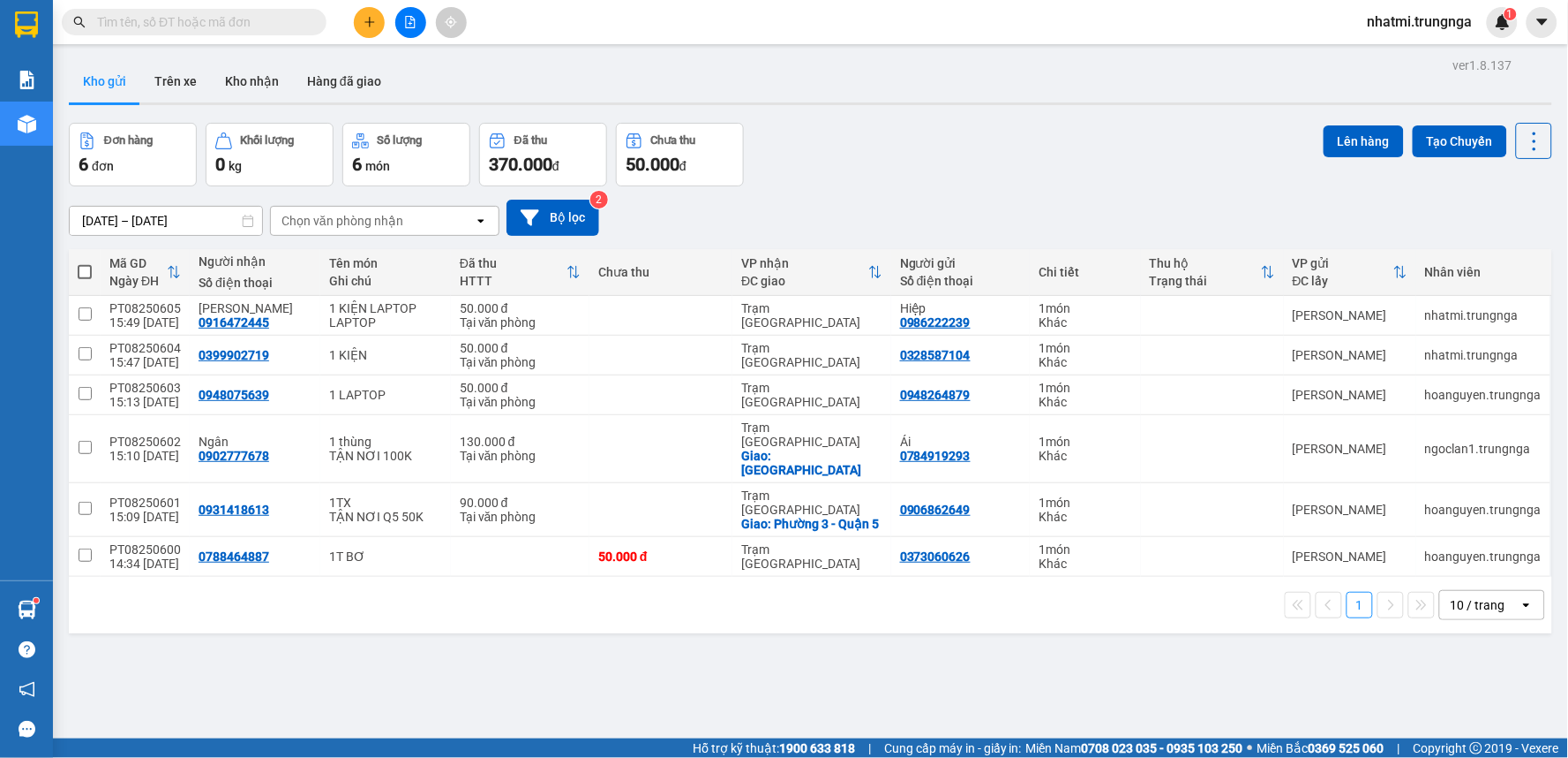
click at [364, 29] on button at bounding box center [369, 22] width 30 height 30
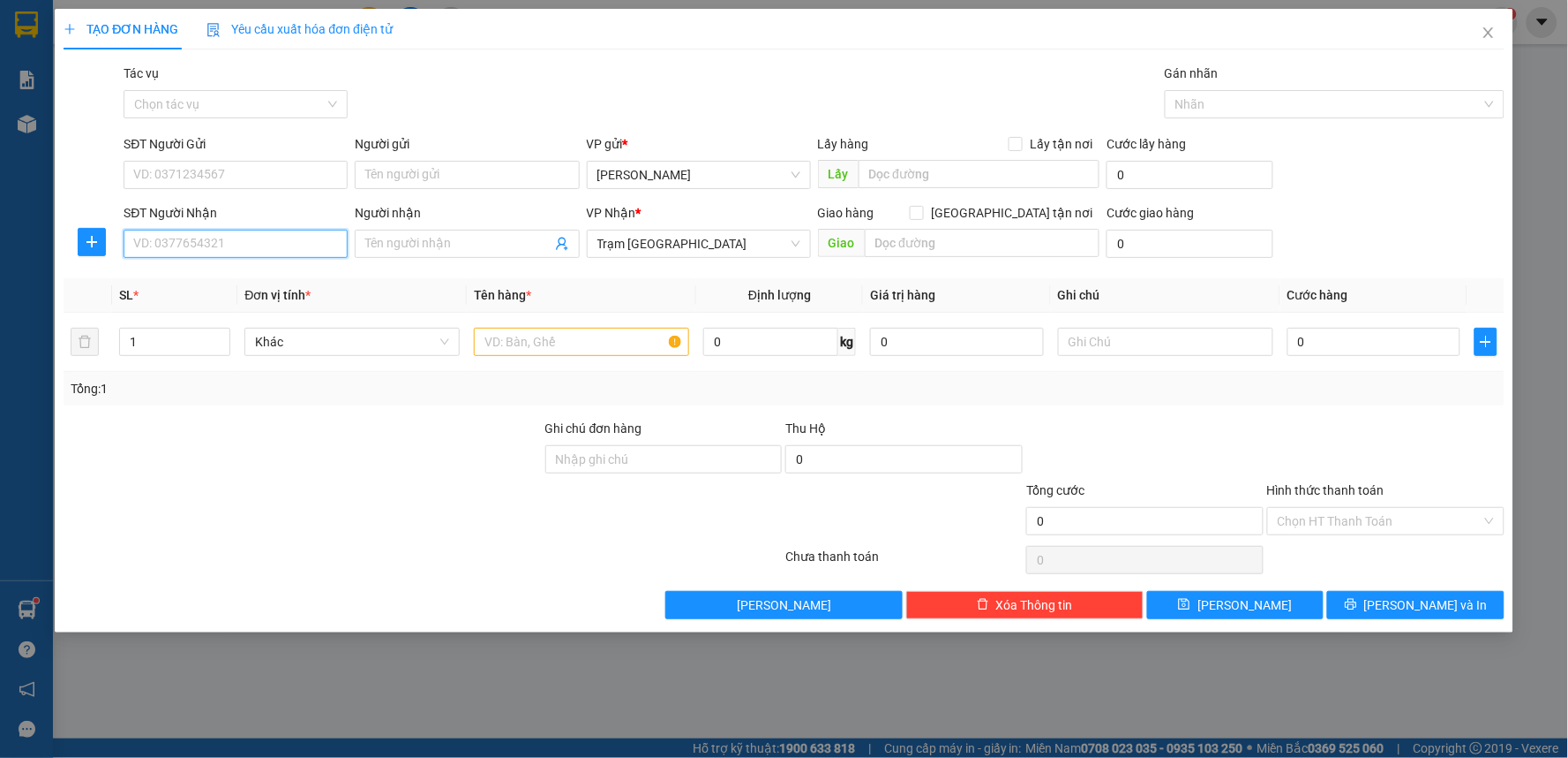
drag, startPoint x: 199, startPoint y: 242, endPoint x: 278, endPoint y: 216, distance: 83.2
click at [198, 242] on input "SĐT Người Nhận" at bounding box center [236, 244] width 224 height 29
type input "0765509586"
click at [200, 175] on input "SĐT Người Gửi" at bounding box center [236, 175] width 224 height 29
click at [609, 351] on input "text" at bounding box center [581, 342] width 215 height 29
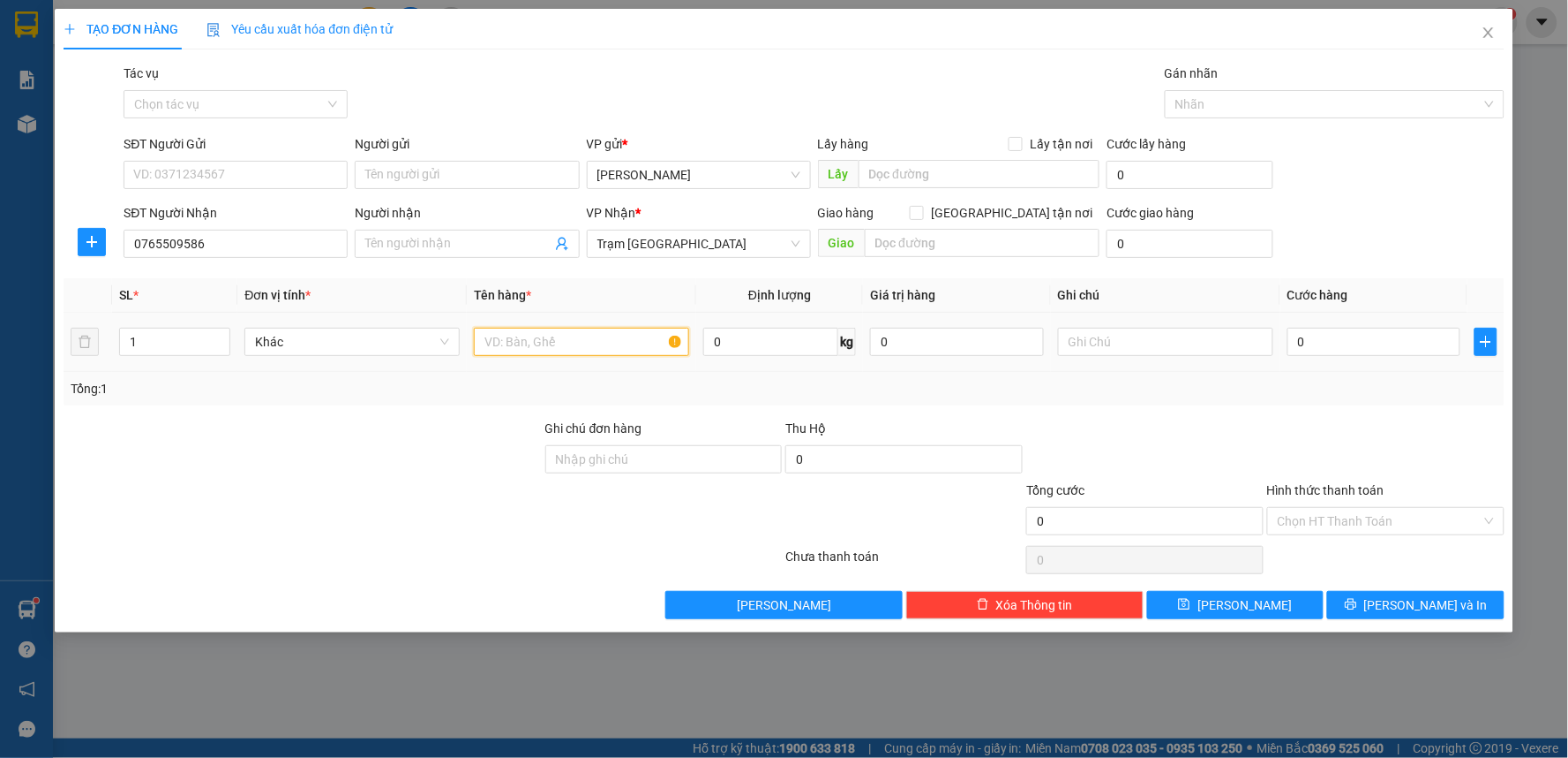
click at [615, 349] on input "text" at bounding box center [581, 342] width 215 height 29
type input "1 KIỆN HS"
click at [194, 178] on input "SĐT Người Gửi" at bounding box center [236, 175] width 224 height 29
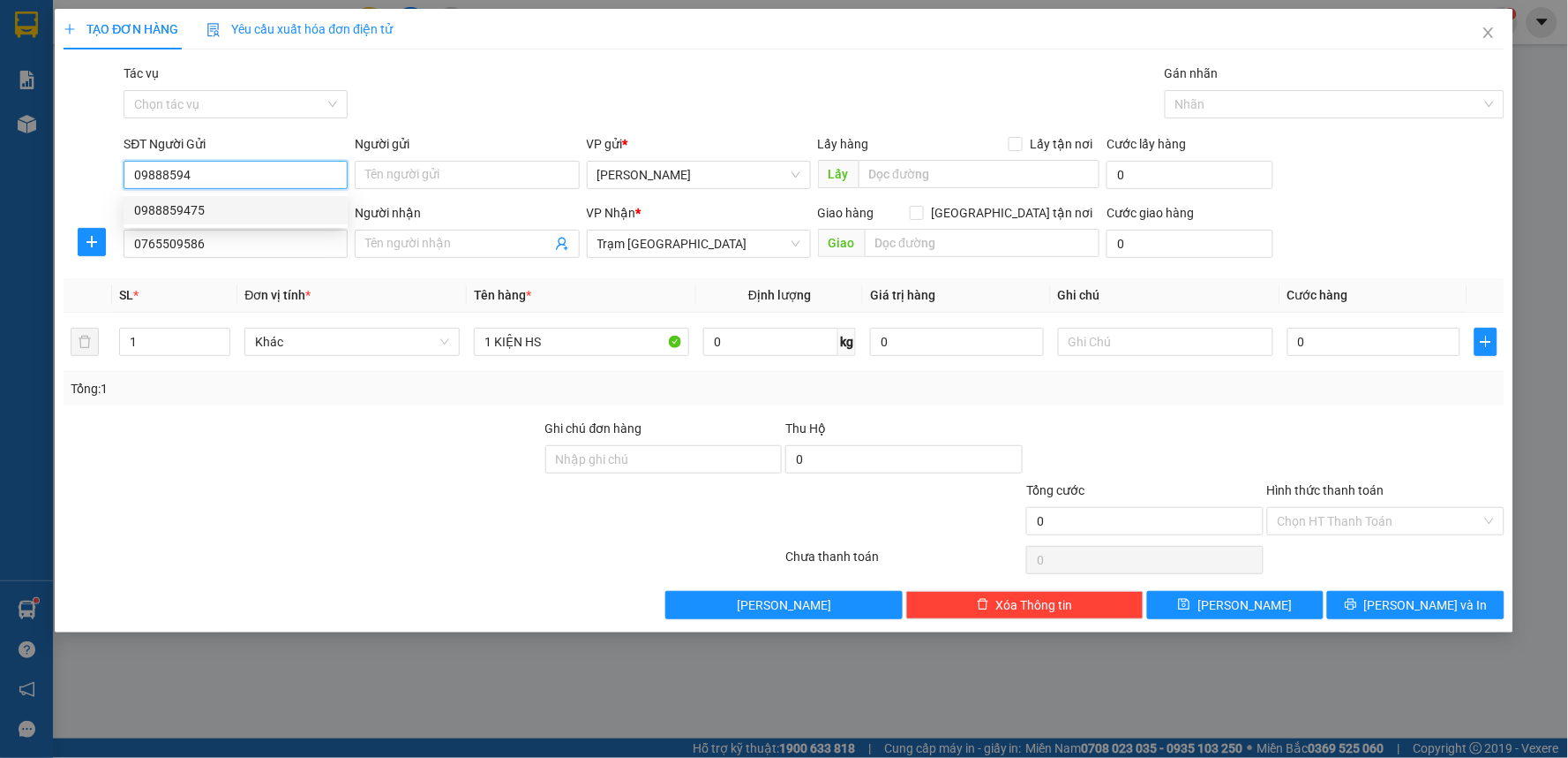
click at [193, 204] on div "0988859475" at bounding box center [236, 211] width 203 height 20
type input "0988859475"
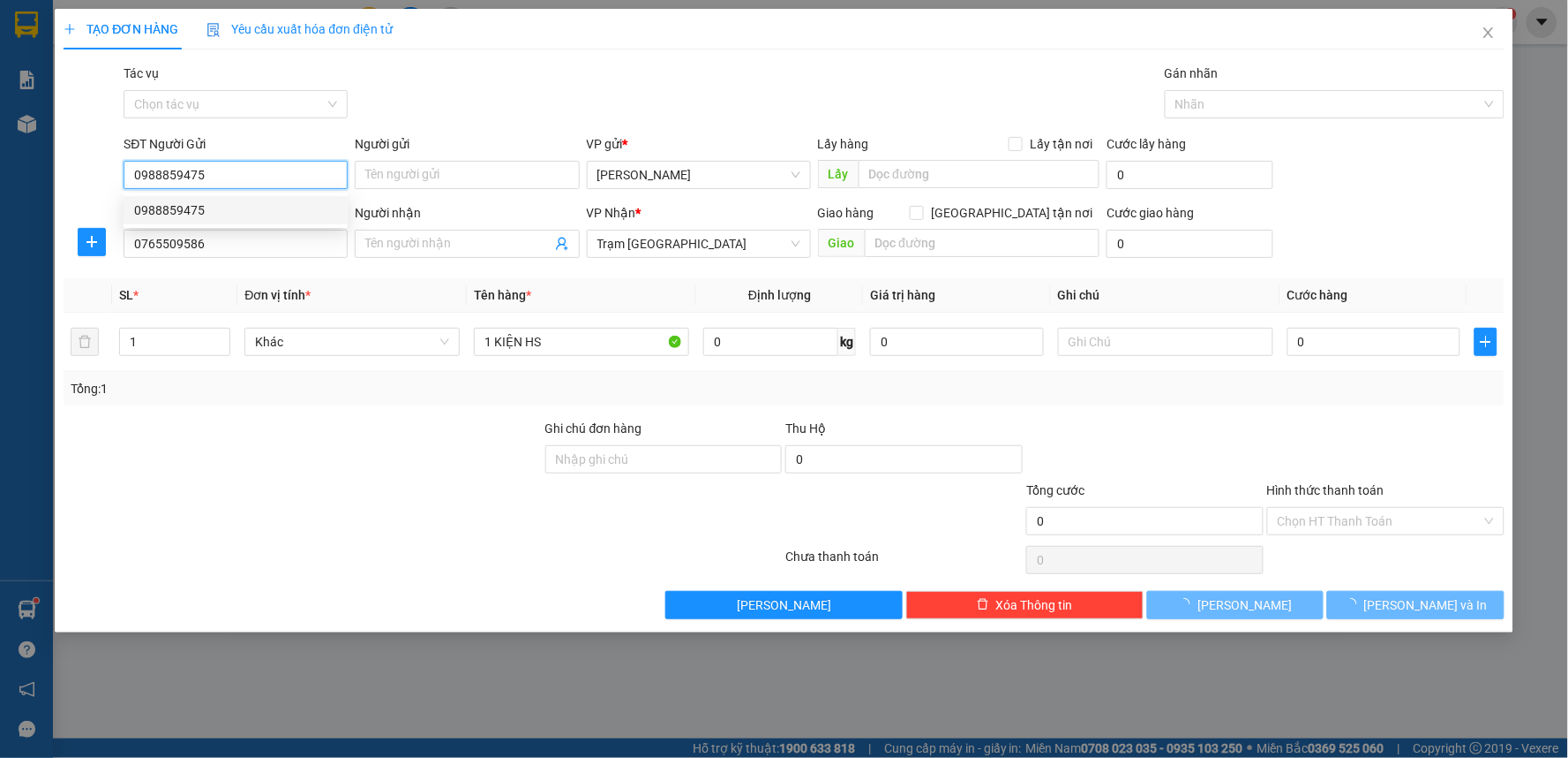
type input "30.000"
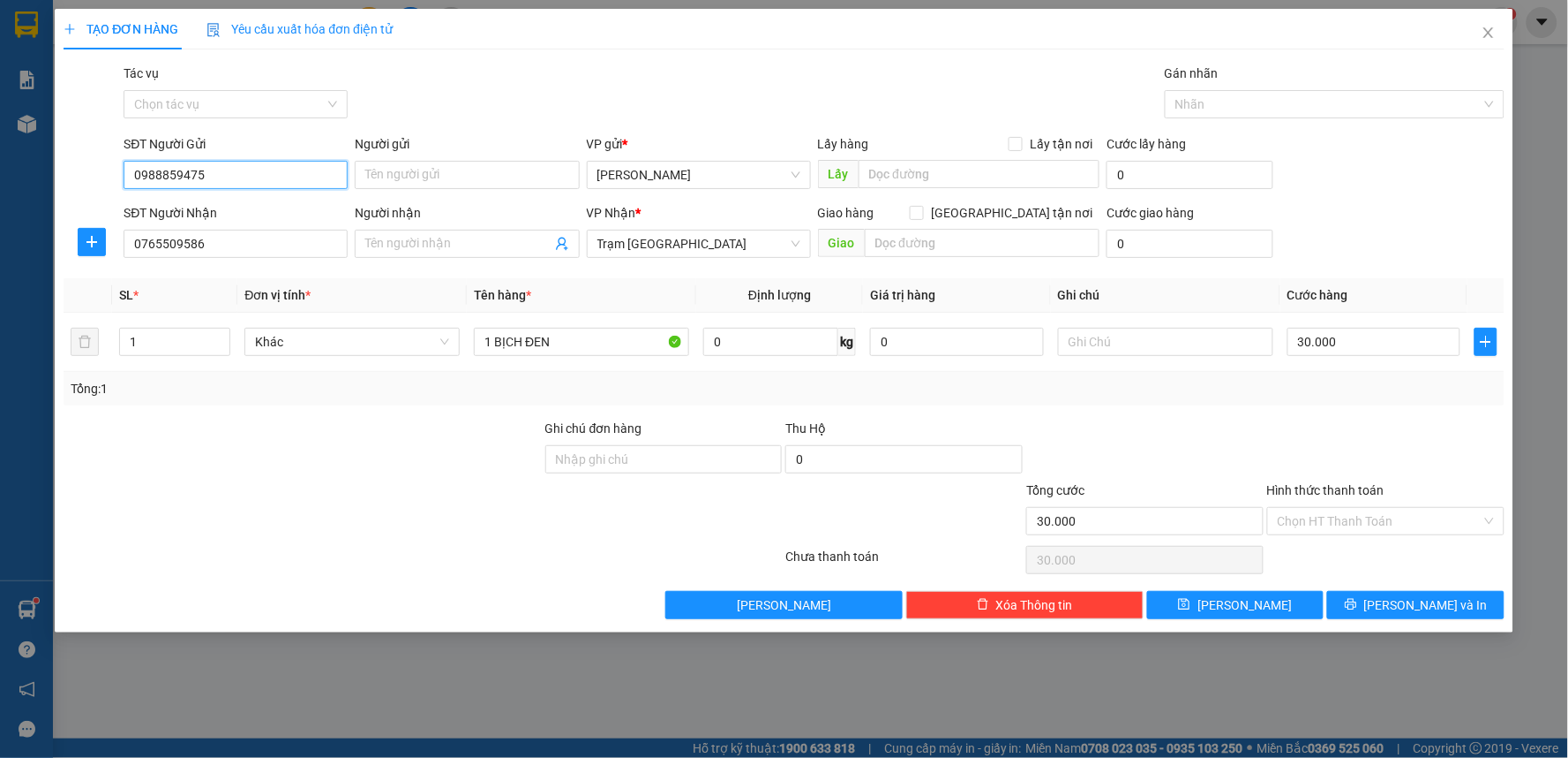
type input "0988859475"
click at [805, 394] on div "Tổng: 1" at bounding box center [784, 389] width 1427 height 20
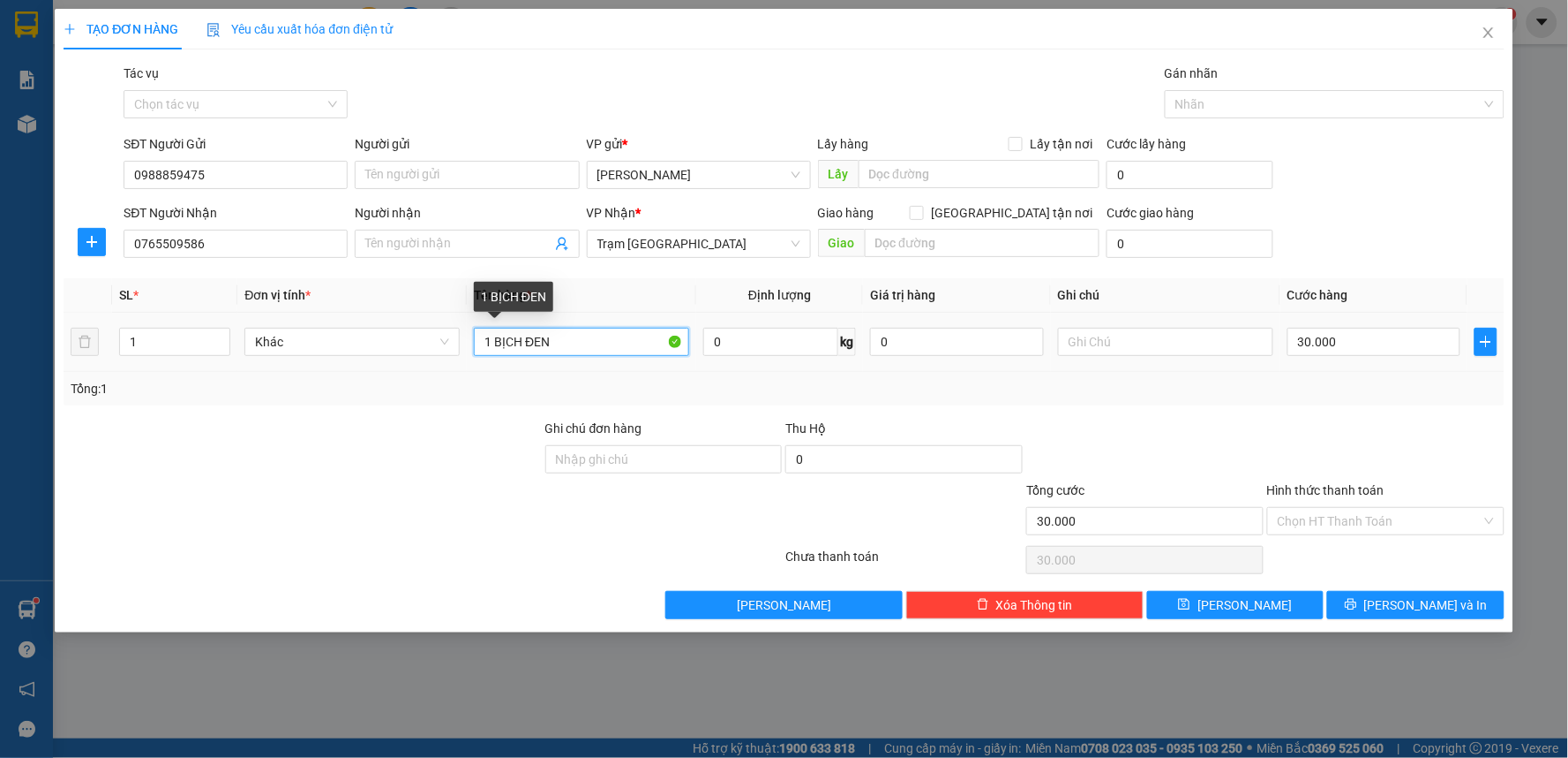
drag, startPoint x: 615, startPoint y: 345, endPoint x: 496, endPoint y: 344, distance: 119.0
click at [496, 344] on input "1 BỊCH ĐEN" at bounding box center [581, 342] width 215 height 29
type input "1 KIỆN HS"
click at [1374, 502] on div "Hình thức thanh toán" at bounding box center [1385, 494] width 237 height 27
click at [1359, 519] on input "Hình thức thanh toán" at bounding box center [1380, 521] width 204 height 27
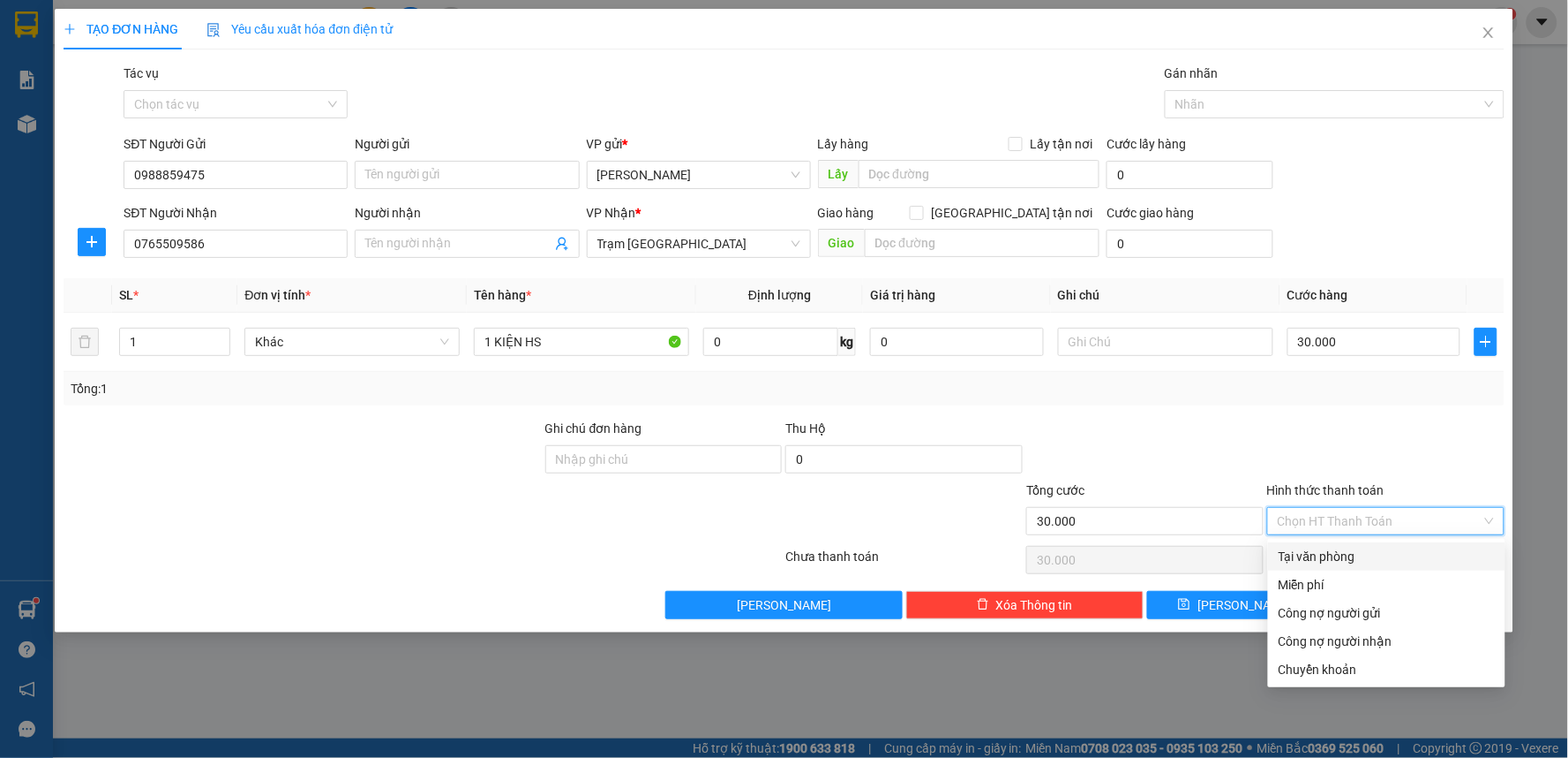
click at [1335, 552] on div "Tại văn phòng" at bounding box center [1386, 556] width 216 height 20
type input "0"
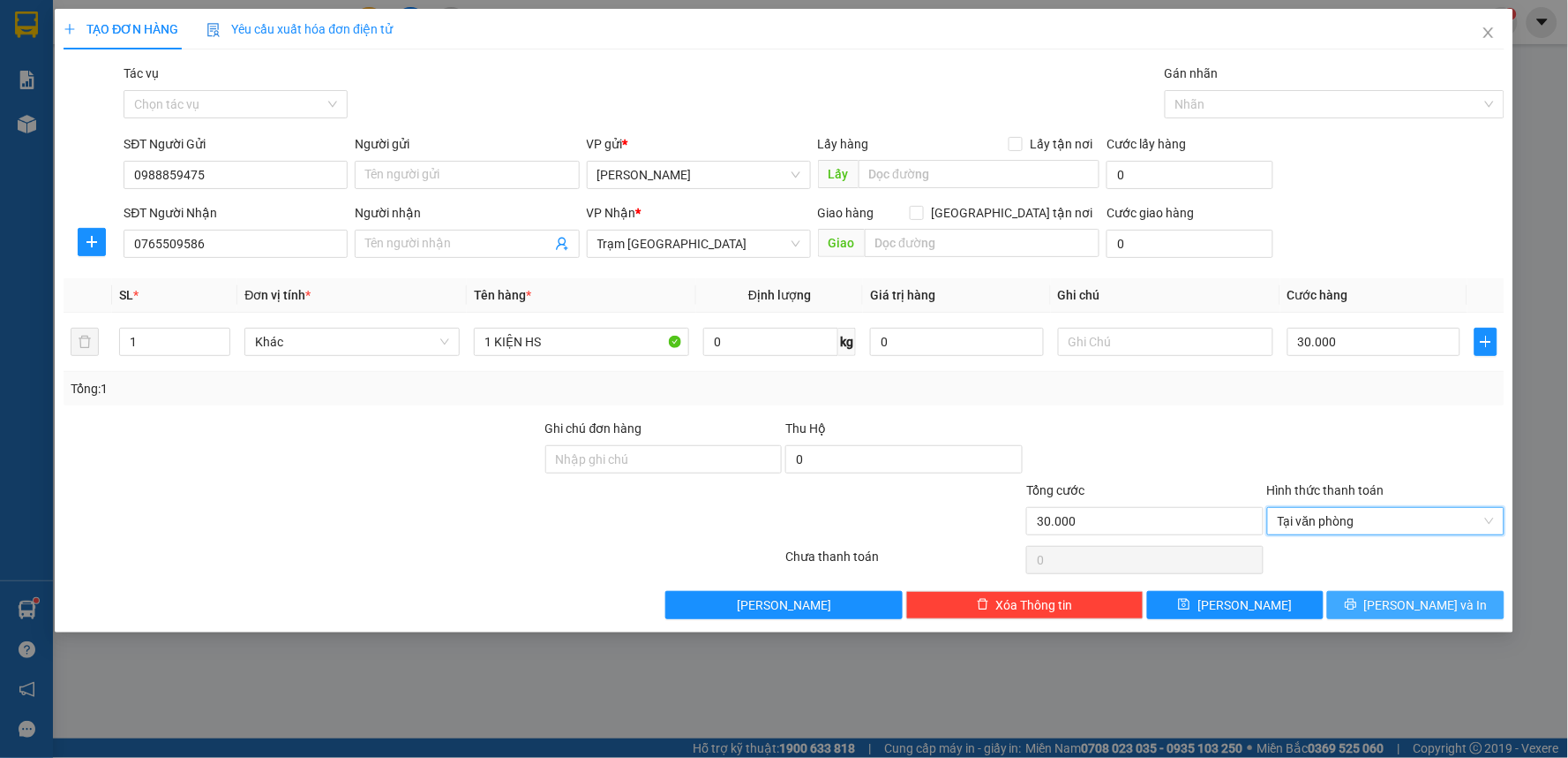
click at [1418, 607] on span "[PERSON_NAME] và In" at bounding box center [1427, 605] width 124 height 20
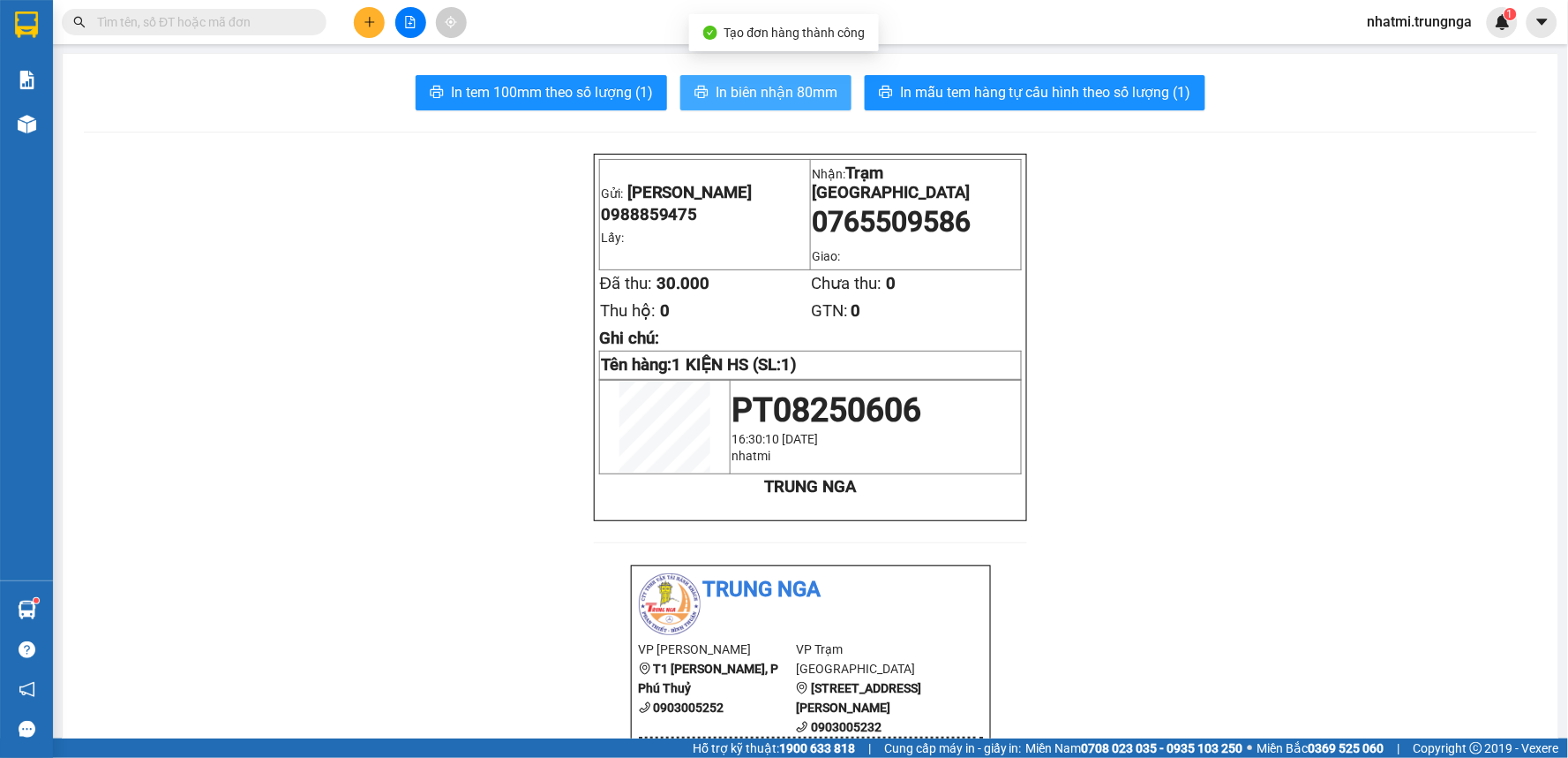
click at [729, 93] on span "In biên nhận 80mm" at bounding box center [776, 92] width 122 height 22
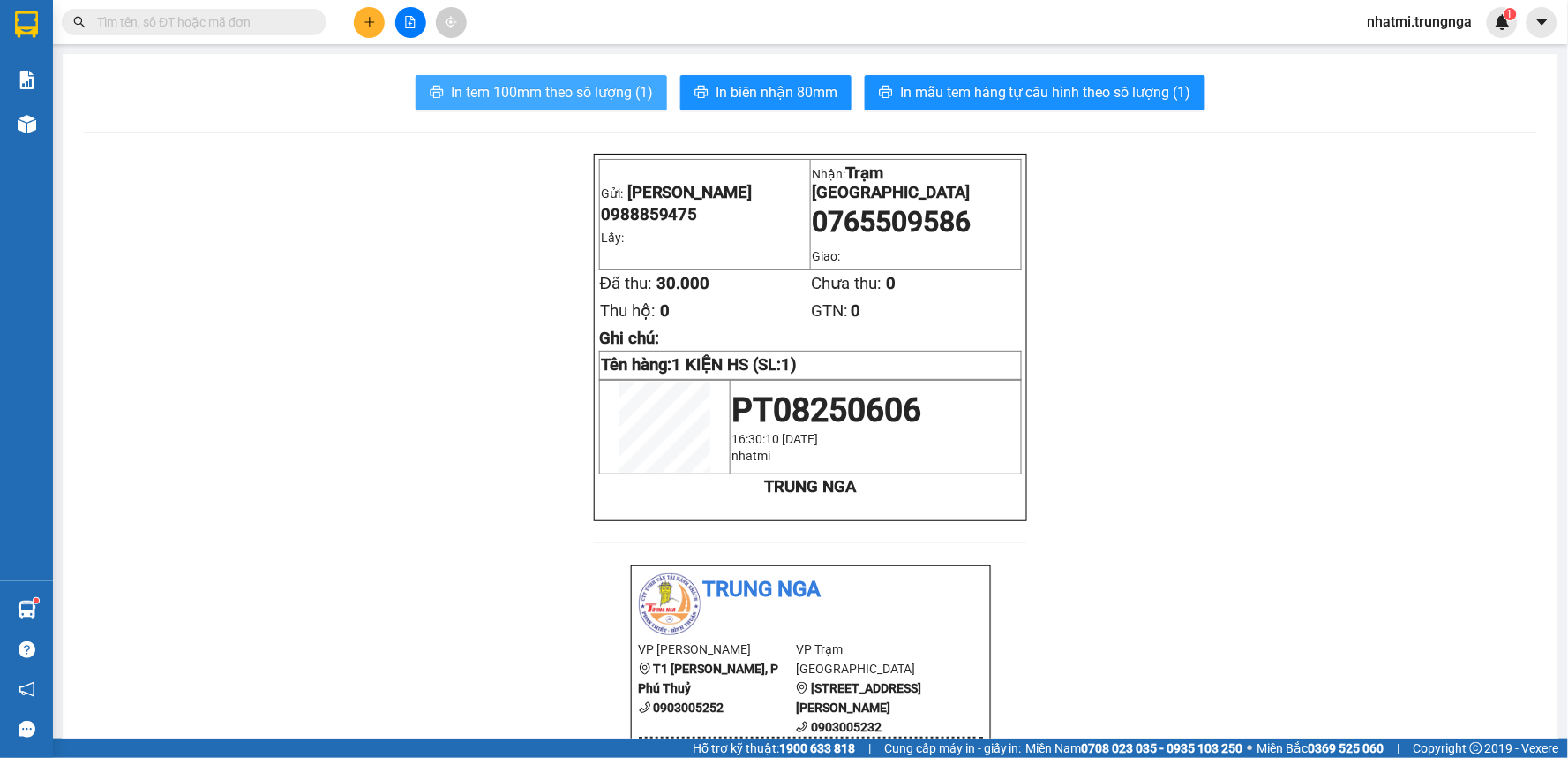
click at [492, 102] on span "In tem 100mm theo số lượng (1)" at bounding box center [553, 92] width 202 height 22
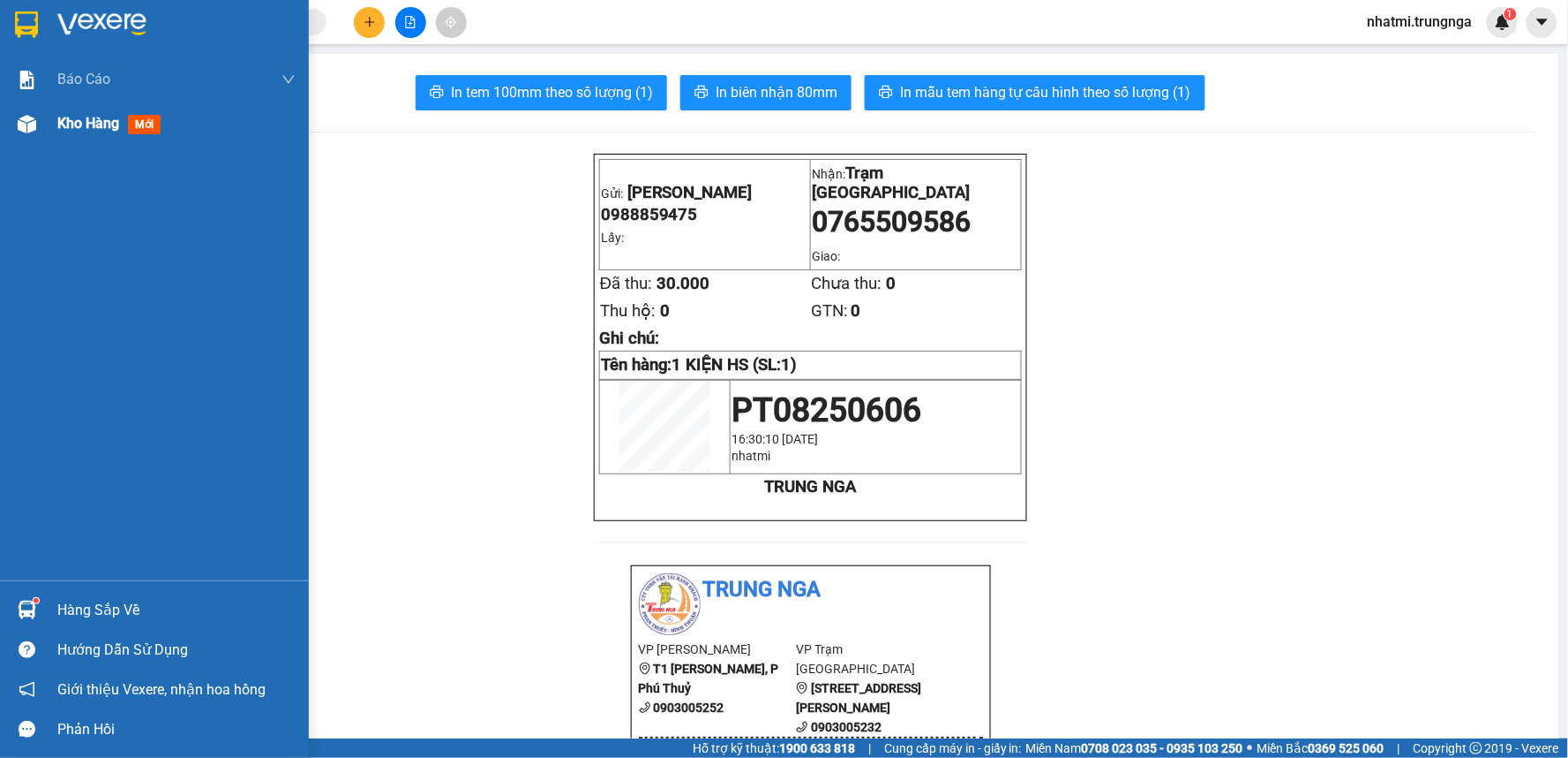
click at [50, 121] on div "Kho hàng mới" at bounding box center [154, 123] width 309 height 44
